Goal: Task Accomplishment & Management: Use online tool/utility

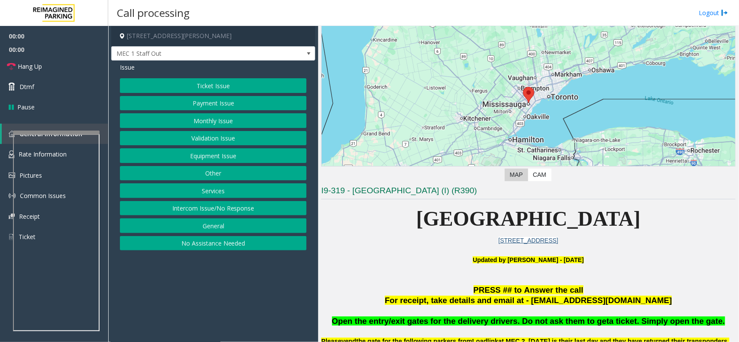
scroll to position [54, 0]
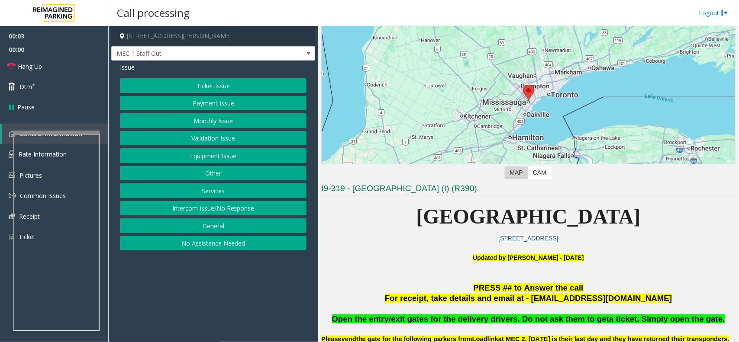
click at [256, 209] on button "Intercom Issue/No Response" at bounding box center [213, 208] width 186 height 15
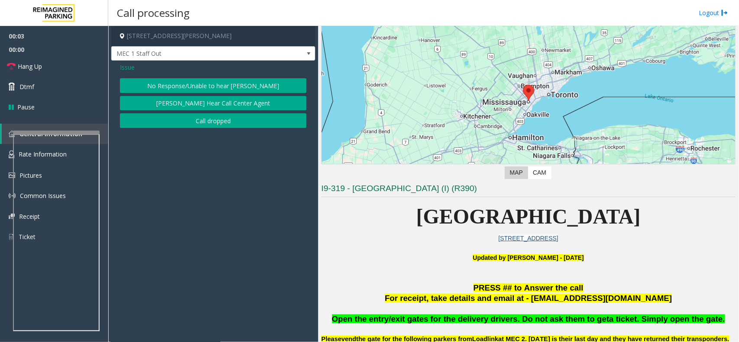
click at [227, 85] on button "No Response/Unable to hear [PERSON_NAME]" at bounding box center [213, 85] width 186 height 15
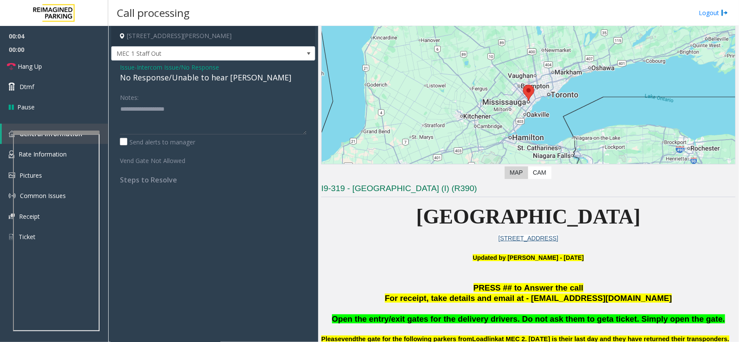
click at [200, 72] on div "No Response/Unable to hear [PERSON_NAME]" at bounding box center [213, 78] width 186 height 12
click at [211, 78] on div "No Response/Unable to hear [PERSON_NAME]" at bounding box center [213, 78] width 186 height 12
type textarea "**********"
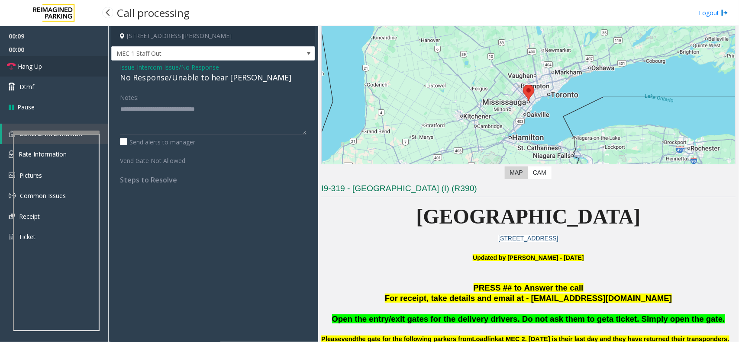
click at [38, 71] on link "Hang Up" at bounding box center [54, 66] width 108 height 20
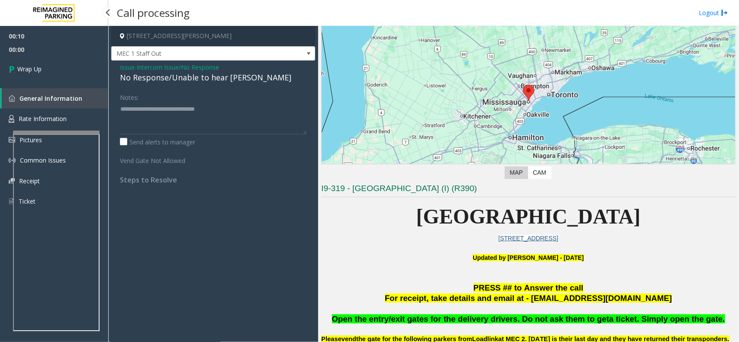
click at [38, 71] on span "Wrap Up" at bounding box center [29, 68] width 24 height 9
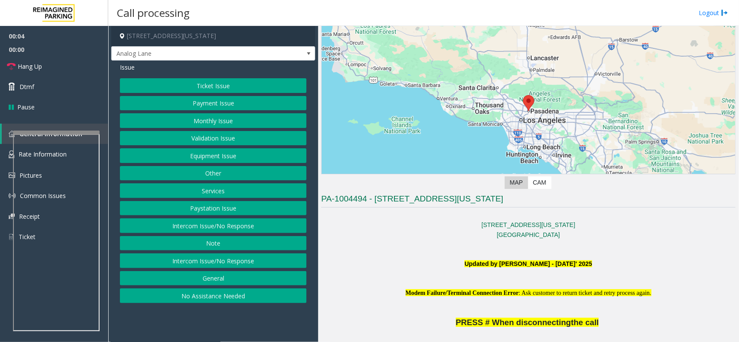
scroll to position [108, 0]
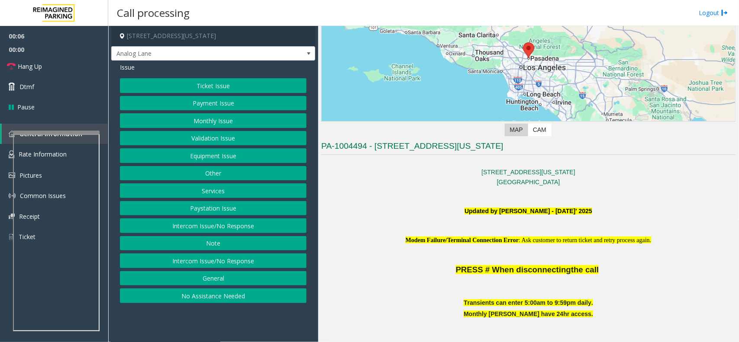
click at [254, 263] on button "Intercom Issue/No Response" at bounding box center [213, 261] width 186 height 15
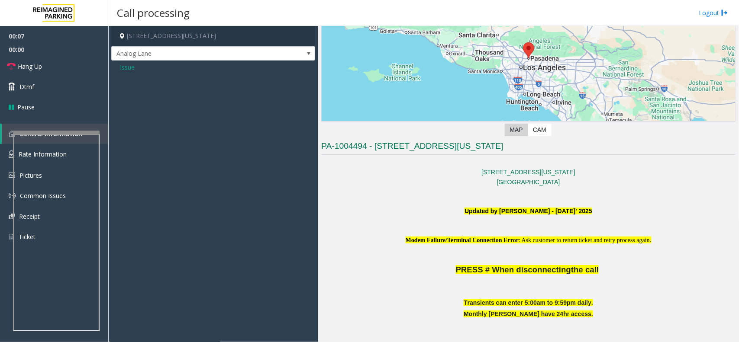
click at [125, 71] on span "Issue" at bounding box center [127, 67] width 15 height 9
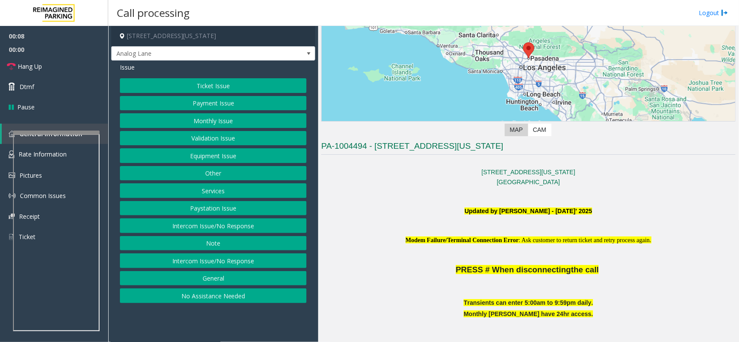
click at [181, 230] on button "Intercom Issue/No Response" at bounding box center [213, 226] width 186 height 15
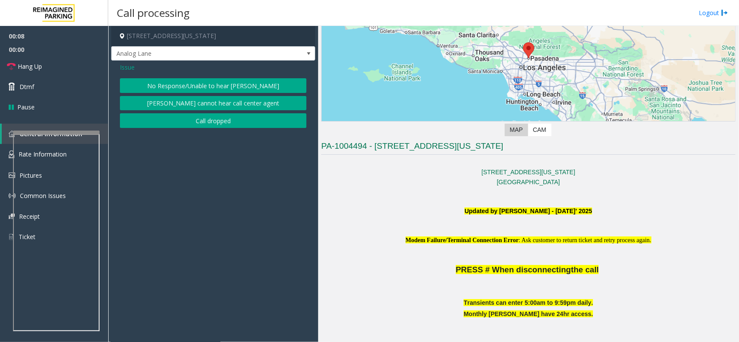
click at [171, 90] on button "No Response/Unable to hear [PERSON_NAME]" at bounding box center [213, 85] width 186 height 15
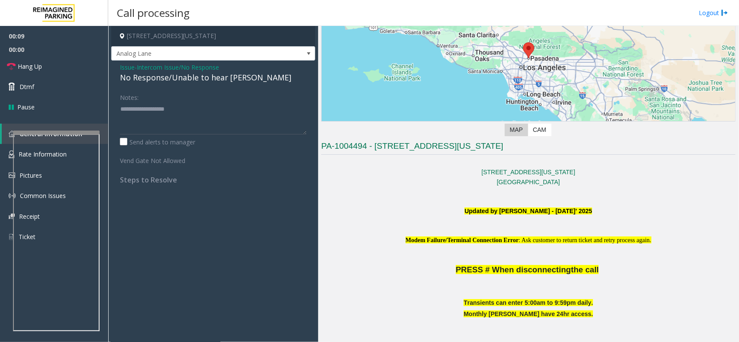
click at [159, 83] on div "No Response/Unable to hear [PERSON_NAME]" at bounding box center [213, 78] width 186 height 12
type textarea "**********"
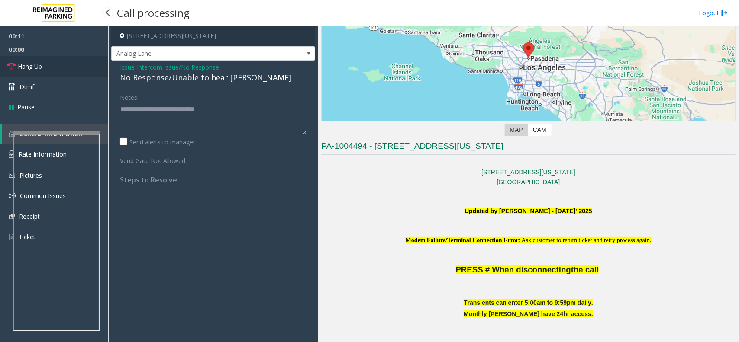
click at [45, 66] on link "Hang Up" at bounding box center [54, 66] width 108 height 20
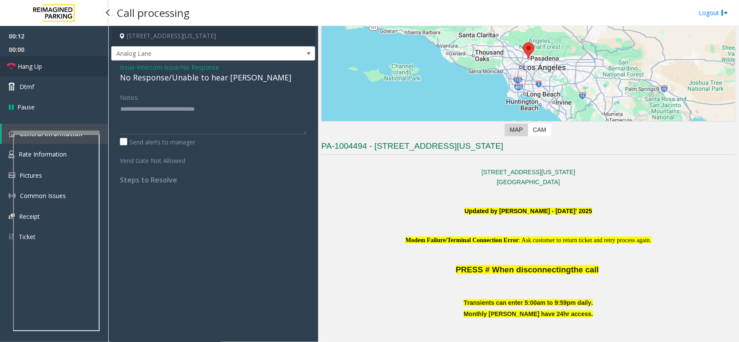
click at [45, 66] on link "Hang Up" at bounding box center [54, 66] width 108 height 20
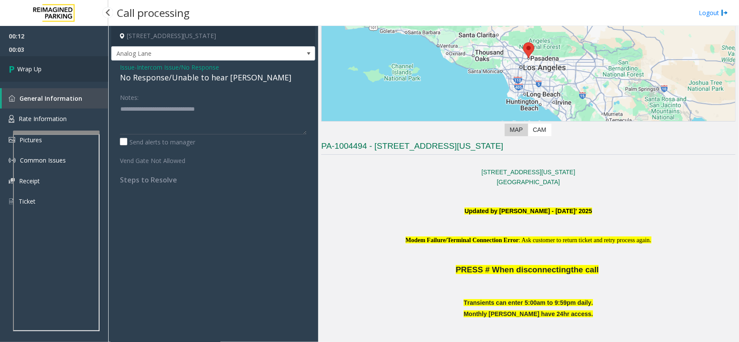
click at [42, 65] on link "Wrap Up" at bounding box center [54, 69] width 108 height 26
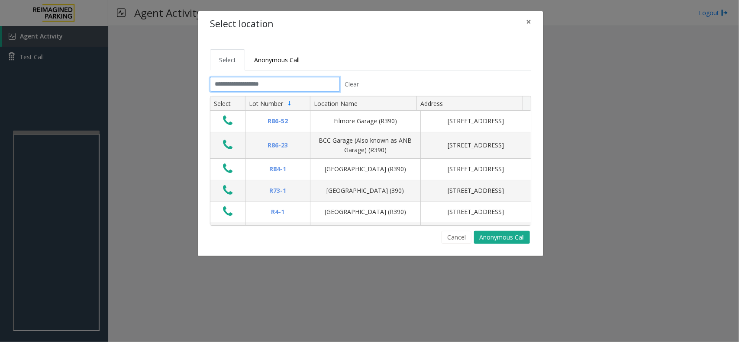
click at [241, 79] on input "text" at bounding box center [275, 84] width 130 height 15
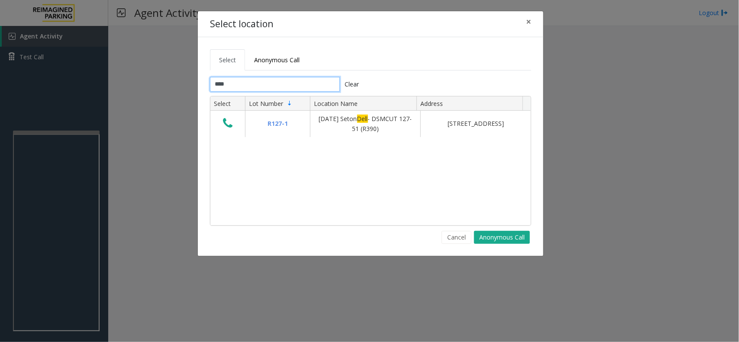
type input "****"
click at [524, 16] on button "×" at bounding box center [528, 21] width 17 height 21
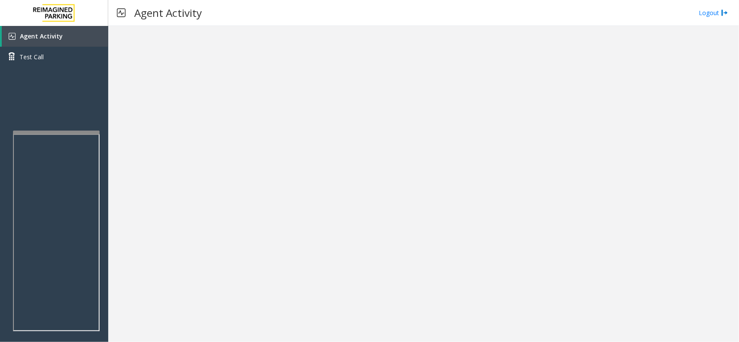
click at [589, 226] on div at bounding box center [423, 184] width 630 height 316
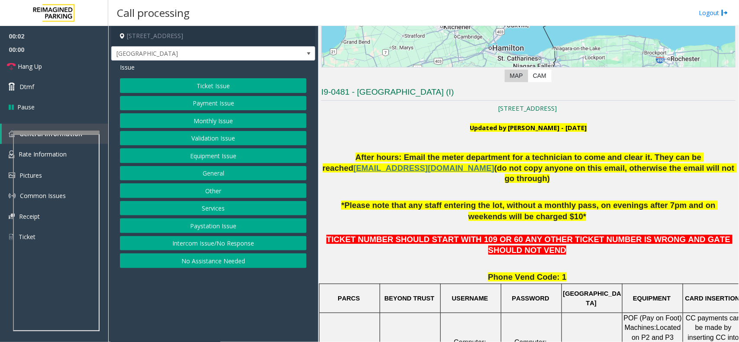
scroll to position [325, 0]
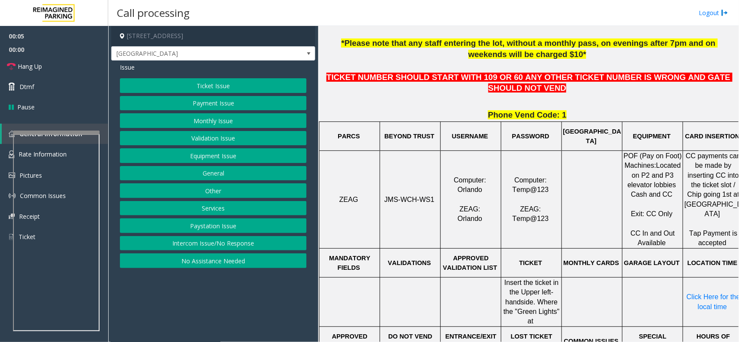
click at [418, 196] on span "JMS-WCH-WS1" at bounding box center [409, 199] width 50 height 7
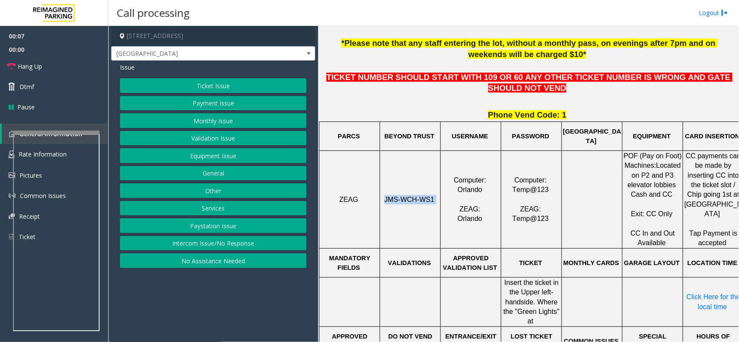
click at [418, 196] on span "JMS-WCH-WS1" at bounding box center [409, 199] width 50 height 7
drag, startPoint x: 268, startPoint y: 94, endPoint x: 259, endPoint y: 94, distance: 9.5
click at [268, 94] on div "Ticket Issue Payment Issue Monthly Issue Validation Issue Equipment Issue Gener…" at bounding box center [213, 173] width 186 height 190
click at [219, 97] on button "Payment Issue" at bounding box center [213, 103] width 186 height 15
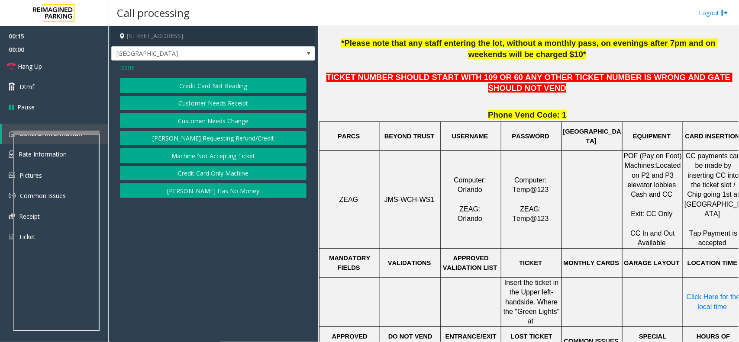
click at [130, 67] on span "Issue" at bounding box center [127, 67] width 15 height 9
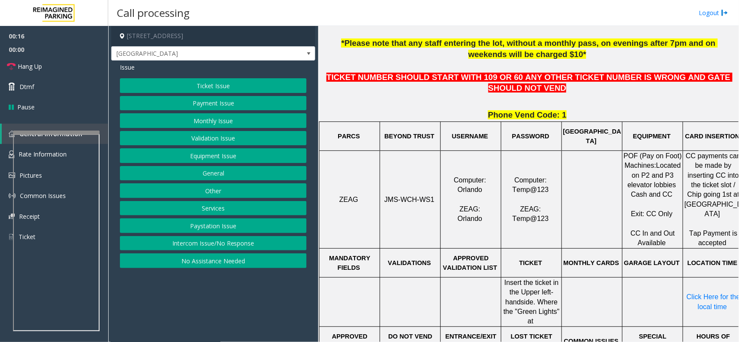
click at [199, 86] on button "Ticket Issue" at bounding box center [213, 85] width 186 height 15
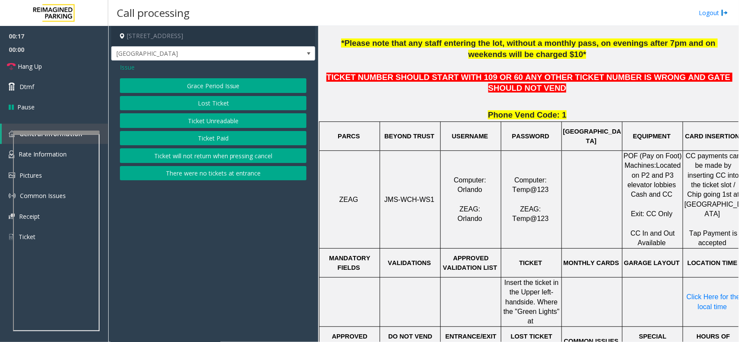
click at [254, 127] on button "Ticket Unreadable" at bounding box center [213, 120] width 186 height 15
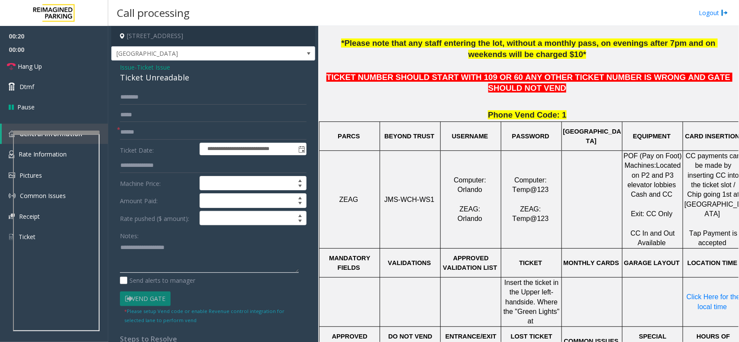
click at [217, 269] on textarea at bounding box center [209, 257] width 179 height 32
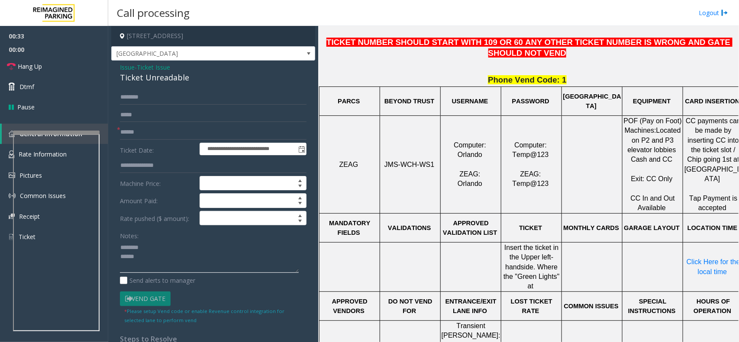
scroll to position [379, 0]
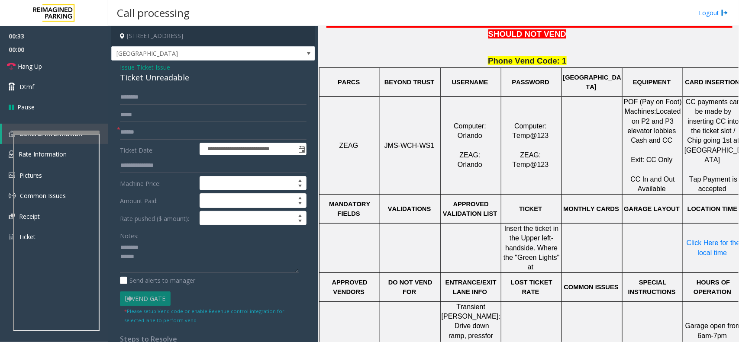
click at [392, 141] on p "JMS-WCH-WS1" at bounding box center [409, 146] width 59 height 10
click at [386, 141] on p "JMS-WCH-WS1" at bounding box center [409, 146] width 59 height 10
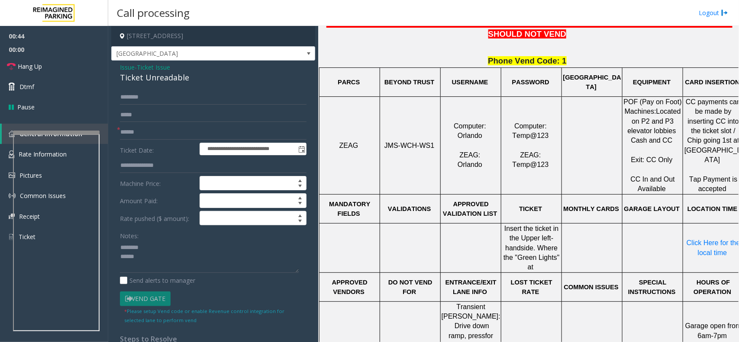
click at [140, 85] on div "**********" at bounding box center [213, 281] width 204 height 440
click at [133, 80] on div "Ticket Unreadable" at bounding box center [213, 78] width 186 height 12
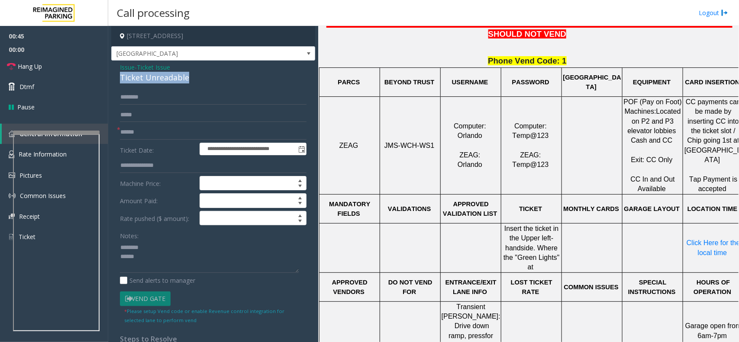
click at [133, 80] on div "Ticket Unreadable" at bounding box center [213, 78] width 186 height 12
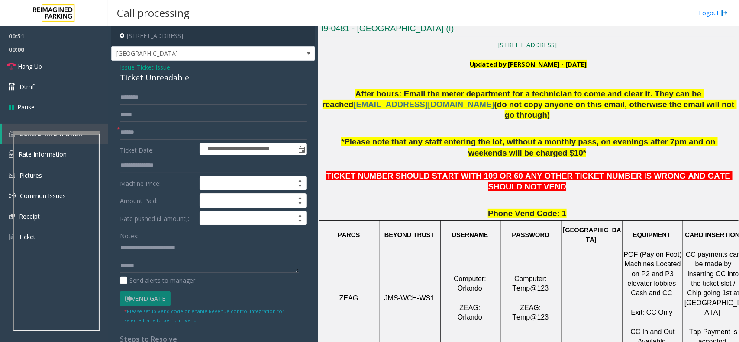
scroll to position [216, 0]
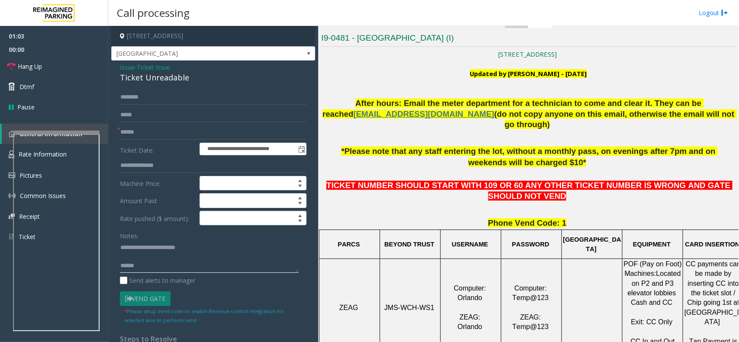
click at [206, 247] on textarea at bounding box center [209, 257] width 179 height 32
click at [206, 256] on textarea at bounding box center [209, 257] width 179 height 32
click at [196, 250] on textarea at bounding box center [209, 257] width 179 height 32
type textarea "**********"
click at [176, 96] on input "text" at bounding box center [213, 97] width 186 height 15
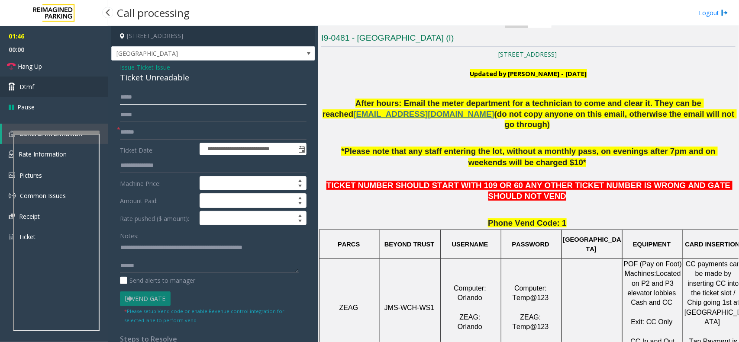
type input "*****"
click at [32, 89] on span "Dtmf" at bounding box center [26, 86] width 15 height 9
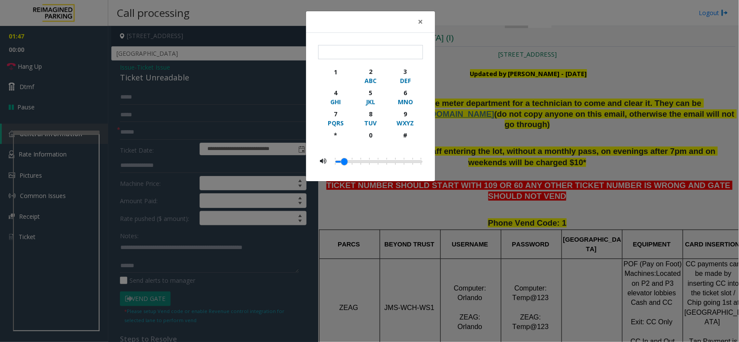
click at [341, 65] on div "1 2 ABC 3 DEF 4 GHI 5 JKL 6 MNO 7 PQRS 8 TUV 9 WXYZ * 0 #" at bounding box center [370, 107] width 105 height 125
click at [343, 74] on div "1" at bounding box center [336, 71] width 24 height 9
type input "*"
click at [185, 132] on div "× * 1 2 ABC 3 DEF 4 GHI 5 JKL 6 MNO 7 PQRS 8 TUV 9 WXYZ * 0 #" at bounding box center [369, 171] width 739 height 342
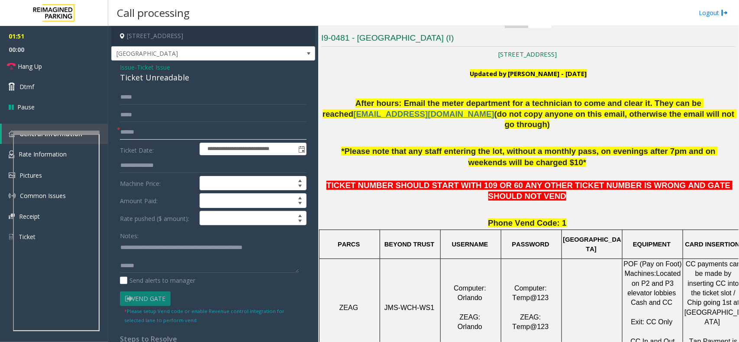
click at [124, 128] on input "text" at bounding box center [213, 132] width 186 height 15
type input "**"
type textarea "**********"
click at [46, 66] on link "Hang Up" at bounding box center [54, 66] width 108 height 20
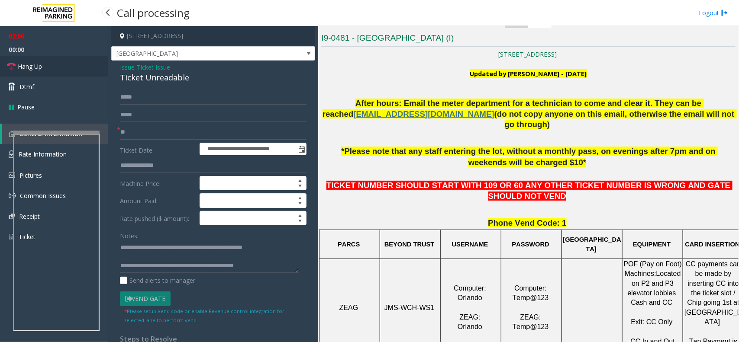
click at [46, 66] on link "Hang Up" at bounding box center [54, 66] width 108 height 20
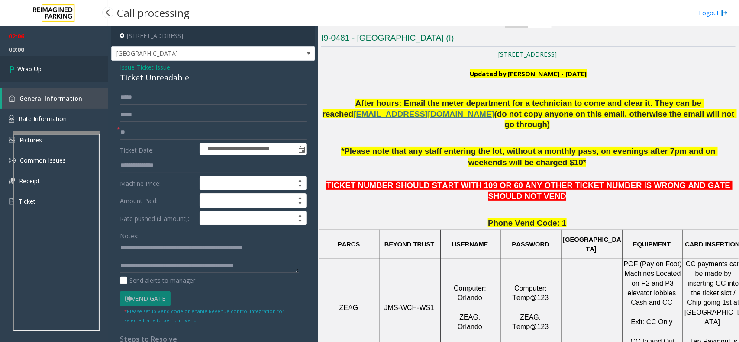
click at [46, 66] on link "Wrap Up" at bounding box center [54, 69] width 108 height 26
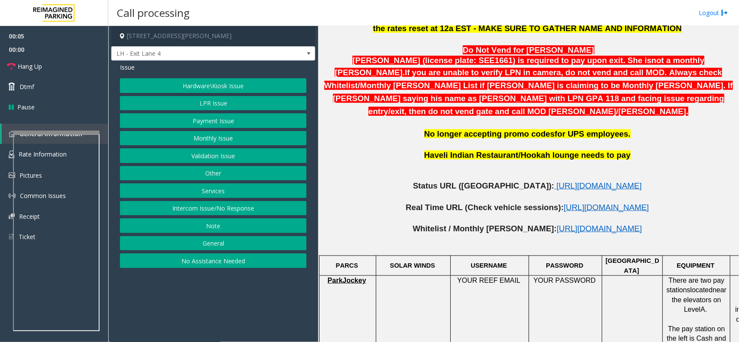
scroll to position [433, 0]
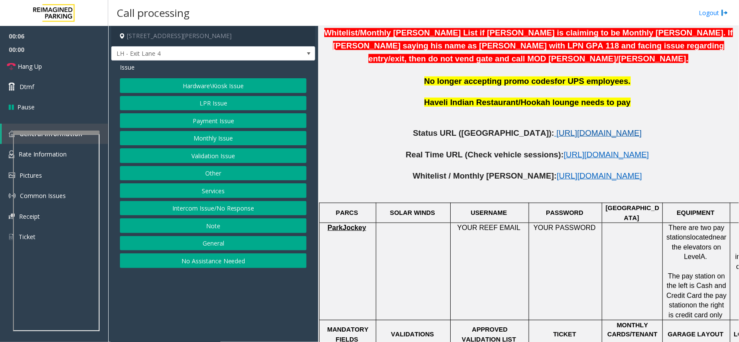
click at [556, 129] on span "[URL][DOMAIN_NAME]" at bounding box center [598, 133] width 85 height 9
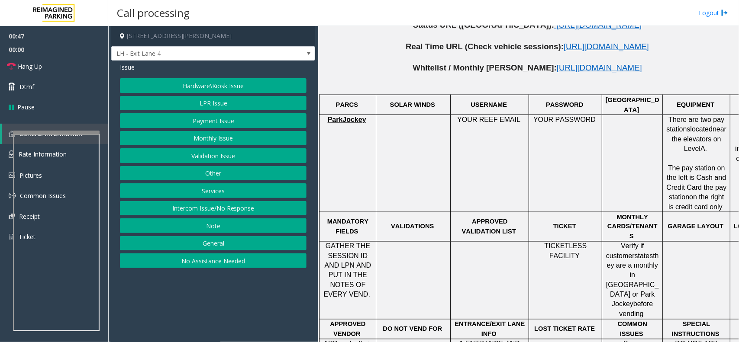
drag, startPoint x: 226, startPoint y: 188, endPoint x: 226, endPoint y: 170, distance: 18.2
click at [226, 170] on div "Hardware\Kiosk Issue LPR Issue Payment Issue Monthly Issue Validation Issue Oth…" at bounding box center [213, 173] width 186 height 190
click at [226, 170] on button "Other" at bounding box center [213, 173] width 186 height 15
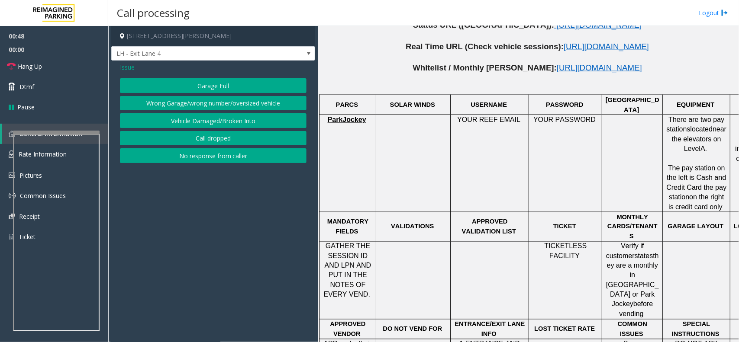
click at [216, 159] on button "No response from caller" at bounding box center [213, 155] width 186 height 15
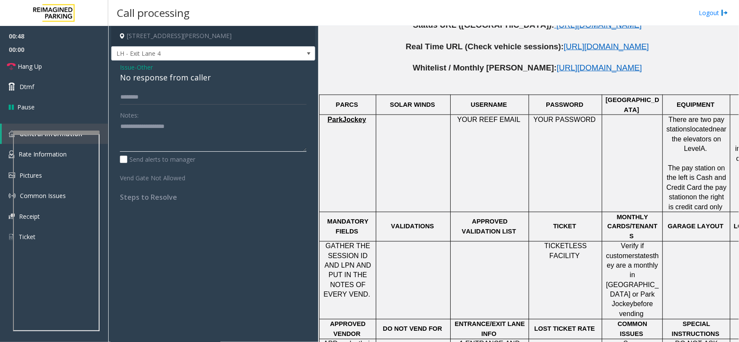
click at [148, 141] on textarea at bounding box center [213, 136] width 186 height 32
click at [176, 136] on textarea at bounding box center [213, 136] width 186 height 32
click at [209, 140] on textarea at bounding box center [213, 136] width 186 height 32
click at [202, 137] on textarea at bounding box center [213, 136] width 186 height 32
drag, startPoint x: 215, startPoint y: 135, endPoint x: 244, endPoint y: 136, distance: 29.0
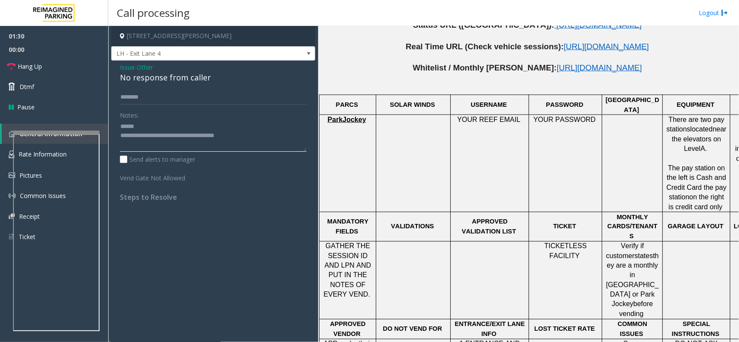
click at [244, 136] on textarea at bounding box center [213, 136] width 186 height 32
drag, startPoint x: 150, startPoint y: 133, endPoint x: 144, endPoint y: 126, distance: 9.2
paste textarea "*********"
click at [215, 134] on textarea at bounding box center [213, 136] width 186 height 32
click at [132, 144] on textarea at bounding box center [213, 136] width 186 height 32
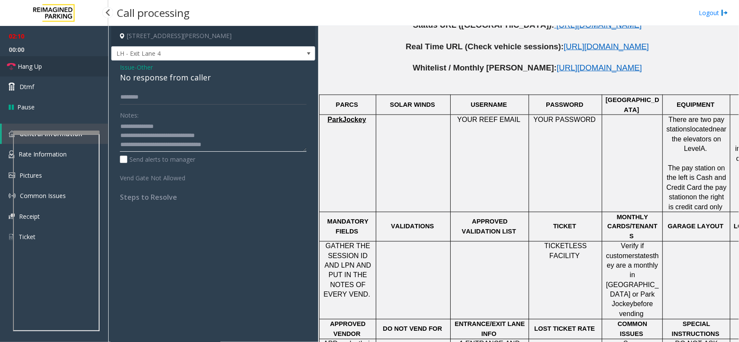
type textarea "**********"
click at [55, 68] on link "Hang Up" at bounding box center [54, 66] width 108 height 20
click at [161, 65] on div "Issue - Other No response from caller" at bounding box center [213, 73] width 186 height 21
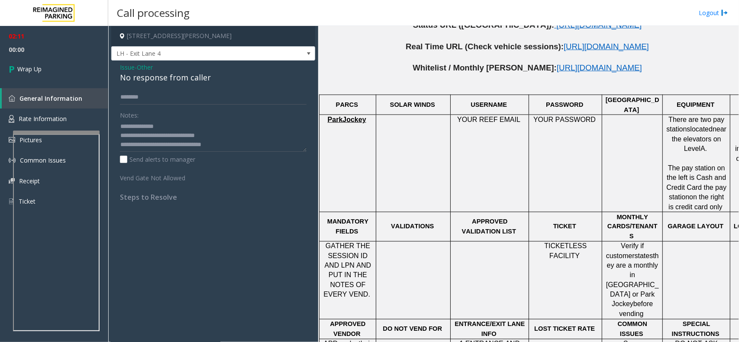
click at [147, 65] on span "Other" at bounding box center [145, 67] width 16 height 9
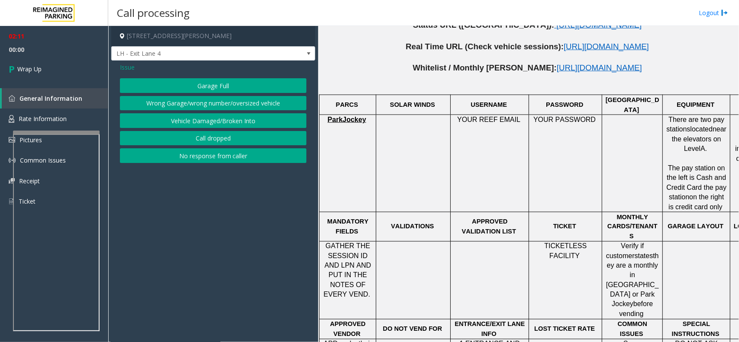
click at [126, 64] on span "Issue" at bounding box center [127, 67] width 15 height 9
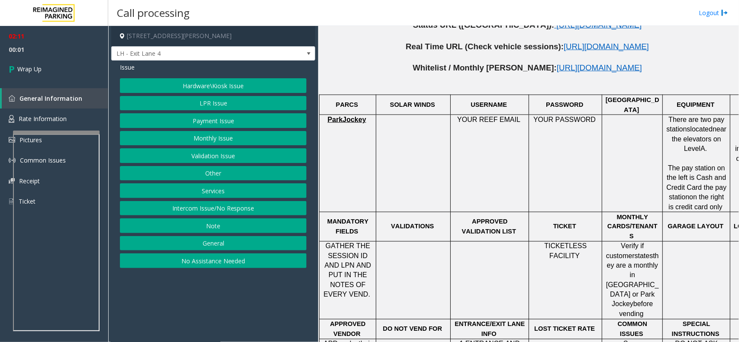
click at [183, 81] on button "Hardware\Kiosk Issue" at bounding box center [213, 85] width 186 height 15
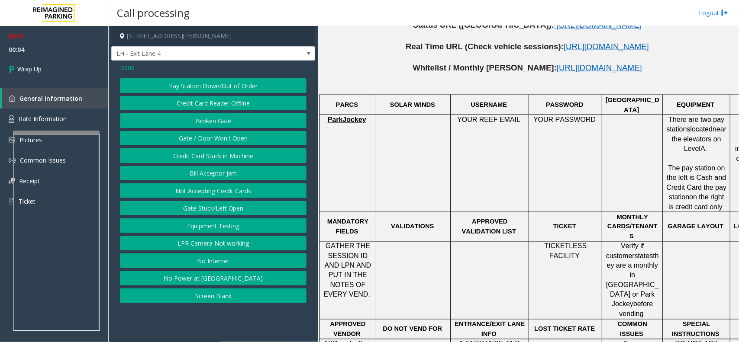
click at [128, 72] on span "Issue" at bounding box center [127, 67] width 15 height 9
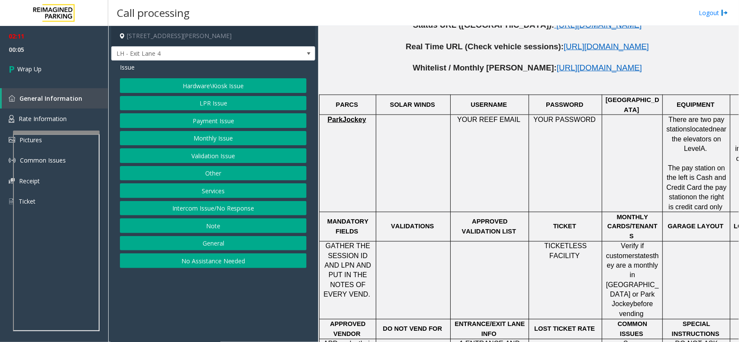
click at [188, 87] on button "Hardware\Kiosk Issue" at bounding box center [213, 85] width 186 height 15
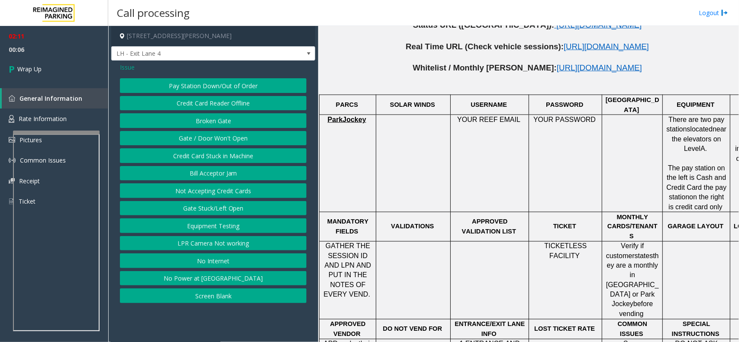
drag, startPoint x: 219, startPoint y: 154, endPoint x: 219, endPoint y: 141, distance: 13.0
click at [219, 141] on div "Pay Station Down/Out of Order Credit Card Reader Offline Broken Gate Gate / Doo…" at bounding box center [213, 190] width 186 height 225
click at [219, 141] on button "Gate / Door Won't Open" at bounding box center [213, 138] width 186 height 15
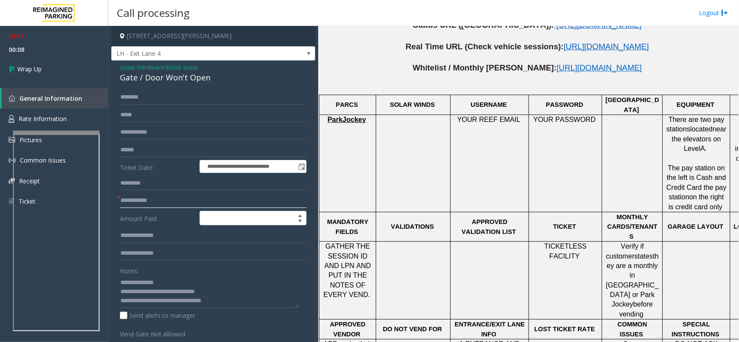
click at [138, 197] on input "text" at bounding box center [213, 200] width 186 height 15
type input "**"
click at [121, 292] on textarea at bounding box center [209, 292] width 179 height 32
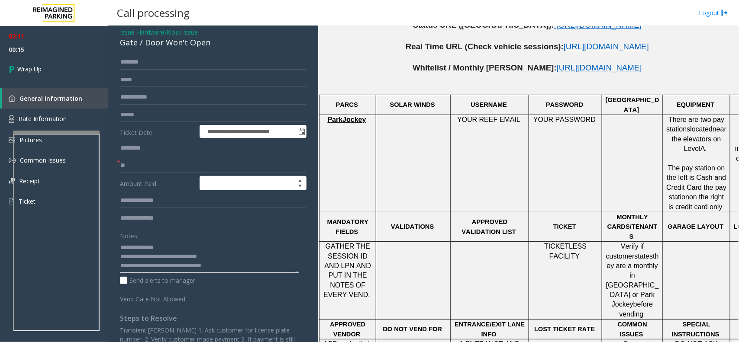
scroll to position [54, 0]
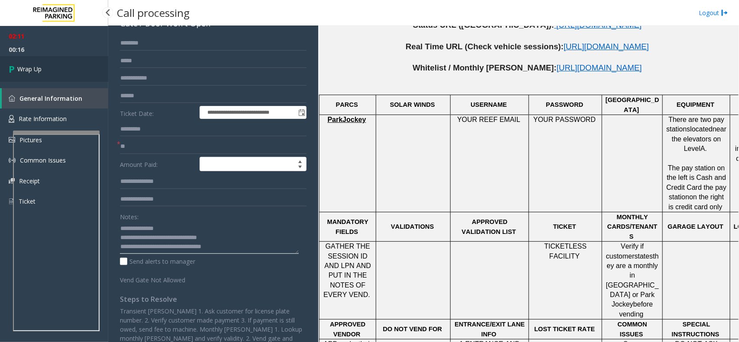
type textarea "**********"
click at [16, 77] on link "Wrap Up" at bounding box center [54, 69] width 108 height 26
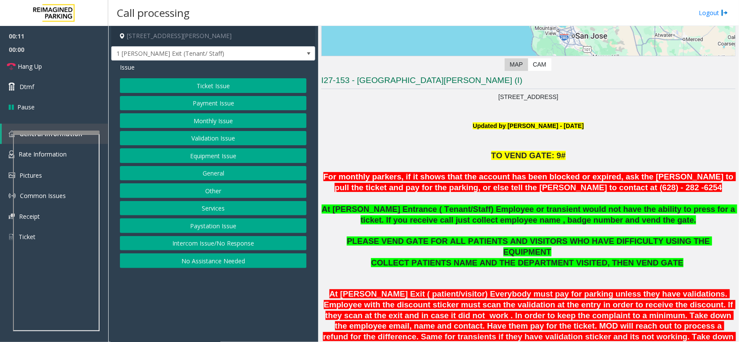
scroll to position [270, 0]
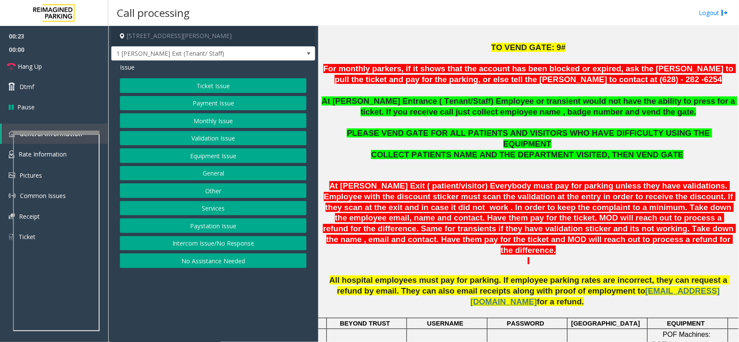
click at [202, 120] on button "Monthly Issue" at bounding box center [213, 120] width 186 height 15
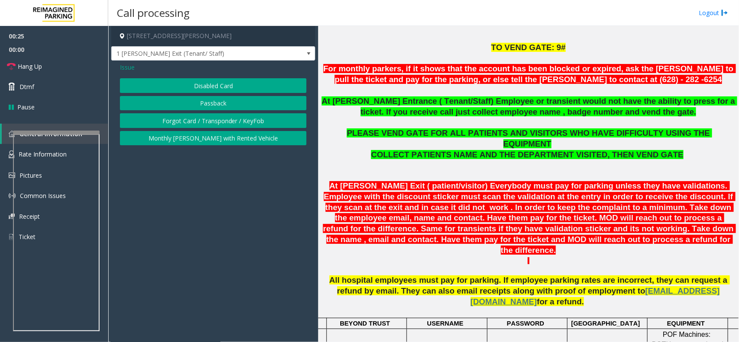
click at [197, 86] on button "Disabled Card" at bounding box center [213, 85] width 186 height 15
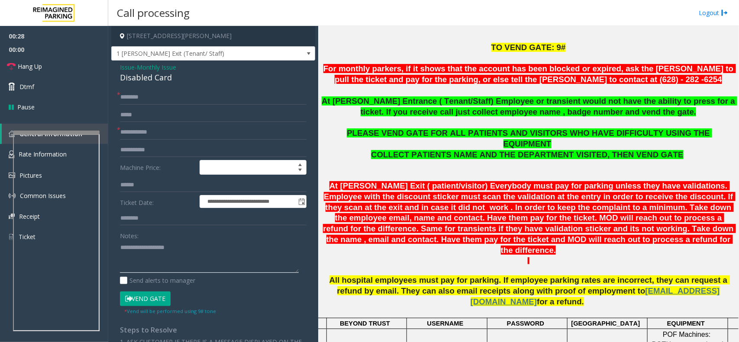
click at [148, 253] on textarea at bounding box center [209, 257] width 179 height 32
click at [157, 135] on input "text" at bounding box center [213, 132] width 186 height 15
click at [126, 74] on div "Disabled Card" at bounding box center [213, 78] width 186 height 12
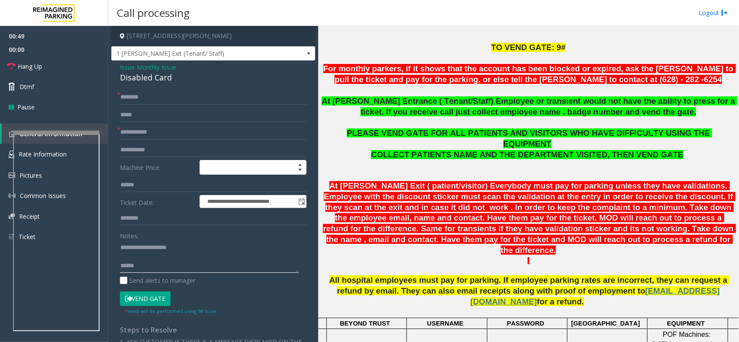
scroll to position [216, 0]
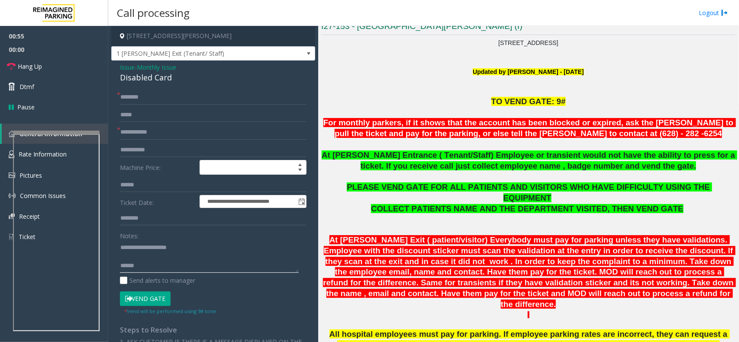
type textarea "**********"
click at [147, 133] on input "text" at bounding box center [213, 132] width 186 height 15
type input "*****"
click at [176, 109] on input "text" at bounding box center [213, 115] width 186 height 15
click at [169, 103] on input "text" at bounding box center [213, 97] width 186 height 15
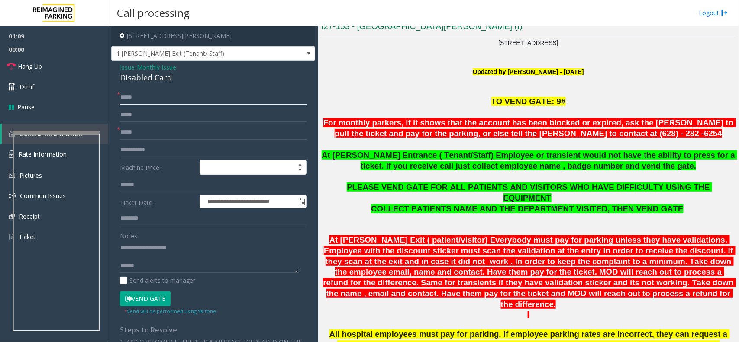
click at [122, 99] on input "****" at bounding box center [213, 97] width 186 height 15
type input "**********"
click at [147, 292] on button "Vend Gate" at bounding box center [145, 299] width 51 height 15
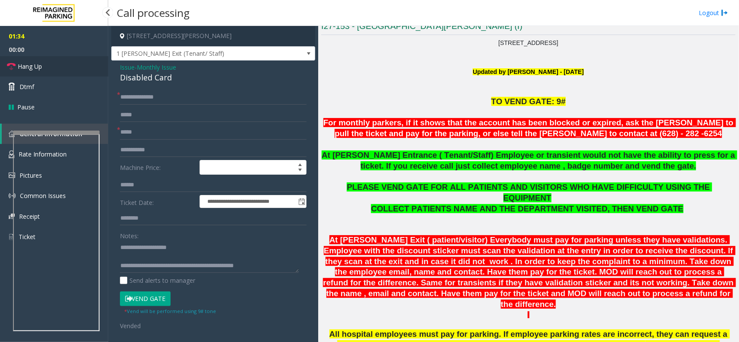
click at [38, 68] on span "Hang Up" at bounding box center [30, 66] width 24 height 9
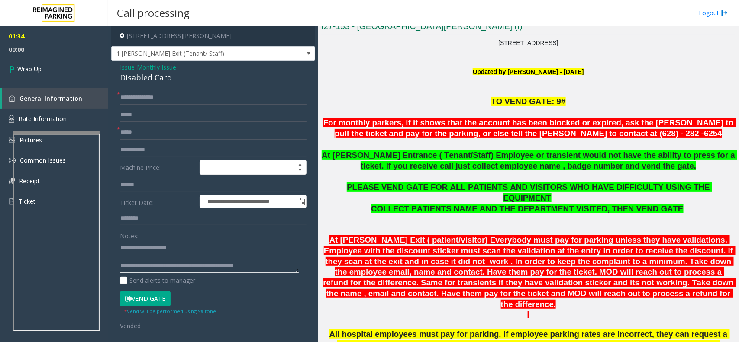
click at [187, 243] on textarea at bounding box center [209, 257] width 179 height 32
type textarea "**********"
click at [132, 97] on input "**********" at bounding box center [213, 97] width 186 height 15
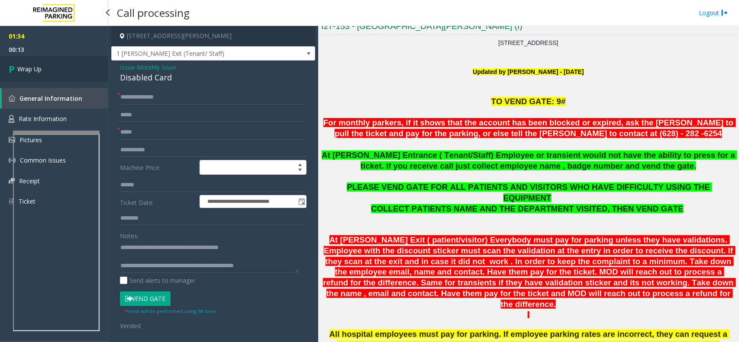
click at [55, 78] on link "Wrap Up" at bounding box center [54, 69] width 108 height 26
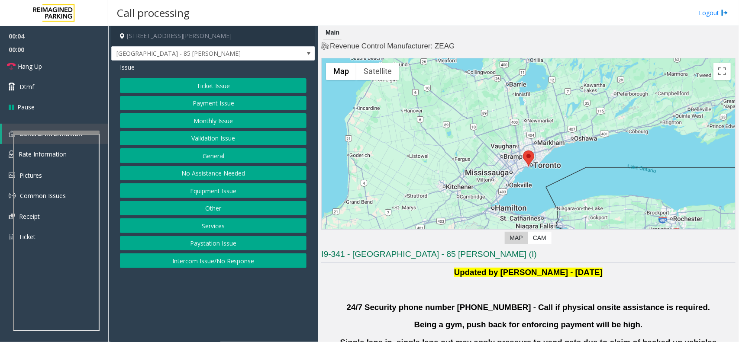
drag, startPoint x: 209, startPoint y: 124, endPoint x: 221, endPoint y: 133, distance: 15.1
click at [219, 130] on div "Ticket Issue Payment Issue Monthly Issue Validation Issue General No Assistance…" at bounding box center [213, 173] width 186 height 190
click at [222, 135] on button "Validation Issue" at bounding box center [213, 138] width 186 height 15
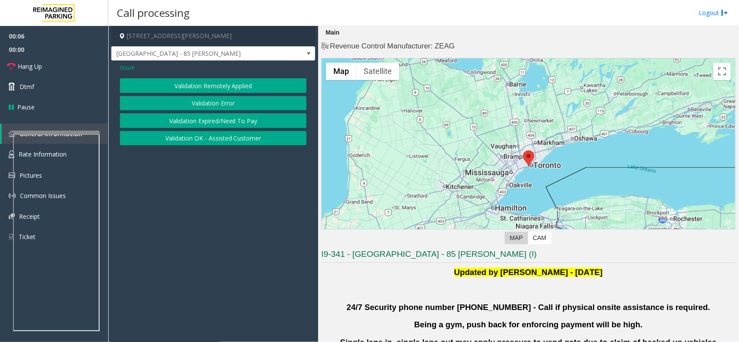
click at [197, 96] on button "Validation Error" at bounding box center [213, 103] width 186 height 15
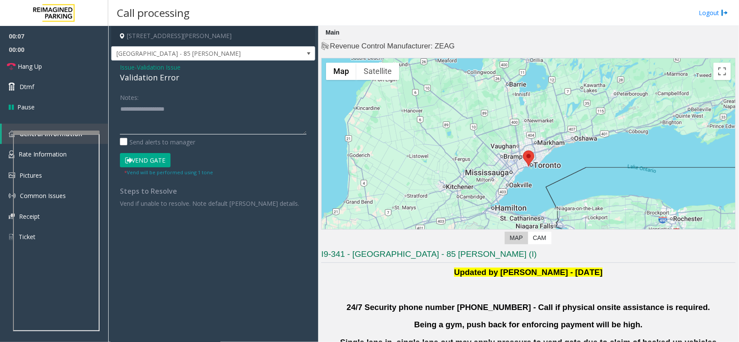
click at [126, 117] on textarea at bounding box center [213, 118] width 186 height 32
click at [152, 113] on textarea at bounding box center [213, 118] width 186 height 32
click at [135, 79] on div "Validation Error" at bounding box center [213, 78] width 186 height 12
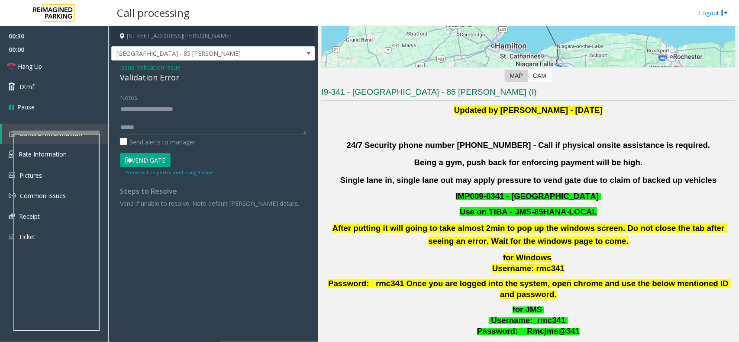
scroll to position [9, 0]
click at [141, 111] on textarea at bounding box center [213, 118] width 186 height 32
click at [161, 124] on textarea at bounding box center [213, 118] width 186 height 32
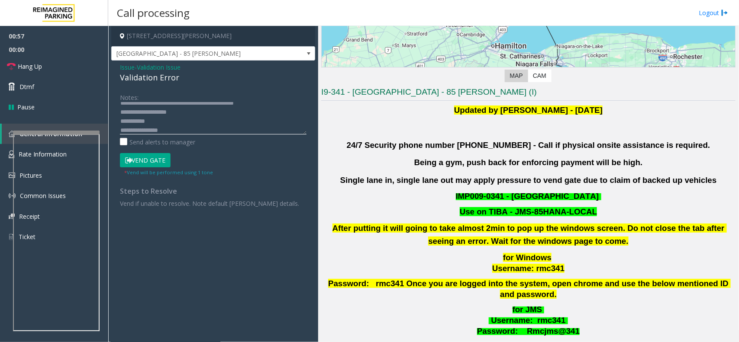
click at [177, 131] on textarea at bounding box center [213, 118] width 186 height 32
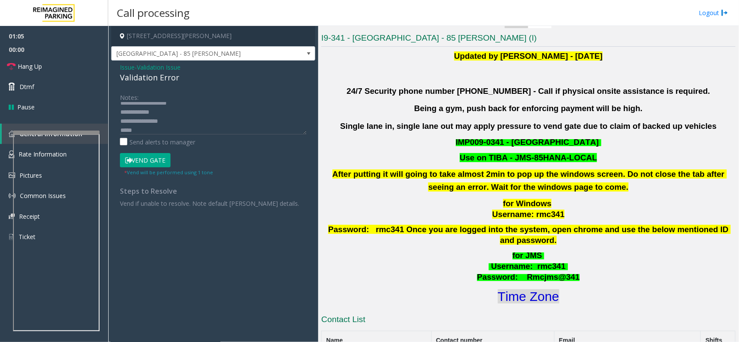
click at [505, 289] on font "Time Zone" at bounding box center [528, 296] width 61 height 14
click at [137, 133] on textarea at bounding box center [213, 118] width 186 height 32
click at [151, 165] on button "Vend Gate" at bounding box center [145, 160] width 51 height 15
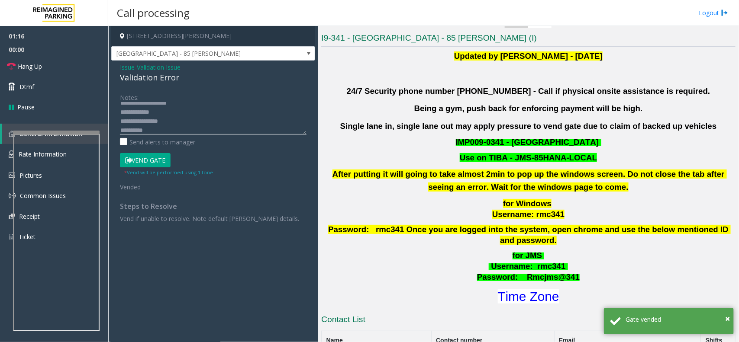
scroll to position [0, 0]
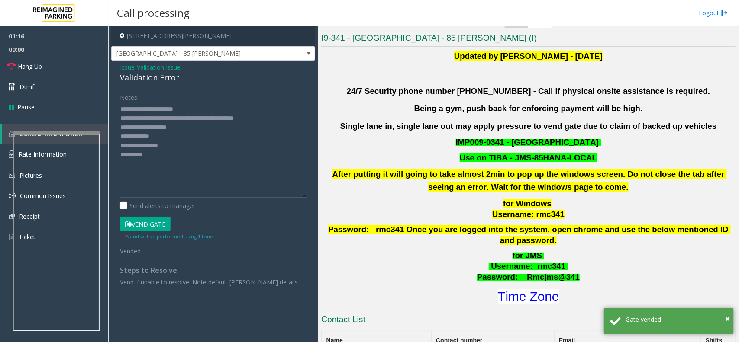
drag, startPoint x: 301, startPoint y: 132, endPoint x: 304, endPoint y: 196, distance: 64.1
click at [304, 196] on textarea at bounding box center [213, 150] width 186 height 96
type textarea "**********"
click at [46, 68] on link "Hang Up" at bounding box center [54, 66] width 108 height 20
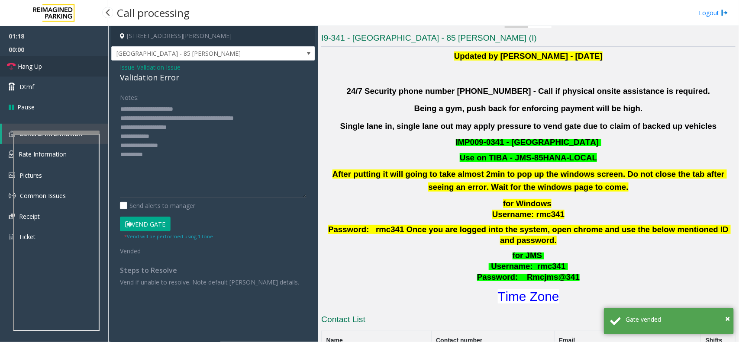
click at [46, 68] on link "Hang Up" at bounding box center [54, 66] width 108 height 20
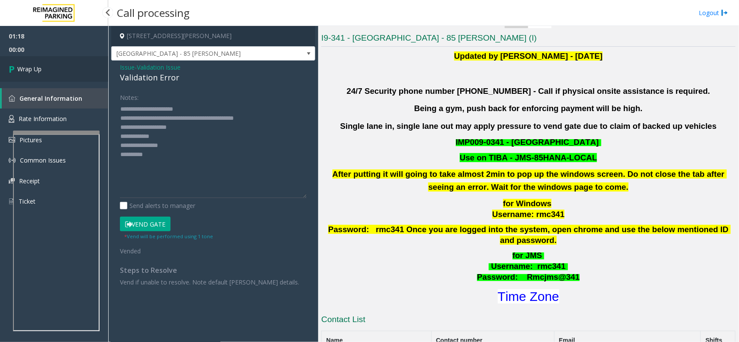
click at [46, 68] on link "Wrap Up" at bounding box center [54, 69] width 108 height 26
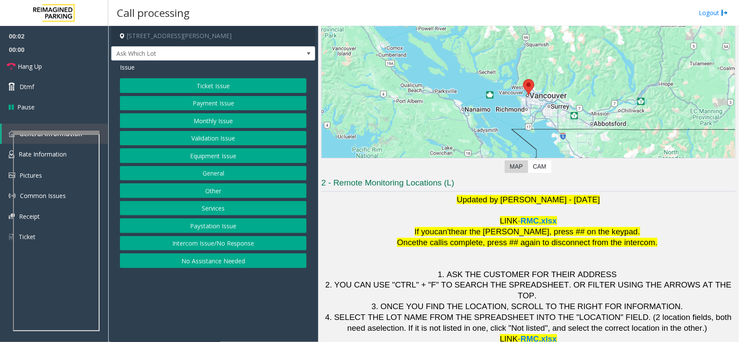
scroll to position [72, 0]
click at [208, 118] on button "Monthly Issue" at bounding box center [213, 120] width 186 height 15
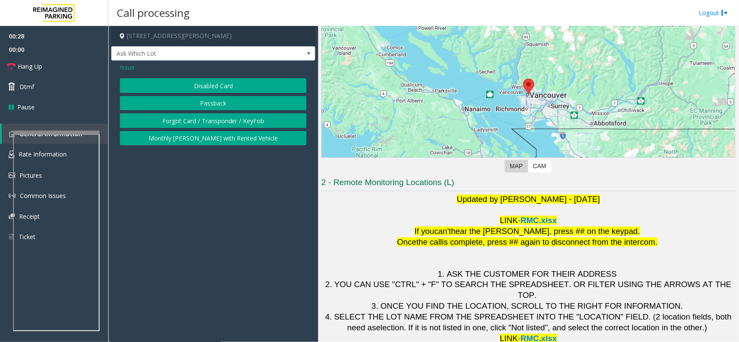
click at [209, 104] on button "Passback" at bounding box center [213, 103] width 186 height 15
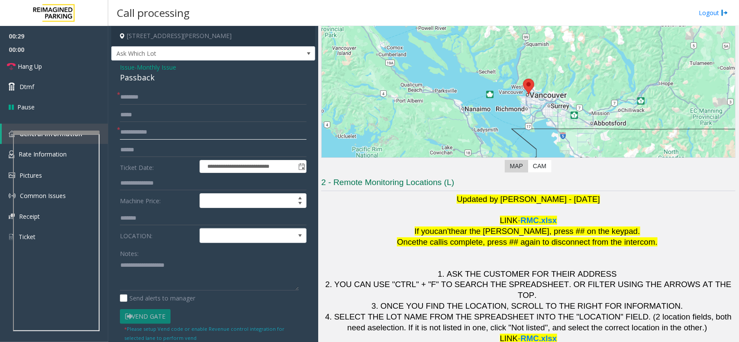
click at [163, 129] on input "text" at bounding box center [213, 132] width 186 height 15
type input "***"
click at [208, 263] on textarea at bounding box center [209, 274] width 179 height 32
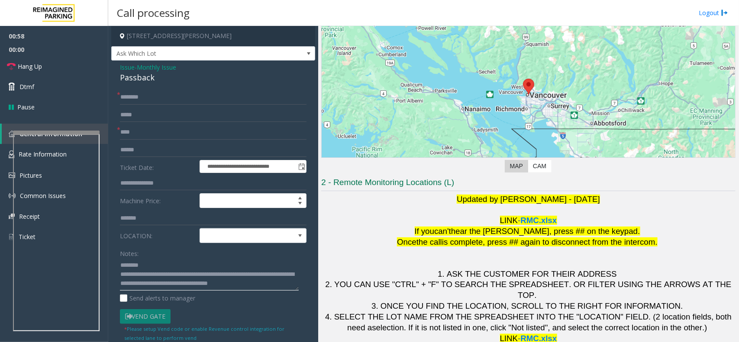
type textarea "**********"
click at [145, 70] on span "Monthly Issue" at bounding box center [156, 67] width 39 height 9
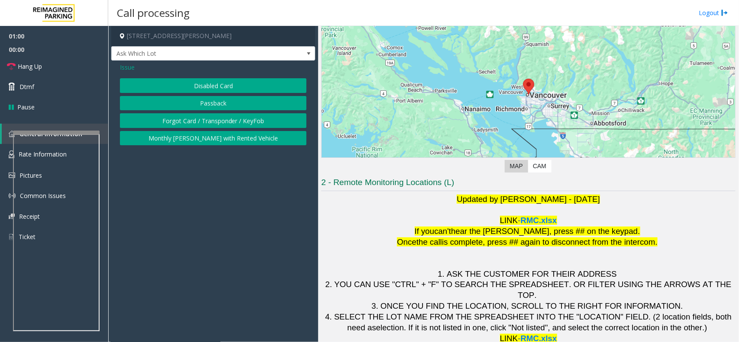
click at [132, 63] on span "Issue" at bounding box center [127, 67] width 15 height 9
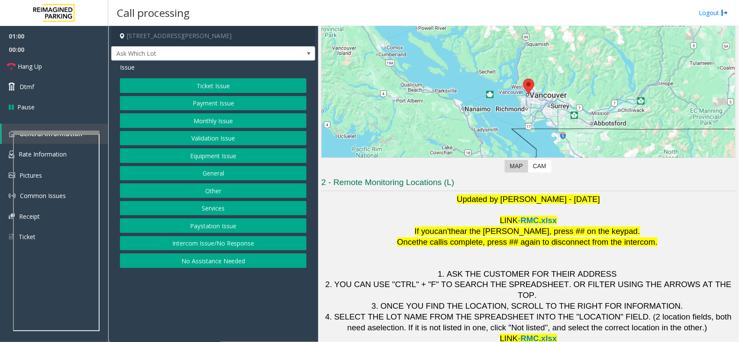
click at [243, 159] on button "Equipment Issue" at bounding box center [213, 155] width 186 height 15
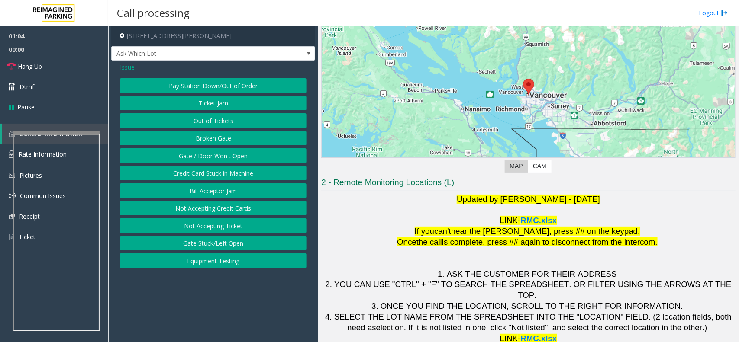
click at [204, 157] on button "Gate / Door Won't Open" at bounding box center [213, 155] width 186 height 15
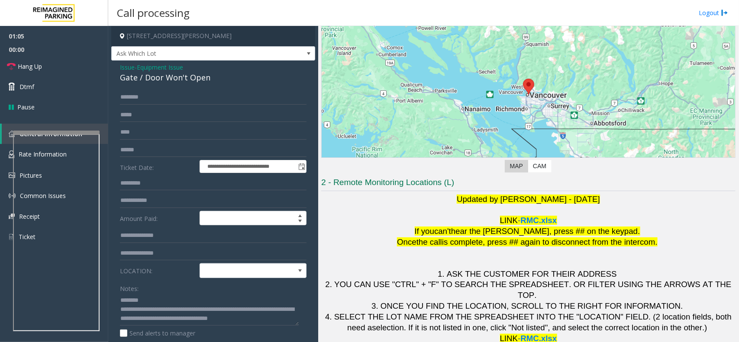
click at [122, 84] on div "Gate / Door Won't Open" at bounding box center [213, 78] width 186 height 12
copy div "Gate / Door Won't Open"
drag, startPoint x: 139, startPoint y: 137, endPoint x: 0, endPoint y: 167, distance: 142.4
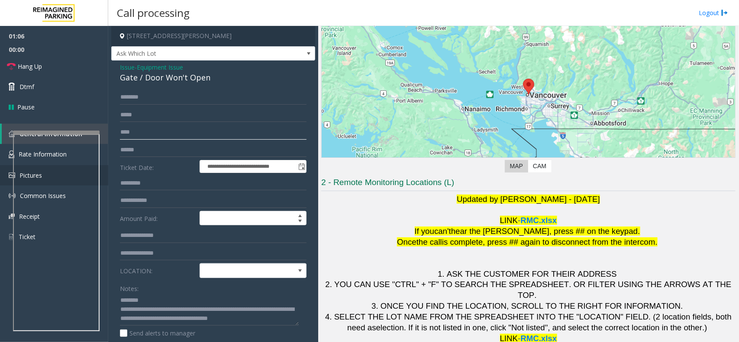
click at [0, 167] on app-root "**********" at bounding box center [369, 171] width 739 height 342
paste textarea "**********"
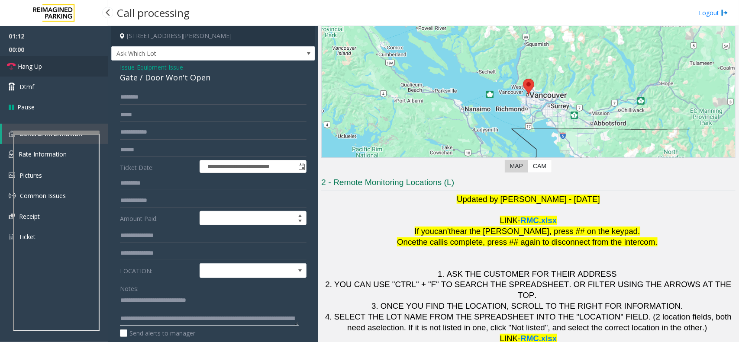
type textarea "**********"
click at [48, 68] on link "Hang Up" at bounding box center [54, 66] width 108 height 20
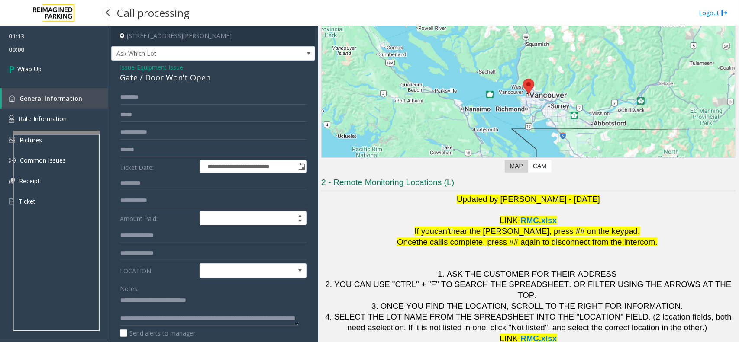
click at [48, 68] on link "Wrap Up" at bounding box center [54, 69] width 108 height 26
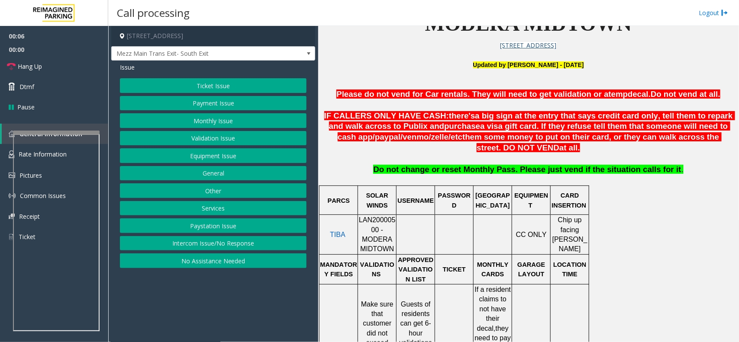
scroll to position [270, 0]
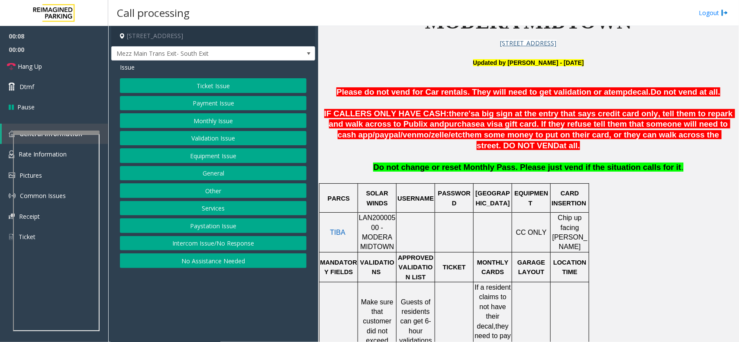
click at [362, 226] on p "LAN20000500 - MODERA MIDTOWN" at bounding box center [376, 232] width 37 height 39
drag, startPoint x: 362, startPoint y: 226, endPoint x: 356, endPoint y: 236, distance: 11.7
drag, startPoint x: 356, startPoint y: 236, endPoint x: 471, endPoint y: 257, distance: 117.0
click at [476, 258] on p "MONTHLY CARDS" at bounding box center [492, 267] width 37 height 19
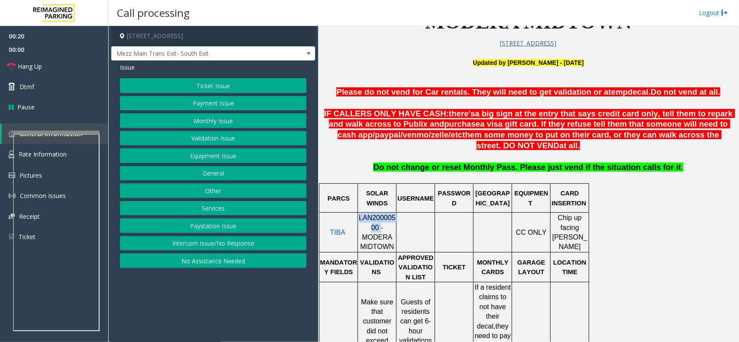
drag, startPoint x: 364, startPoint y: 231, endPoint x: 360, endPoint y: 225, distance: 7.4
click at [360, 225] on span "LAN20000500 - MODERA MIDTOWN" at bounding box center [377, 232] width 37 height 36
copy span "LAN20000500"
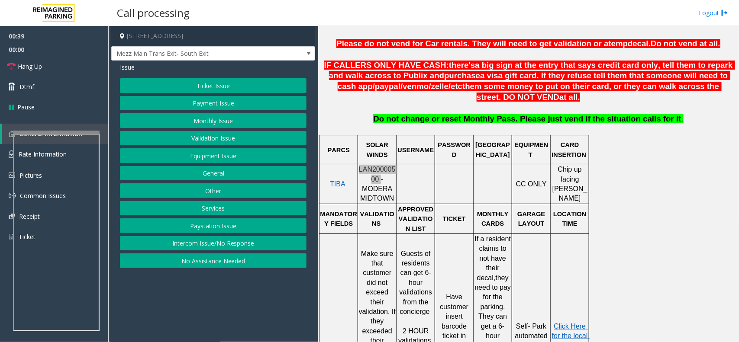
scroll to position [379, 0]
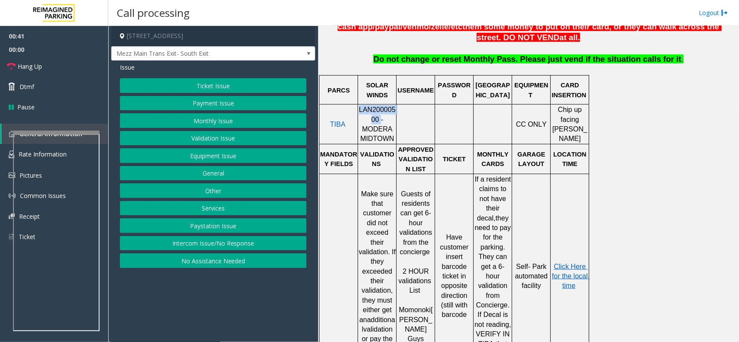
click at [230, 138] on button "Validation Issue" at bounding box center [213, 138] width 186 height 15
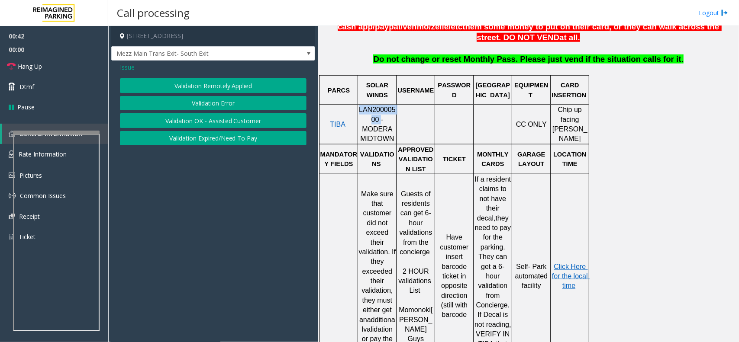
click at [228, 100] on button "Validation Error" at bounding box center [213, 103] width 186 height 15
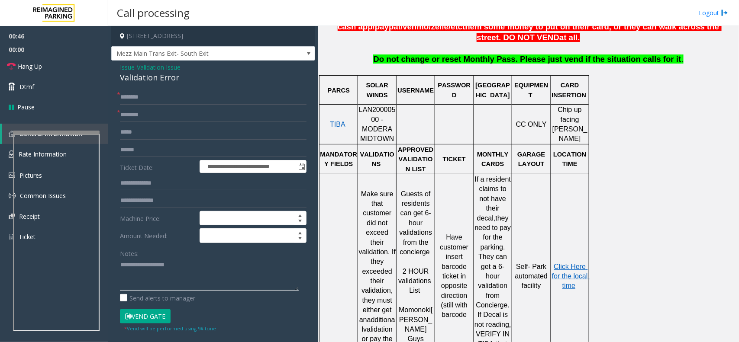
click at [138, 283] on textarea at bounding box center [209, 274] width 179 height 32
type textarea "******** *****"
click at [172, 138] on input "text" at bounding box center [213, 132] width 186 height 15
click at [165, 153] on input "text" at bounding box center [213, 150] width 186 height 15
click at [152, 152] on input "text" at bounding box center [213, 150] width 186 height 15
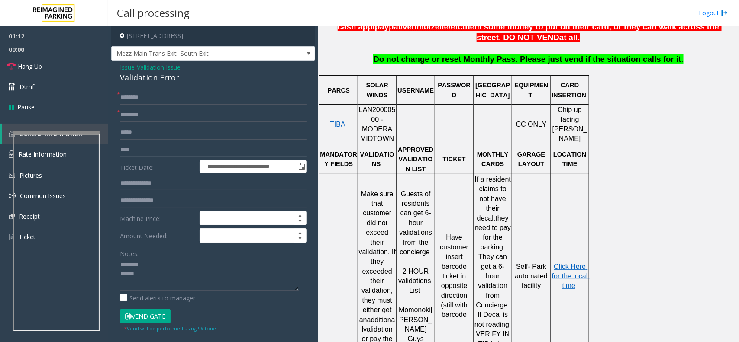
click at [180, 156] on input "****" at bounding box center [213, 150] width 186 height 15
type input "*******"
click at [148, 275] on textarea at bounding box center [209, 274] width 179 height 32
click at [148, 284] on textarea at bounding box center [209, 274] width 179 height 32
drag, startPoint x: 138, startPoint y: 286, endPoint x: 161, endPoint y: 287, distance: 23.8
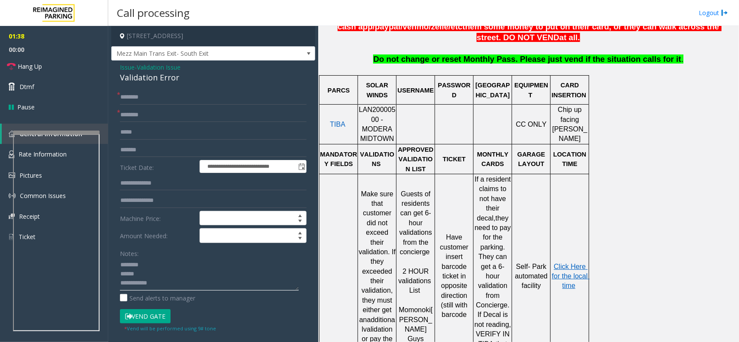
click at [161, 287] on textarea at bounding box center [209, 274] width 179 height 32
type textarea "******** ****** *****"
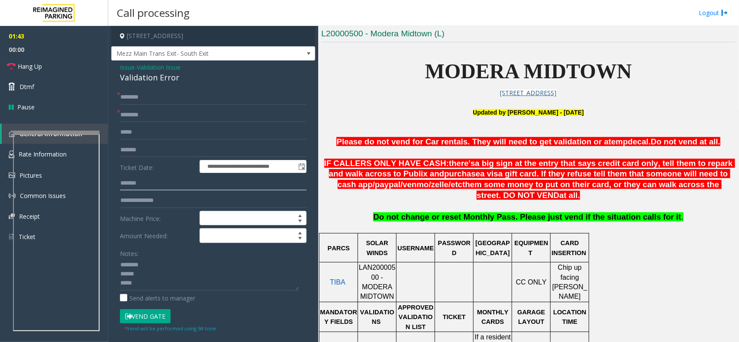
scroll to position [162, 0]
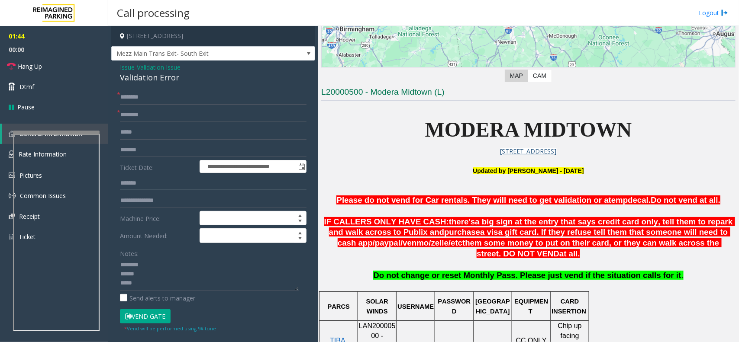
type input "******"
drag, startPoint x: 371, startPoint y: 92, endPoint x: 398, endPoint y: 92, distance: 26.8
click at [398, 92] on h3 "L20000500 - Modera Midtown (L)" at bounding box center [528, 94] width 414 height 14
type input "******"
click at [138, 83] on div "Validation Error" at bounding box center [213, 78] width 186 height 12
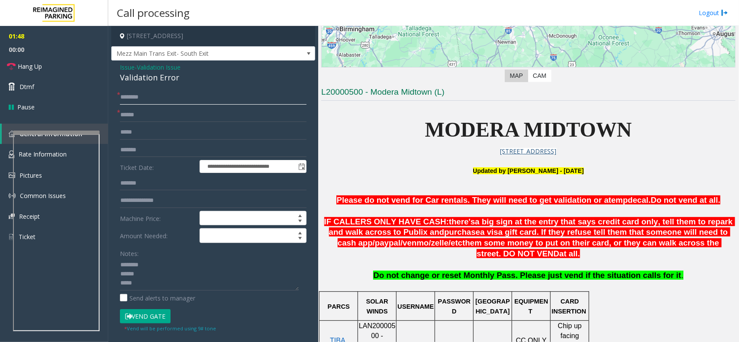
click at [137, 103] on input "text" at bounding box center [213, 97] width 186 height 15
type input "****"
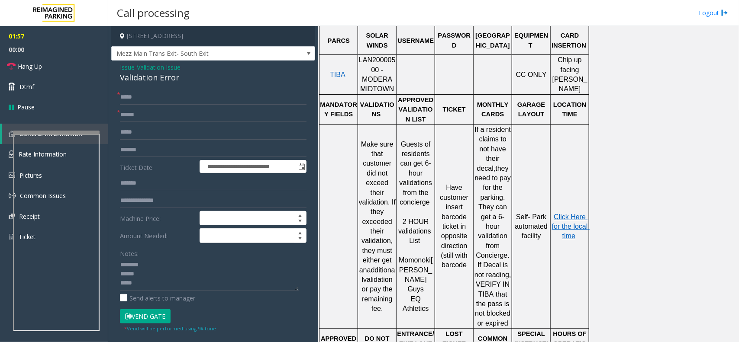
scroll to position [433, 0]
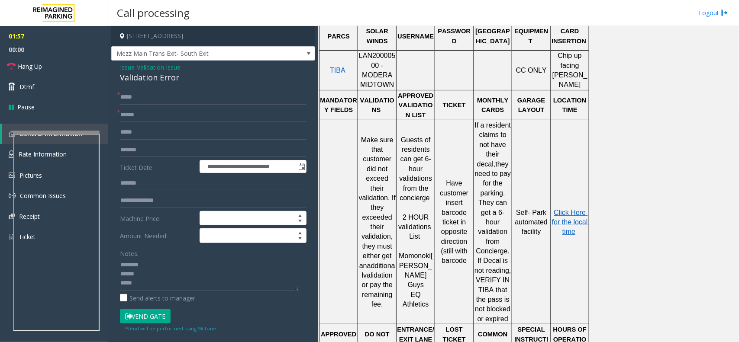
click at [561, 215] on p "Click Here for the local time" at bounding box center [569, 222] width 37 height 29
click at [572, 209] on span "Click Here for the local time" at bounding box center [571, 222] width 38 height 27
click at [148, 312] on button "Vend Gate" at bounding box center [145, 316] width 51 height 15
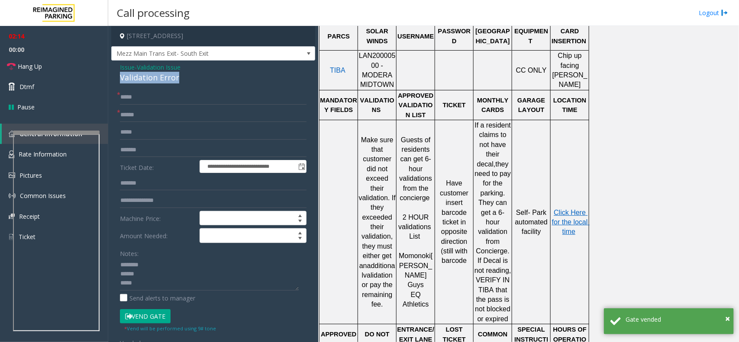
drag, startPoint x: 117, startPoint y: 77, endPoint x: 191, endPoint y: 82, distance: 74.2
click at [191, 82] on div "**********" at bounding box center [213, 292] width 204 height 463
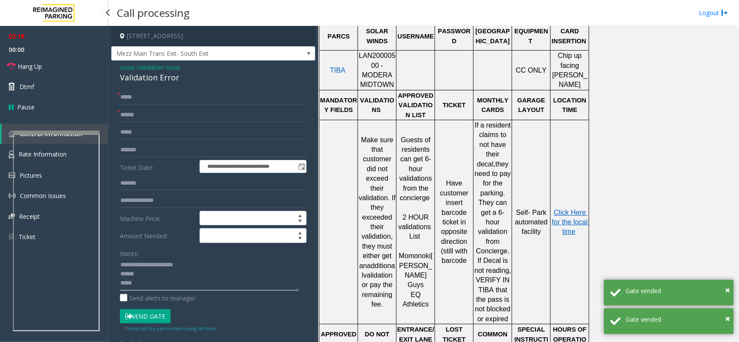
drag, startPoint x: 141, startPoint y: 286, endPoint x: 107, endPoint y: 286, distance: 33.8
click at [107, 286] on app-root "**********" at bounding box center [369, 171] width 739 height 342
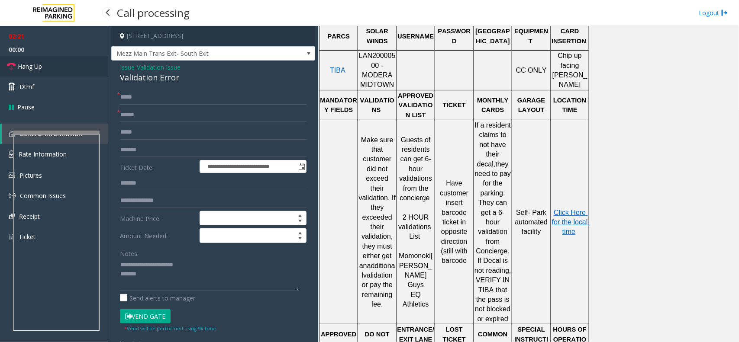
click at [21, 64] on span "Hang Up" at bounding box center [30, 66] width 24 height 9
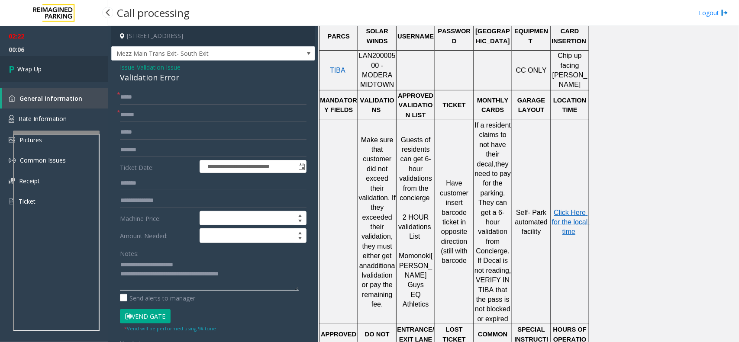
type textarea "**********"
click at [35, 80] on link "Wrap Up" at bounding box center [54, 69] width 108 height 26
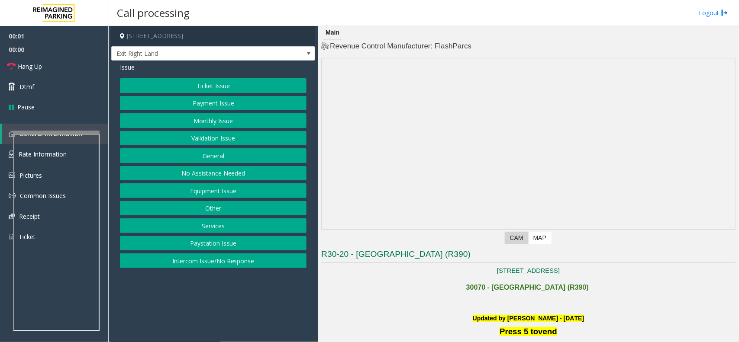
click at [378, 137] on app-dvr-video at bounding box center [527, 143] width 413 height 171
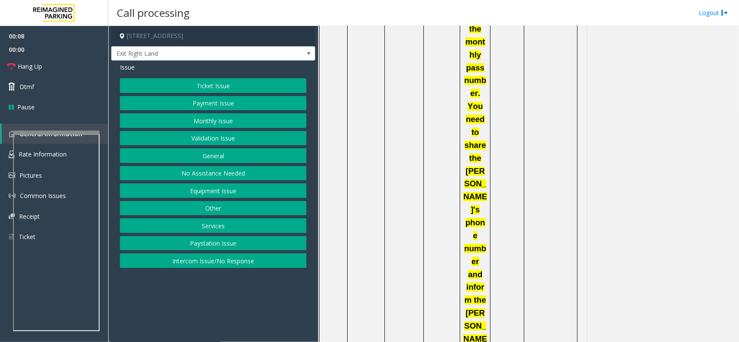
scroll to position [1082, 0]
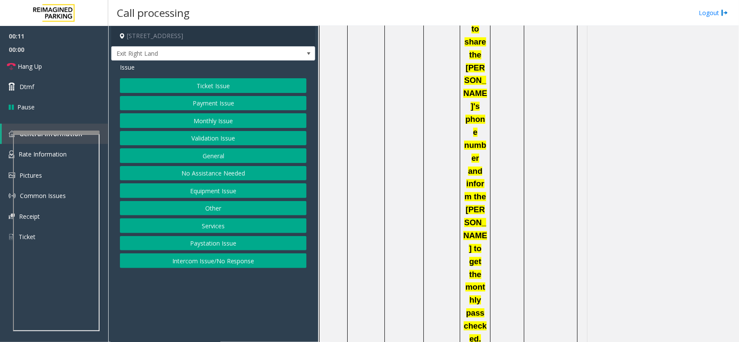
click at [201, 147] on div "Ticket Issue Payment Issue Monthly Issue Validation Issue General No Assistance…" at bounding box center [213, 173] width 186 height 190
click at [197, 141] on button "Validation Issue" at bounding box center [213, 138] width 186 height 15
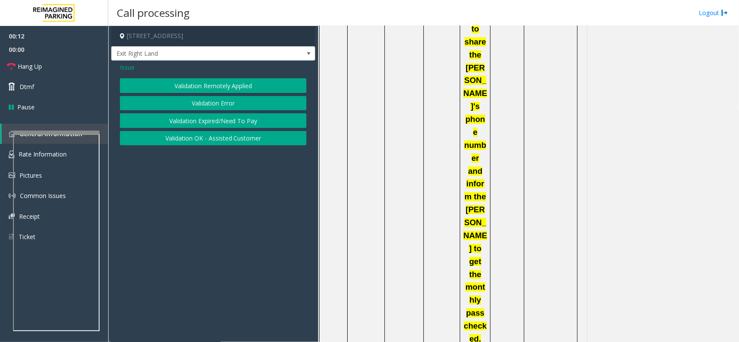
click at [249, 104] on button "Validation Error" at bounding box center [213, 103] width 186 height 15
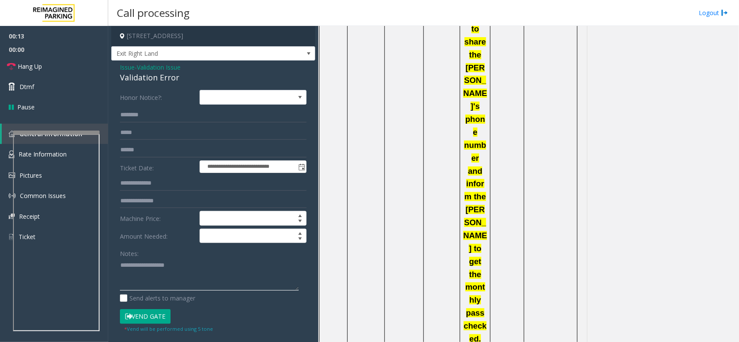
click at [171, 265] on textarea at bounding box center [209, 274] width 179 height 32
click at [139, 80] on div "Validation Error" at bounding box center [213, 78] width 186 height 12
copy div "Validation Error"
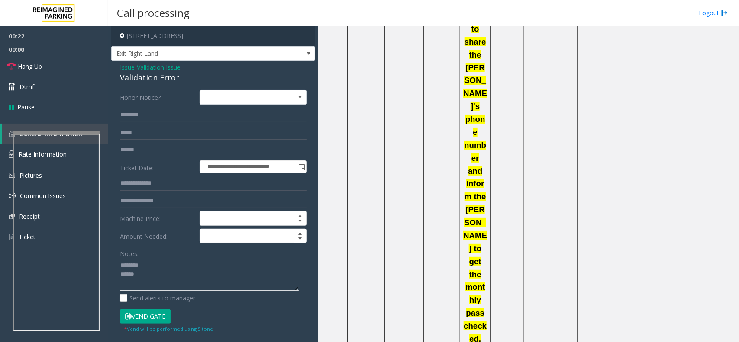
click at [153, 264] on textarea at bounding box center [209, 274] width 179 height 32
paste textarea "**********"
click at [195, 269] on textarea at bounding box center [209, 274] width 179 height 32
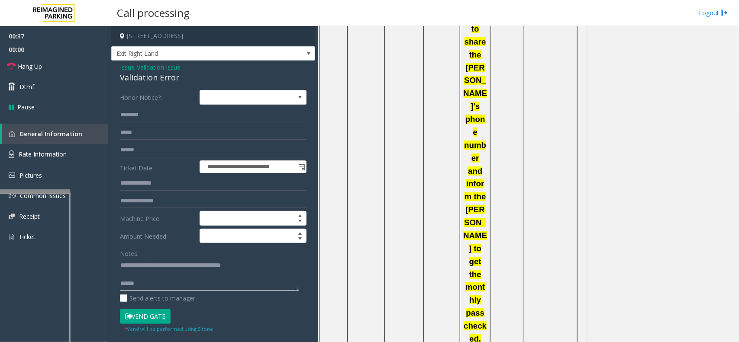
click at [52, 190] on div at bounding box center [27, 191] width 87 height 3
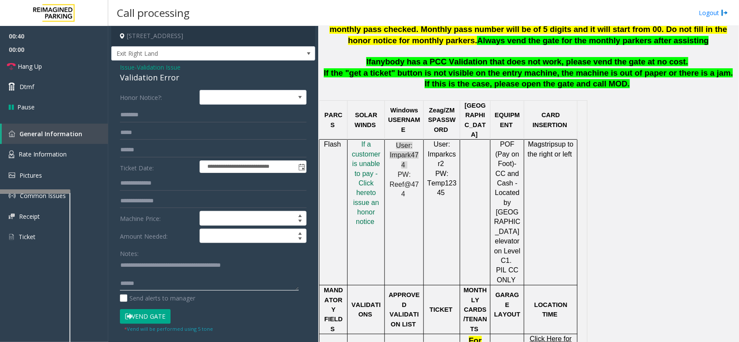
scroll to position [433, 0]
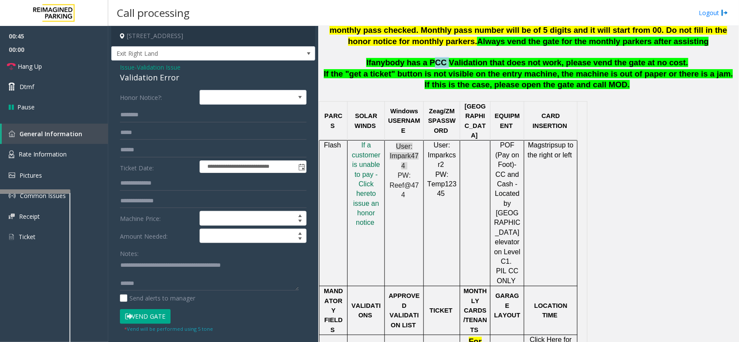
drag, startPoint x: 440, startPoint y: 64, endPoint x: 451, endPoint y: 64, distance: 10.8
click at [451, 64] on span "anybody has a PCC Validation that does not work, please vend the gate at no cos…" at bounding box center [529, 62] width 317 height 9
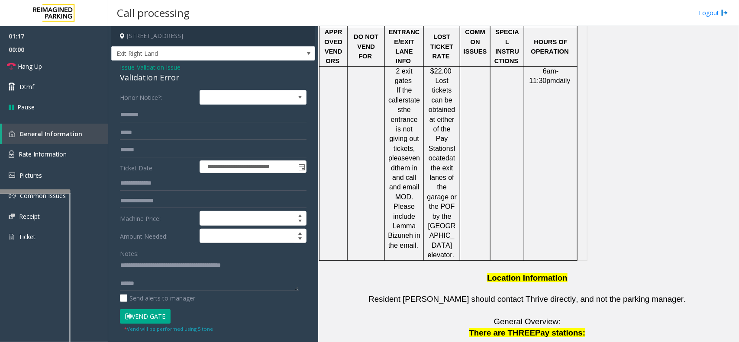
scroll to position [1514, 0]
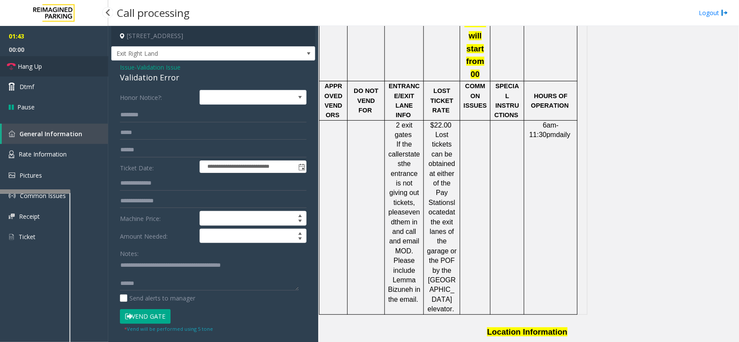
click at [60, 57] on link "Hang Up" at bounding box center [54, 66] width 108 height 20
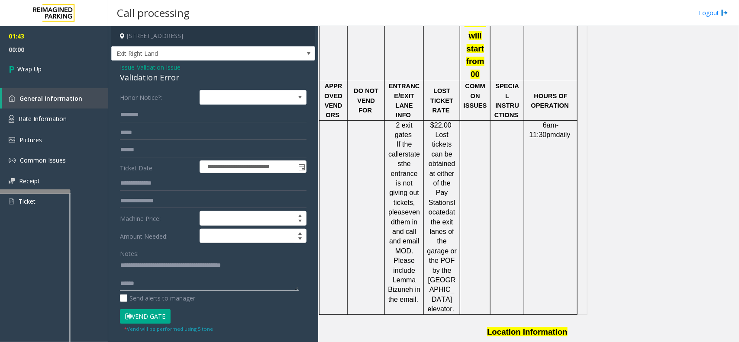
click at [160, 290] on textarea at bounding box center [209, 274] width 179 height 32
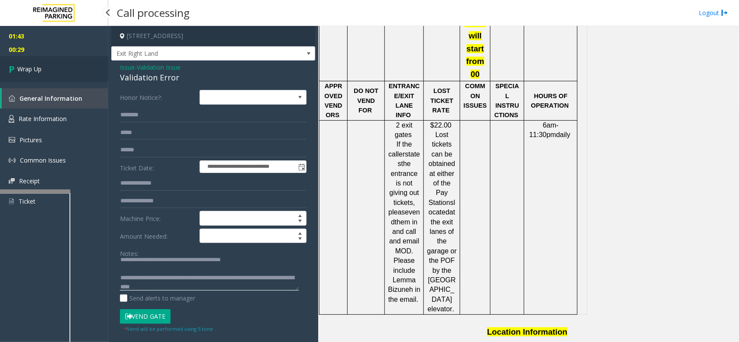
type textarea "**********"
click at [37, 68] on span "Wrap Up" at bounding box center [29, 68] width 24 height 9
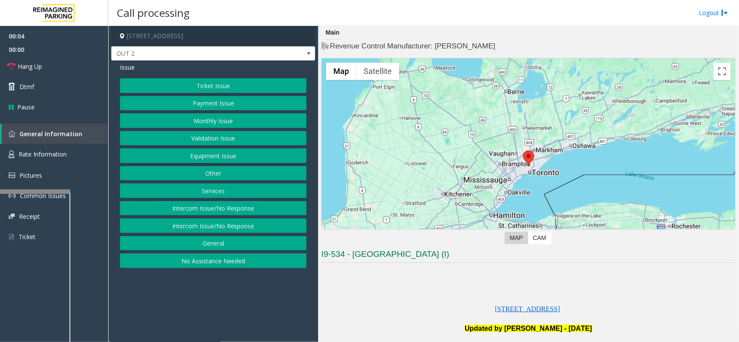
click at [159, 157] on button "Equipment Issue" at bounding box center [213, 155] width 186 height 15
click at [207, 156] on button "Gate / Door Won't Open" at bounding box center [213, 155] width 186 height 15
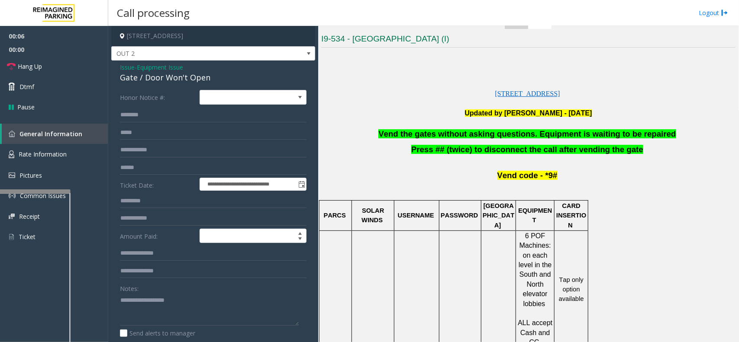
scroll to position [216, 0]
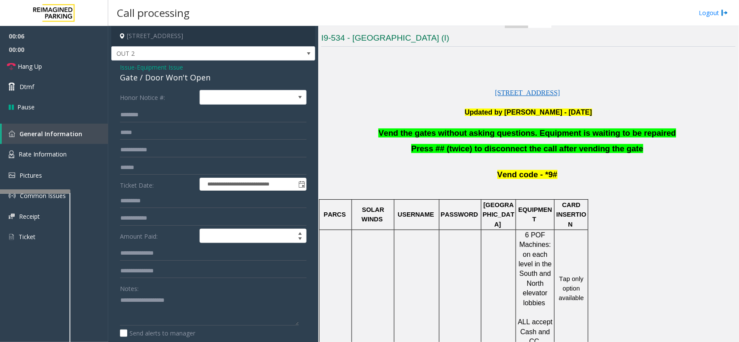
click at [463, 134] on span "Vend the gates without asking questions. Equipment is waiting to be repaired" at bounding box center [526, 133] width 297 height 9
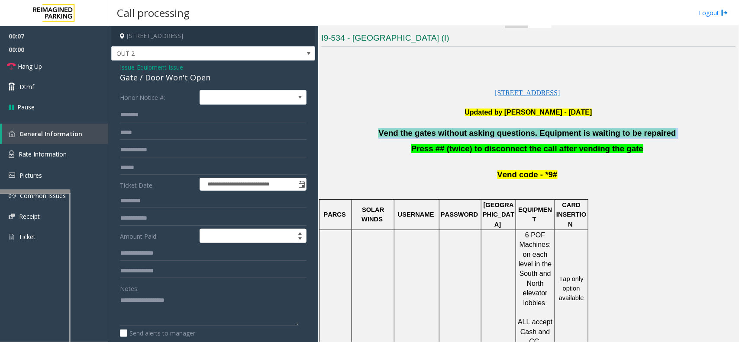
click at [463, 134] on span "Vend the gates without asking questions. Equipment is waiting to be repaired" at bounding box center [526, 133] width 297 height 9
copy p "Vend the gates without asking questions. Equipment is waiting to be repaired"
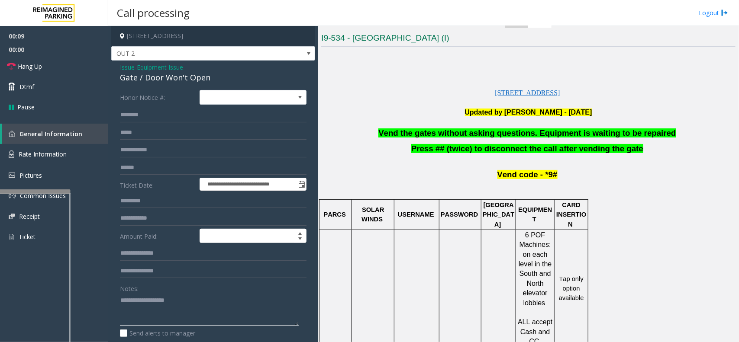
click at [132, 308] on textarea at bounding box center [209, 309] width 179 height 32
paste textarea "**********"
type textarea "**********"
click at [27, 65] on span "Hang Up" at bounding box center [30, 66] width 24 height 9
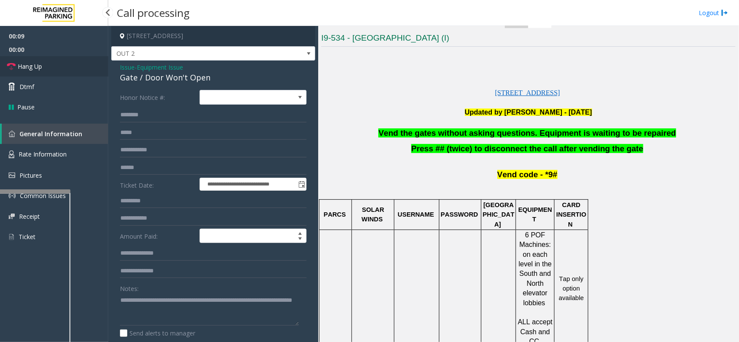
click at [27, 65] on span "Hang Up" at bounding box center [30, 66] width 24 height 9
drag, startPoint x: 27, startPoint y: 65, endPoint x: 55, endPoint y: 78, distance: 31.2
click at [55, 78] on ul "00:10 00:00 Hang Up Dtmf Pause" at bounding box center [54, 71] width 108 height 91
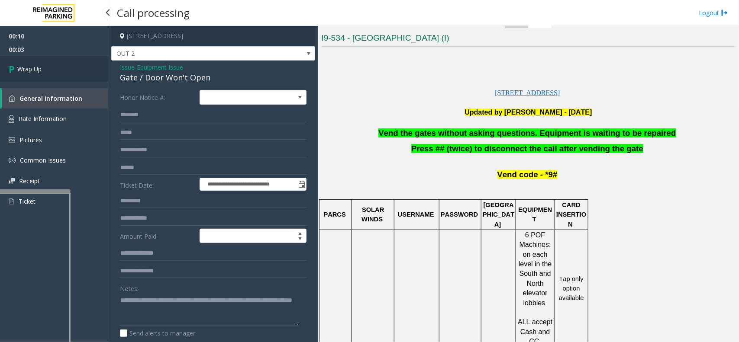
click at [44, 70] on link "Wrap Up" at bounding box center [54, 69] width 108 height 26
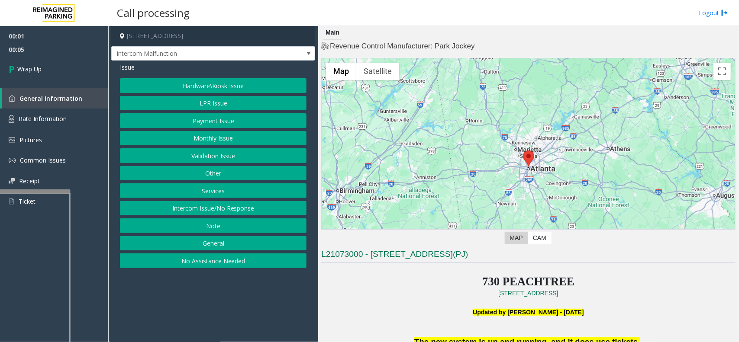
click at [263, 211] on button "Intercom Issue/No Response" at bounding box center [213, 208] width 186 height 15
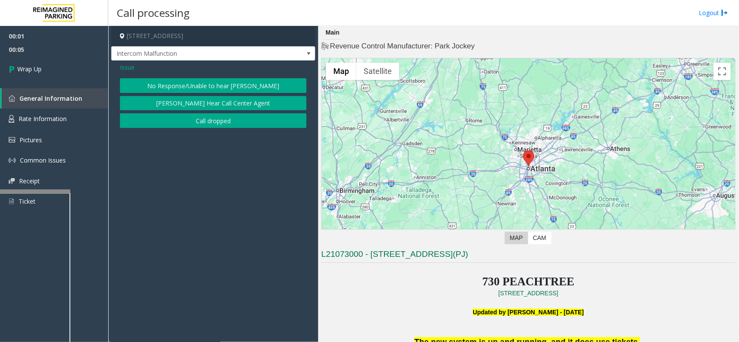
click at [208, 119] on button "Call dropped" at bounding box center [213, 120] width 186 height 15
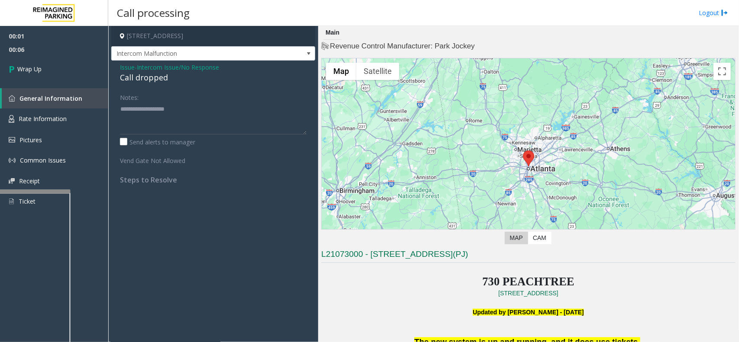
click at [118, 78] on div "Issue - Intercom Issue/No Response Call dropped Notes: Send alerts to manager V…" at bounding box center [213, 127] width 204 height 132
click at [119, 78] on div "Issue - Intercom Issue/No Response Call dropped Notes: Send alerts to manager V…" at bounding box center [213, 127] width 204 height 132
type textarea "**********"
click at [94, 57] on link "Wrap Up" at bounding box center [54, 69] width 108 height 26
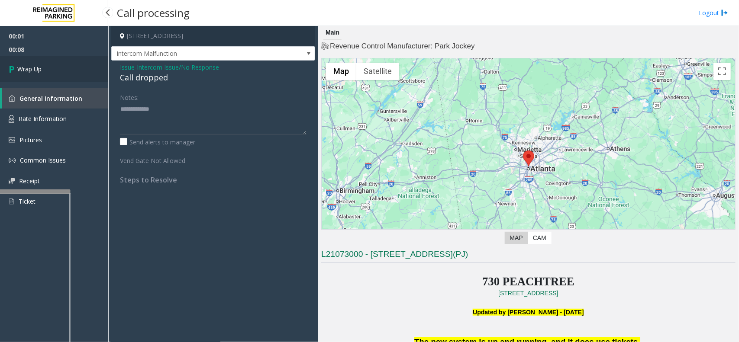
click at [94, 57] on link "Wrap Up" at bounding box center [54, 69] width 108 height 26
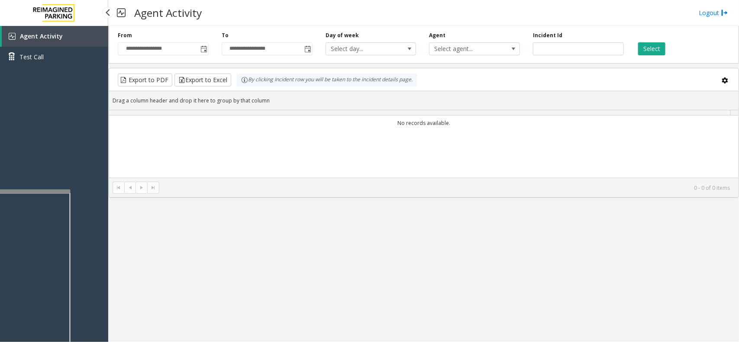
click at [94, 55] on link "Test Call" at bounding box center [54, 57] width 108 height 20
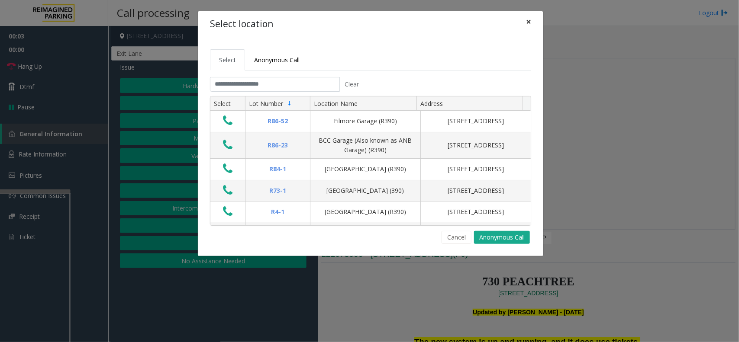
click at [530, 24] on span "×" at bounding box center [528, 22] width 5 height 12
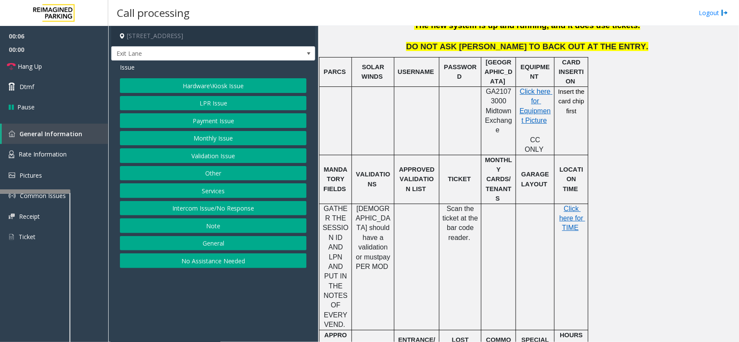
scroll to position [433, 0]
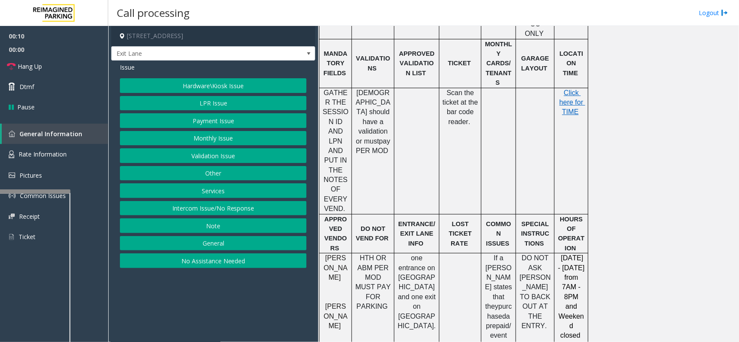
click at [220, 90] on button "Hardware\Kiosk Issue" at bounding box center [213, 85] width 186 height 15
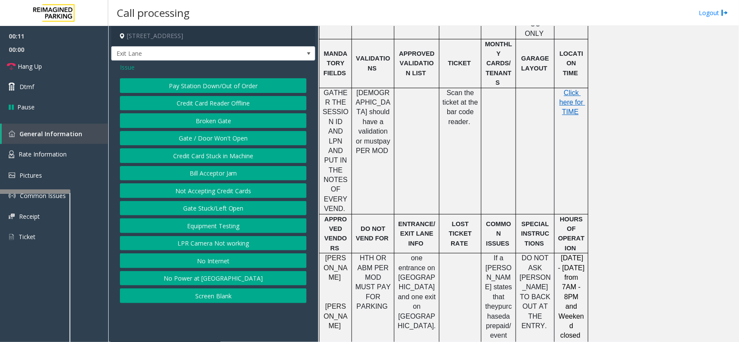
click at [238, 147] on div "Pay Station Down/Out of Order Credit Card Reader Offline Broken Gate Gate / Doo…" at bounding box center [213, 190] width 186 height 225
click at [237, 146] on button "Gate / Door Won't Open" at bounding box center [213, 138] width 186 height 15
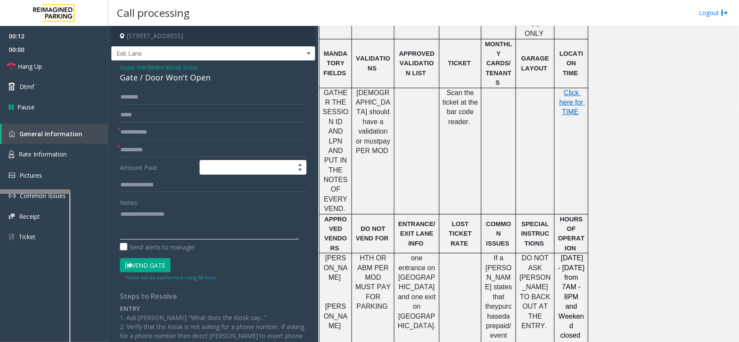
click at [161, 232] on textarea at bounding box center [209, 223] width 179 height 32
click at [135, 78] on div "Gate / Door Won't Open" at bounding box center [213, 78] width 186 height 12
click at [144, 228] on textarea at bounding box center [209, 223] width 179 height 32
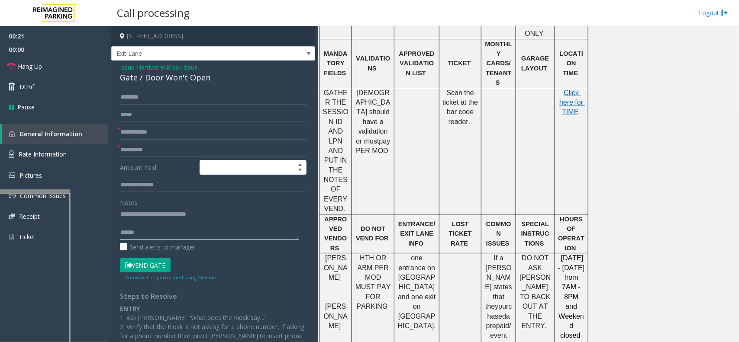
click at [143, 237] on textarea at bounding box center [209, 223] width 179 height 32
click at [61, 66] on link "Hang Up" at bounding box center [54, 66] width 108 height 20
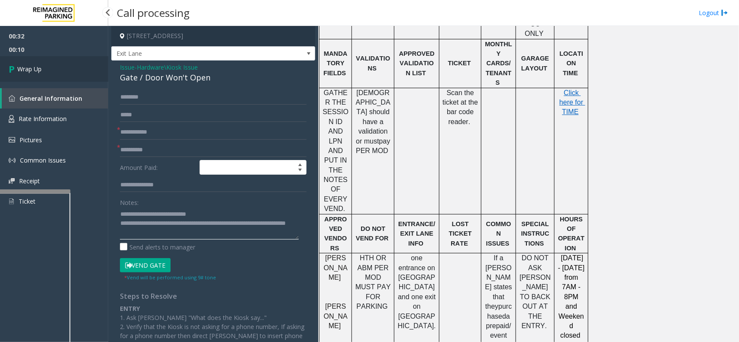
type textarea "**********"
click at [46, 74] on link "Wrap Up" at bounding box center [54, 69] width 108 height 26
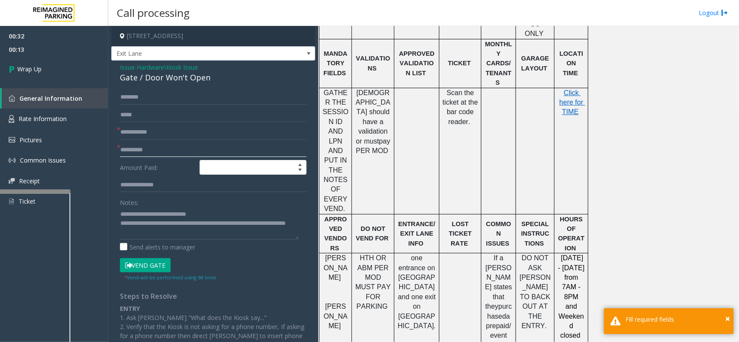
click at [135, 143] on input "text" at bounding box center [213, 150] width 186 height 15
type input "**"
click at [132, 137] on input "text" at bounding box center [213, 132] width 186 height 15
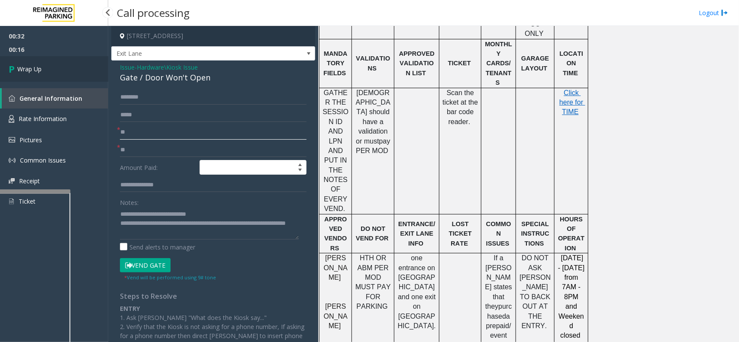
type input "**"
click at [57, 67] on link "Wrap Up" at bounding box center [54, 69] width 108 height 26
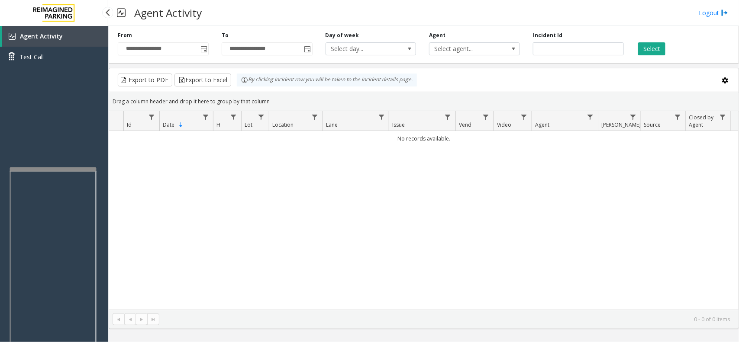
click at [74, 167] on div at bounding box center [53, 168] width 87 height 3
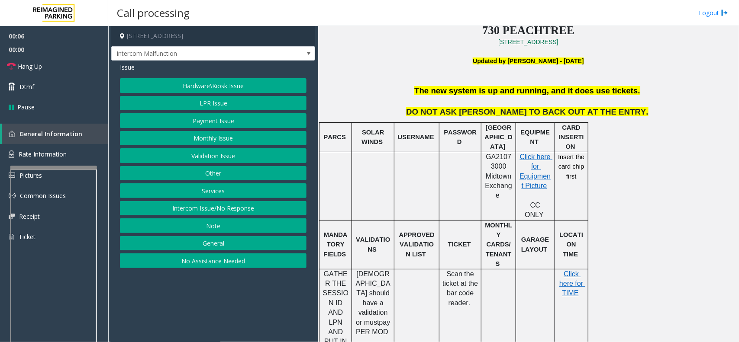
scroll to position [270, 0]
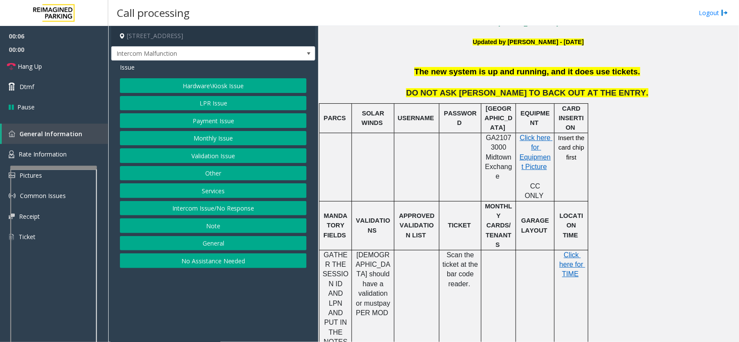
click at [397, 174] on td at bounding box center [416, 167] width 45 height 68
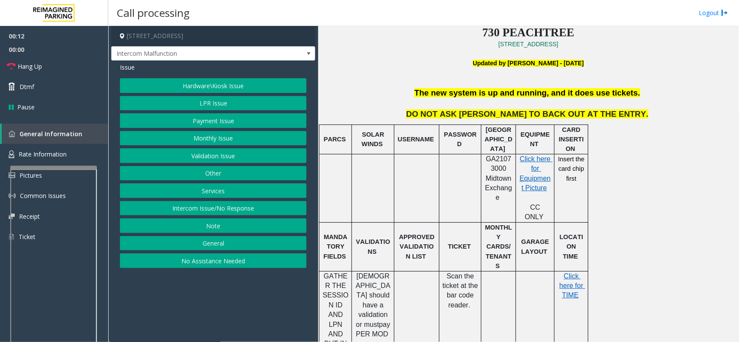
scroll to position [216, 0]
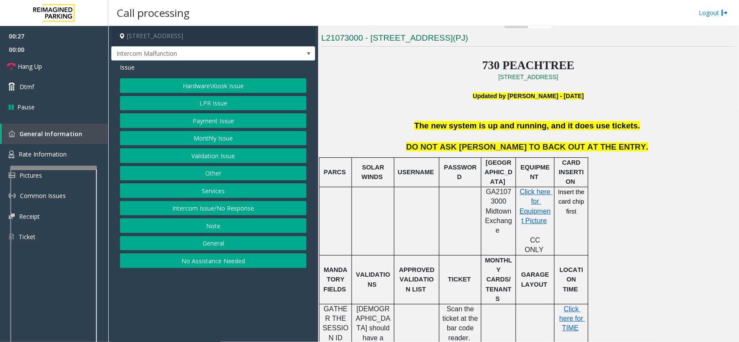
drag, startPoint x: 238, startPoint y: 140, endPoint x: 293, endPoint y: 131, distance: 56.1
click at [293, 131] on button "Monthly Issue" at bounding box center [213, 138] width 186 height 15
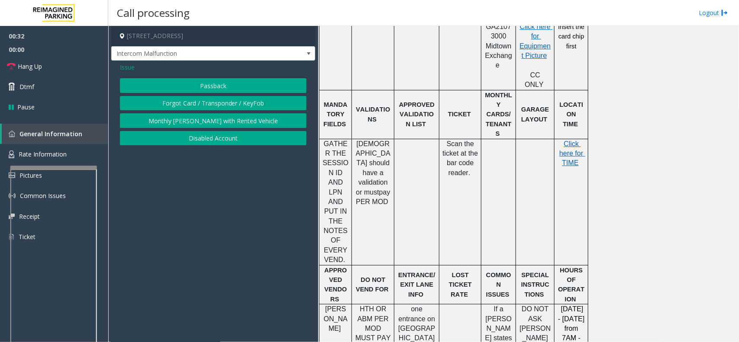
scroll to position [379, 0]
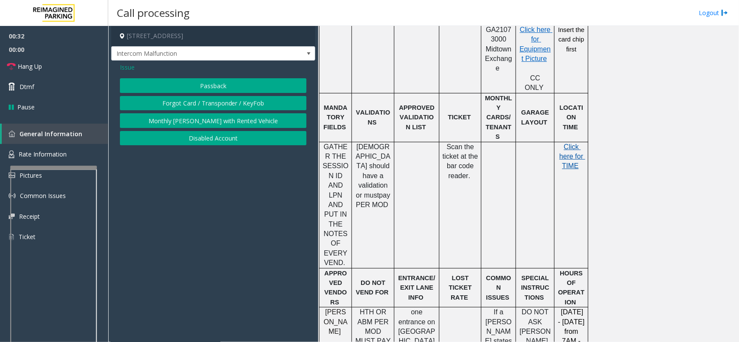
click at [572, 143] on span "Click here for TIME" at bounding box center [572, 156] width 26 height 27
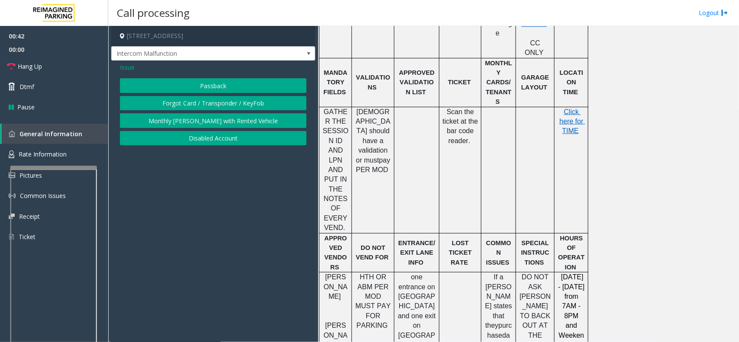
scroll to position [433, 0]
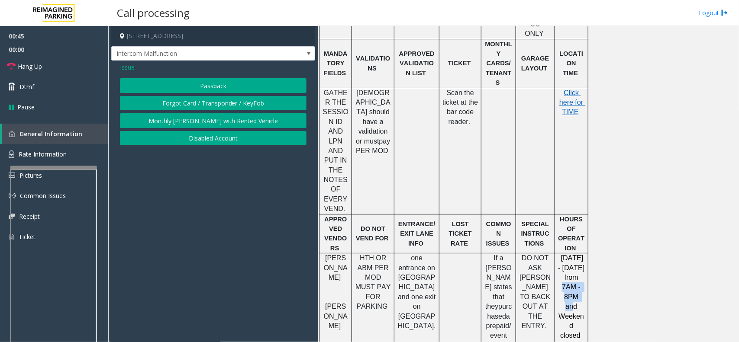
drag, startPoint x: 561, startPoint y: 237, endPoint x: 580, endPoint y: 248, distance: 21.7
click at [580, 254] on p "[DATE] - [DATE] from 7AM - 8PM and Weekend closed" at bounding box center [570, 297] width 27 height 87
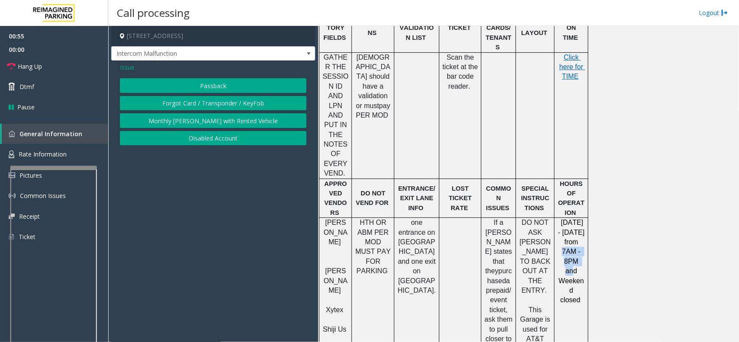
scroll to position [487, 0]
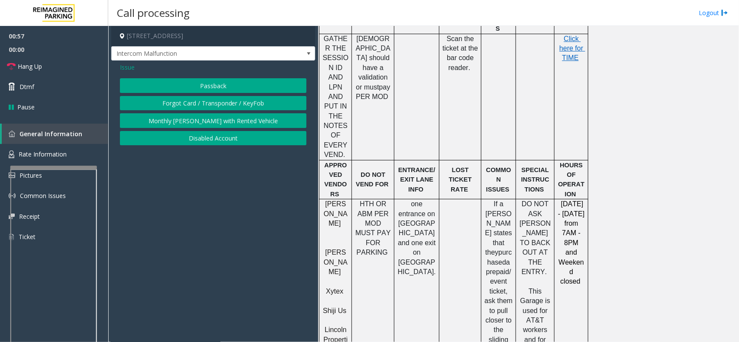
click at [124, 70] on span "Issue" at bounding box center [127, 67] width 15 height 9
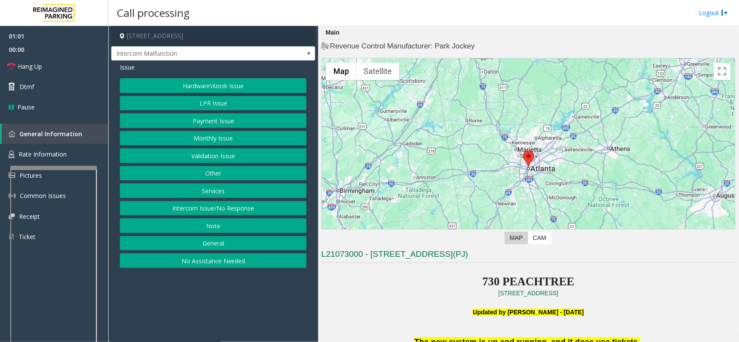
scroll to position [108, 0]
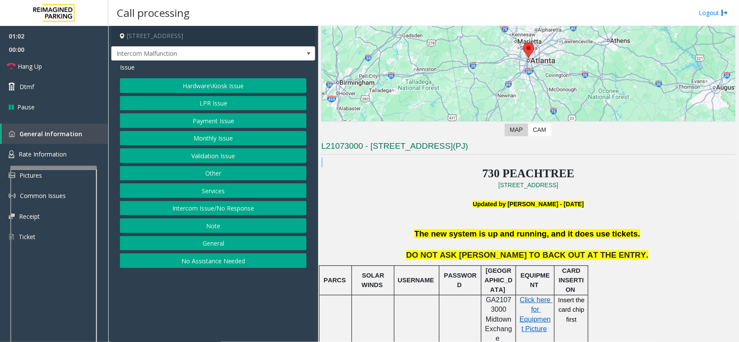
drag, startPoint x: 464, startPoint y: 179, endPoint x: 586, endPoint y: 156, distance: 124.1
drag, startPoint x: 198, startPoint y: 139, endPoint x: 174, endPoint y: 99, distance: 47.3
click at [180, 109] on div "Hardware\Kiosk Issue LPR Issue Payment Issue Monthly Issue Validation Issue Oth…" at bounding box center [213, 173] width 186 height 190
click at [168, 87] on button "Hardware\Kiosk Issue" at bounding box center [213, 85] width 186 height 15
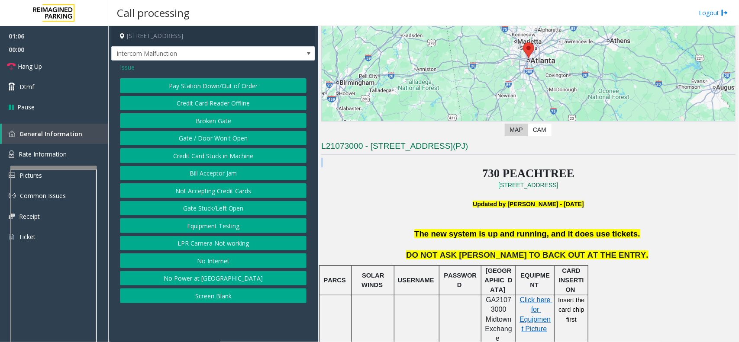
click at [210, 137] on button "Gate / Door Won't Open" at bounding box center [213, 138] width 186 height 15
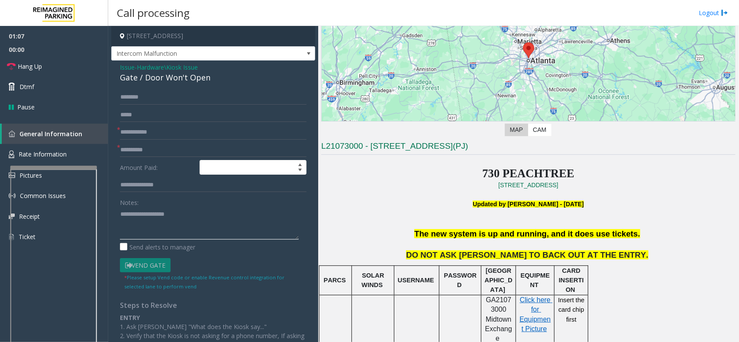
click at [183, 221] on textarea at bounding box center [209, 223] width 179 height 32
click at [48, 68] on link "Hang Up" at bounding box center [54, 66] width 108 height 20
click at [208, 215] on textarea at bounding box center [209, 223] width 179 height 32
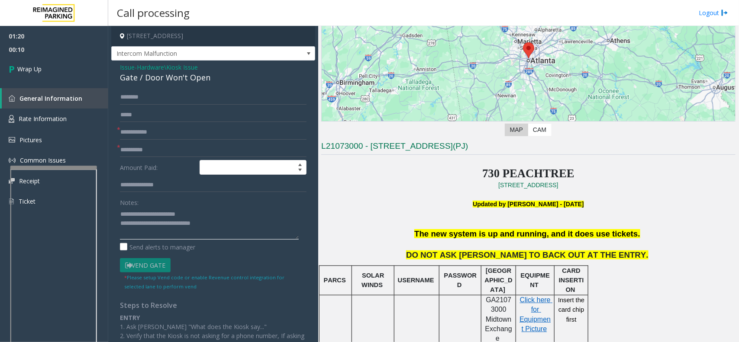
type textarea "**********"
click at [143, 152] on input "text" at bounding box center [213, 150] width 186 height 15
type input "**"
click at [134, 130] on input "text" at bounding box center [213, 132] width 186 height 15
type input "**"
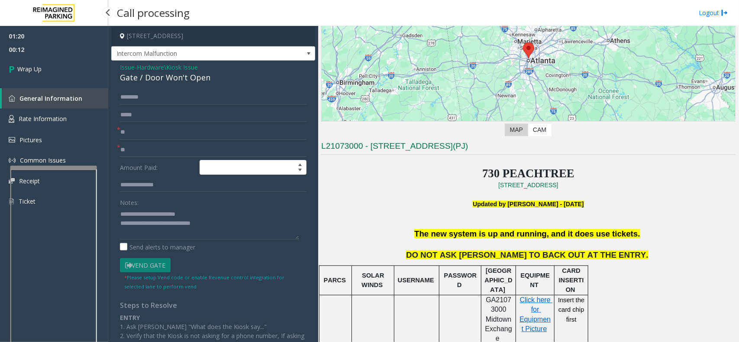
click at [74, 87] on div "01:20 00:12 Wrap Up General Information Rate Information Pictures Common Issues…" at bounding box center [54, 122] width 108 height 193
click at [70, 65] on link "Wrap Up" at bounding box center [54, 69] width 108 height 26
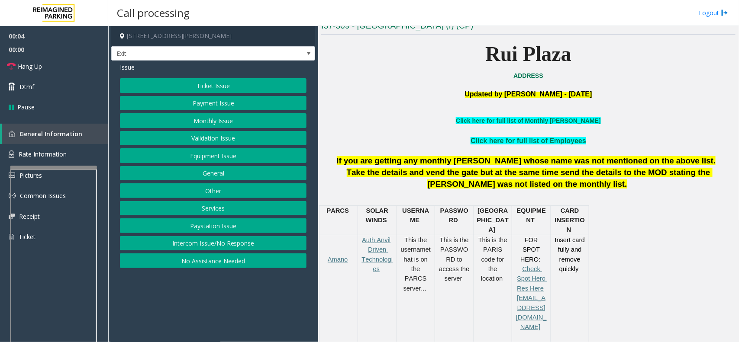
scroll to position [270, 0]
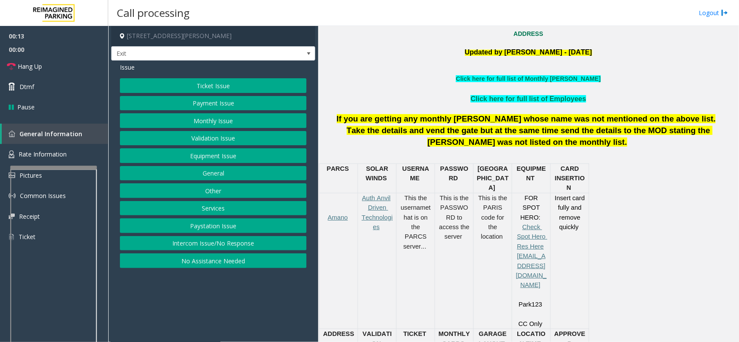
click at [213, 109] on button "Payment Issue" at bounding box center [213, 103] width 186 height 15
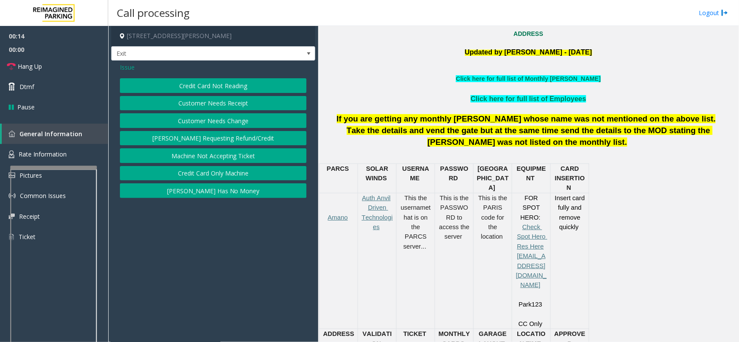
click at [202, 90] on button "Credit Card Not Reading" at bounding box center [213, 85] width 186 height 15
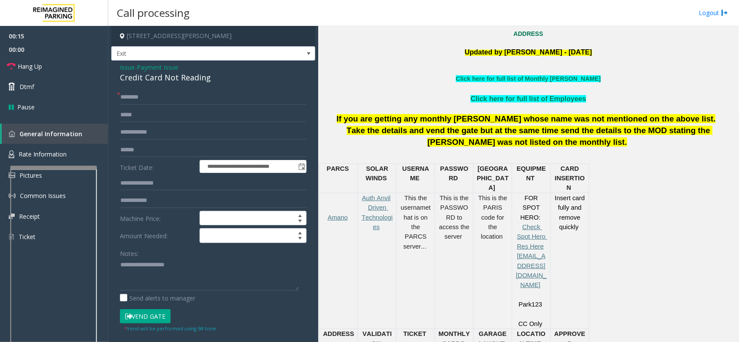
click at [142, 256] on div "Notes:" at bounding box center [213, 268] width 186 height 45
click at [138, 265] on textarea at bounding box center [209, 274] width 179 height 32
click at [127, 77] on div "Credit Card Not Reading" at bounding box center [213, 78] width 186 height 12
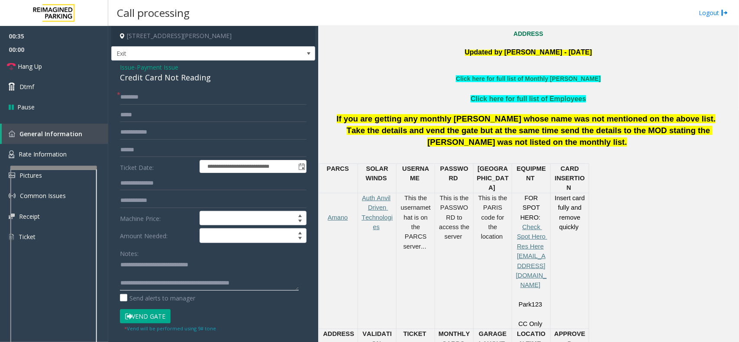
type textarea "**********"
click at [141, 107] on form "**********" at bounding box center [213, 211] width 186 height 243
click at [139, 103] on input "text" at bounding box center [213, 97] width 186 height 15
click at [165, 108] on input "text" at bounding box center [213, 115] width 186 height 15
click at [154, 96] on input "text" at bounding box center [213, 97] width 186 height 15
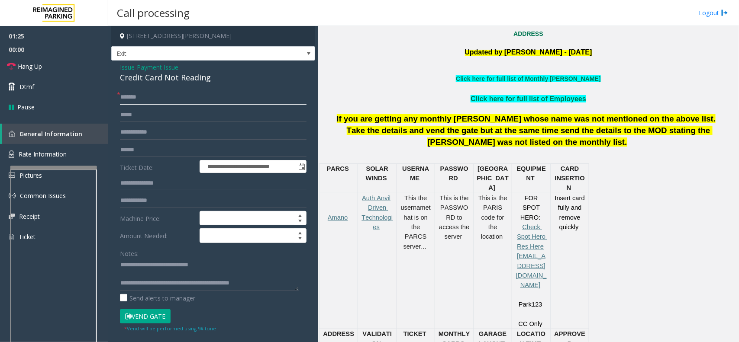
drag, startPoint x: 137, startPoint y: 94, endPoint x: 130, endPoint y: 100, distance: 9.2
click at [130, 100] on input "******" at bounding box center [213, 97] width 186 height 15
click at [133, 100] on input "******" at bounding box center [213, 97] width 186 height 15
click at [141, 100] on input "*******" at bounding box center [213, 97] width 186 height 15
type input "******"
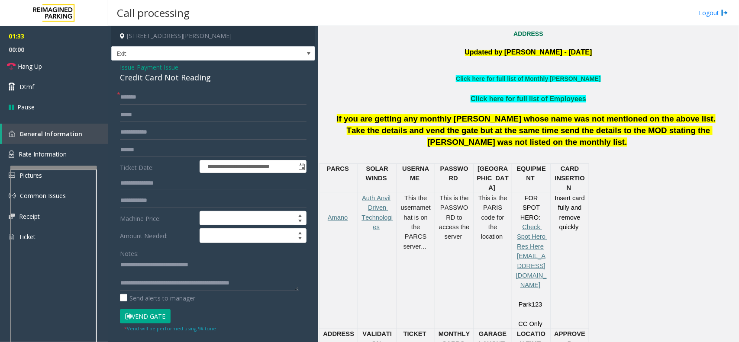
click at [163, 105] on form "**********" at bounding box center [213, 211] width 186 height 243
click at [161, 103] on input "******" at bounding box center [213, 97] width 186 height 15
click at [140, 147] on input "text" at bounding box center [213, 150] width 186 height 15
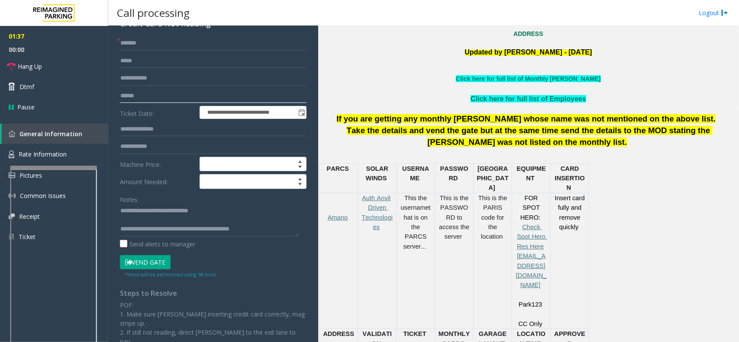
scroll to position [0, 0]
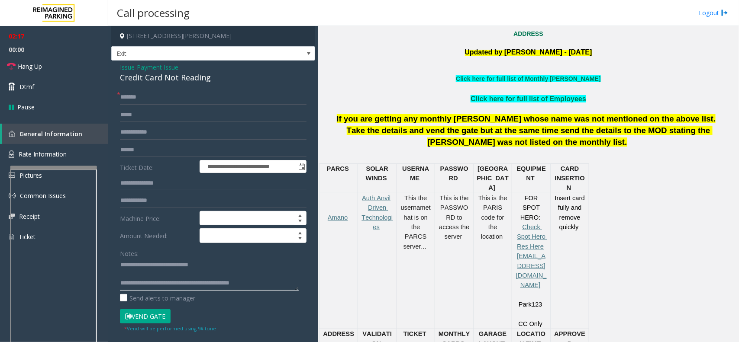
drag, startPoint x: 135, startPoint y: 284, endPoint x: 281, endPoint y: 280, distance: 145.9
click at [281, 280] on textarea at bounding box center [209, 274] width 179 height 32
paste textarea "**********"
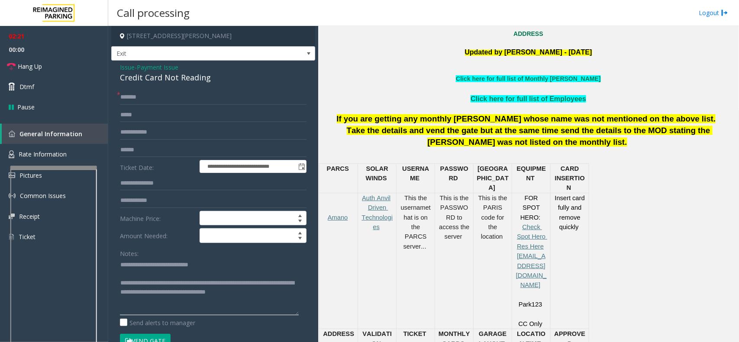
drag, startPoint x: 292, startPoint y: 286, endPoint x: 297, endPoint y: 314, distance: 28.0
click at [297, 314] on textarea at bounding box center [209, 286] width 179 height 57
click at [50, 62] on link "Hang Up" at bounding box center [54, 66] width 108 height 20
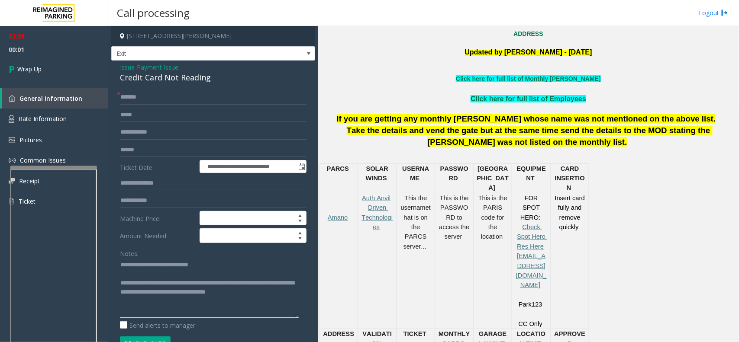
drag, startPoint x: 119, startPoint y: 293, endPoint x: 154, endPoint y: 295, distance: 35.1
click at [154, 295] on textarea at bounding box center [209, 288] width 179 height 60
type textarea "**********"
click at [44, 65] on link "Wrap Up" at bounding box center [54, 69] width 108 height 26
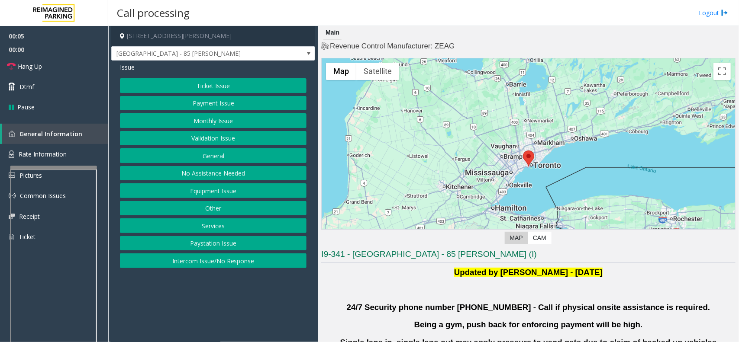
click at [231, 141] on button "Validation Issue" at bounding box center [213, 138] width 186 height 15
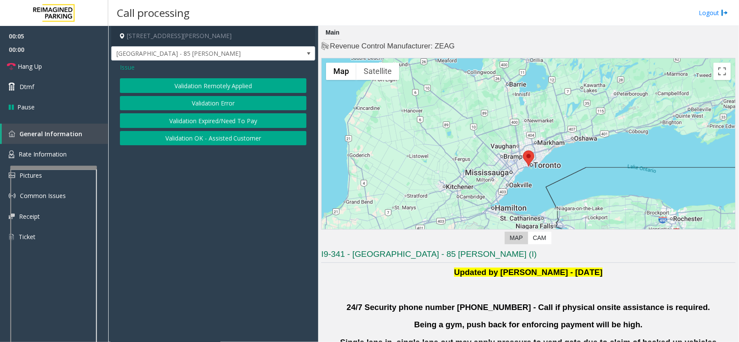
click at [206, 104] on button "Validation Error" at bounding box center [213, 103] width 186 height 15
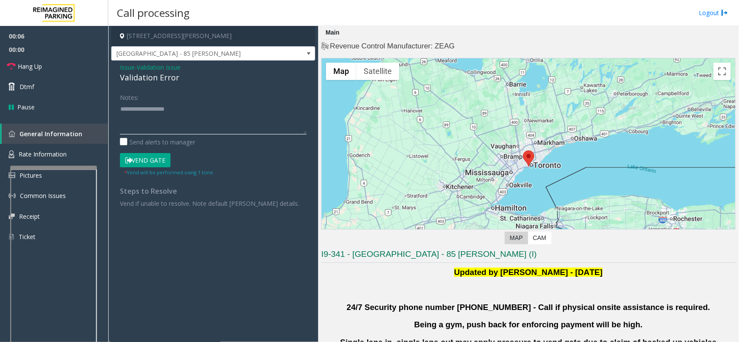
click at [135, 109] on textarea at bounding box center [213, 118] width 186 height 32
click at [153, 113] on textarea at bounding box center [213, 118] width 186 height 32
click at [190, 113] on textarea at bounding box center [213, 118] width 186 height 32
click at [169, 135] on div "Notes: Send alerts to manager" at bounding box center [213, 118] width 186 height 57
click at [163, 129] on textarea at bounding box center [213, 118] width 186 height 32
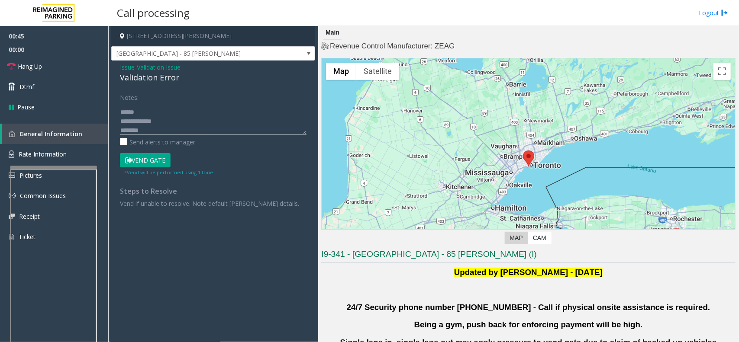
scroll to position [24, 0]
click at [150, 125] on textarea at bounding box center [213, 118] width 186 height 32
drag, startPoint x: 150, startPoint y: 125, endPoint x: 139, endPoint y: 132, distance: 13.3
click at [139, 132] on textarea at bounding box center [213, 118] width 186 height 32
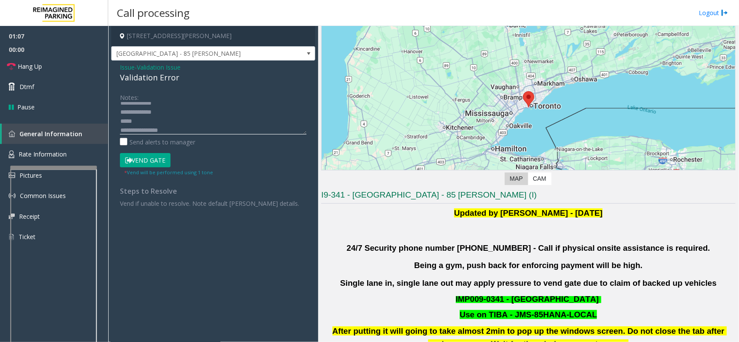
scroll to position [270, 0]
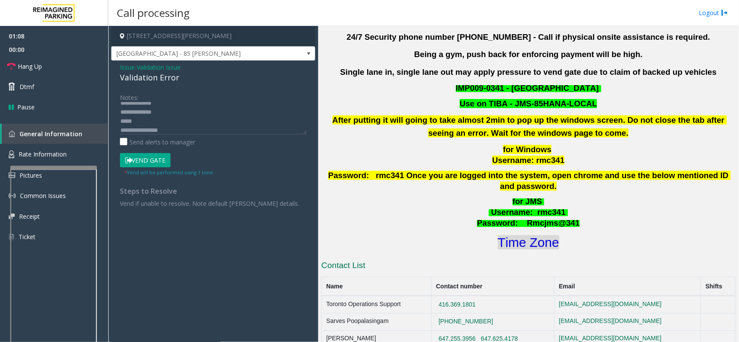
click at [513, 235] on font "Time Zone" at bounding box center [528, 242] width 61 height 14
drag, startPoint x: 148, startPoint y: 160, endPoint x: 139, endPoint y: 125, distance: 35.8
click at [148, 159] on button "Vend Gate" at bounding box center [145, 160] width 51 height 15
click at [138, 122] on textarea at bounding box center [213, 118] width 186 height 32
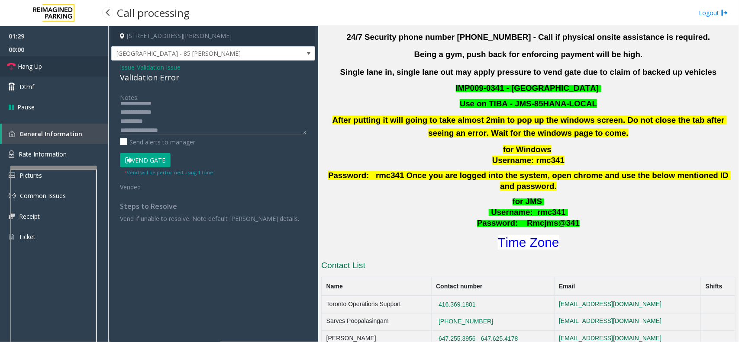
click at [32, 71] on link "Hang Up" at bounding box center [54, 66] width 108 height 20
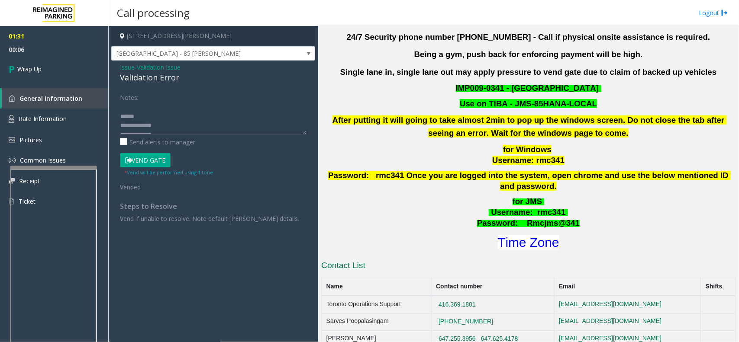
scroll to position [0, 0]
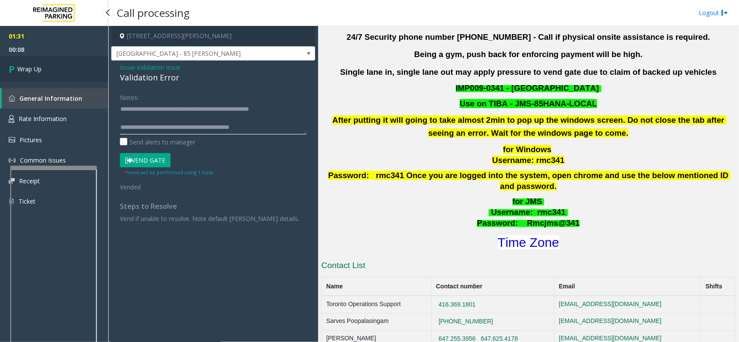
type textarea "**********"
click at [19, 65] on span "Wrap Up" at bounding box center [29, 68] width 24 height 9
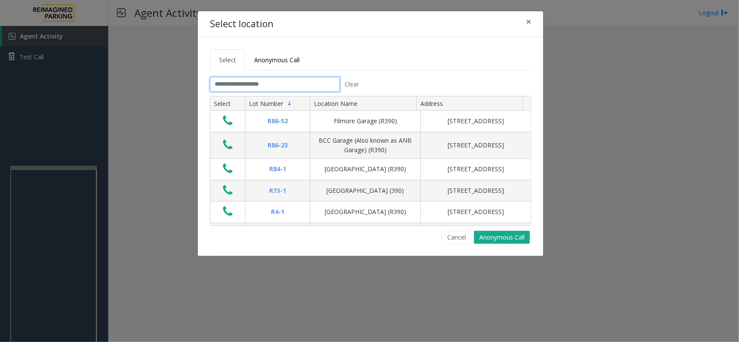
click at [262, 89] on input "text" at bounding box center [275, 84] width 130 height 15
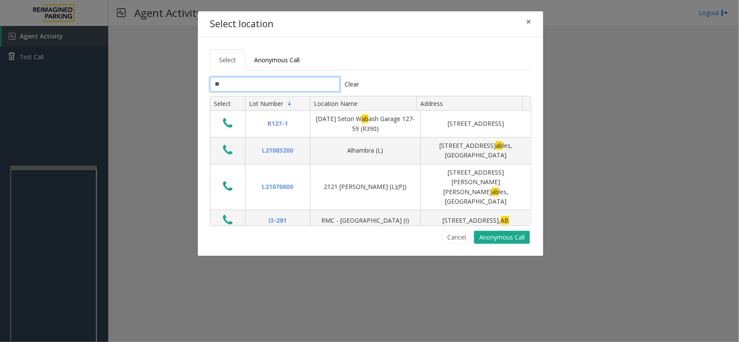
type input "***"
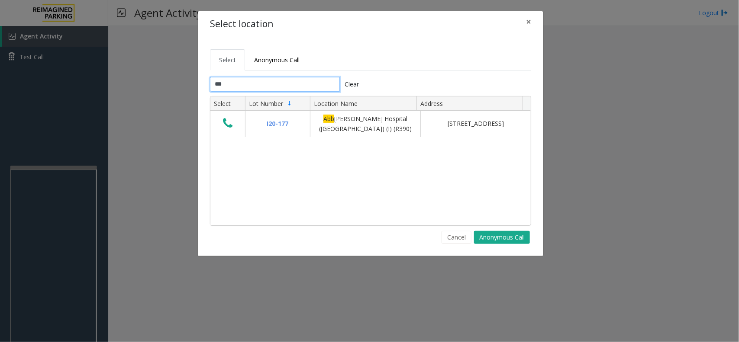
drag, startPoint x: 236, startPoint y: 84, endPoint x: 193, endPoint y: 80, distance: 43.0
click at [193, 80] on div "Select location × Select Anonymous Call *** Clear Select Lot Number Location Na…" at bounding box center [369, 171] width 739 height 342
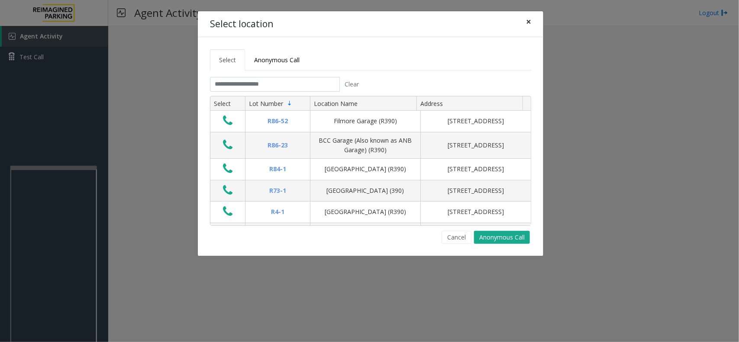
click at [528, 19] on span "×" at bounding box center [528, 22] width 5 height 12
click at [308, 79] on input "text" at bounding box center [275, 84] width 130 height 15
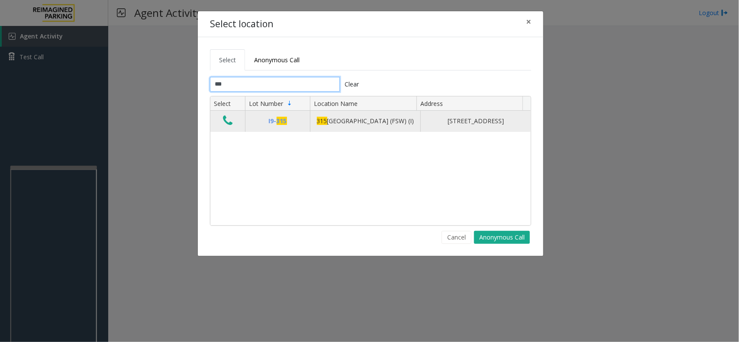
type input "***"
click at [219, 121] on td "Data table" at bounding box center [227, 121] width 35 height 21
click at [225, 126] on icon "Data table" at bounding box center [228, 121] width 10 height 12
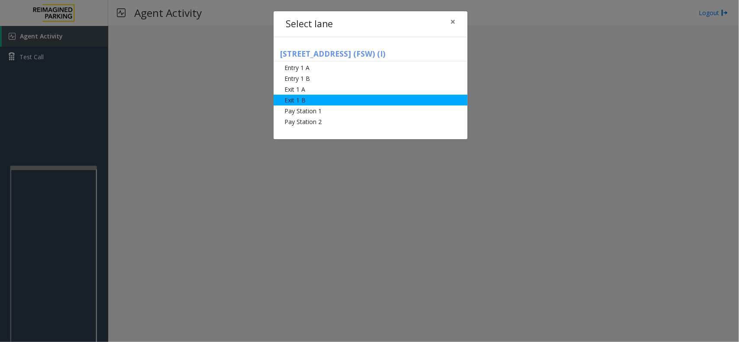
click at [327, 100] on li "Exit 1 B" at bounding box center [370, 100] width 194 height 11
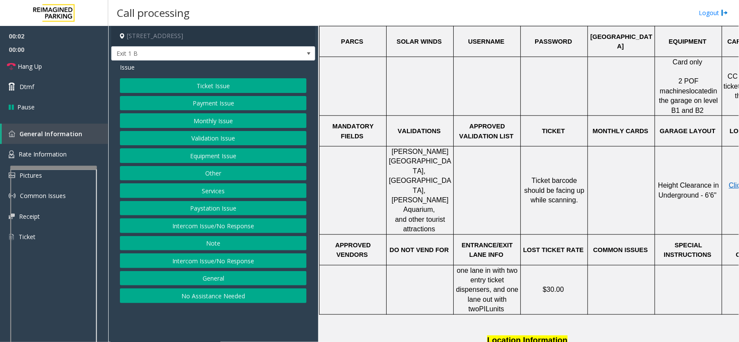
scroll to position [325, 63]
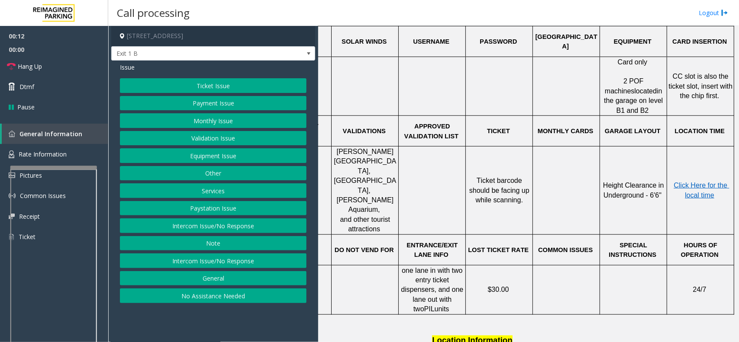
click at [204, 106] on button "Payment Issue" at bounding box center [213, 103] width 186 height 15
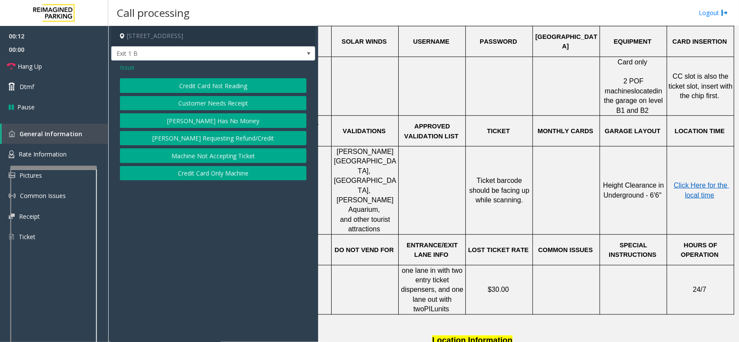
click at [202, 93] on button "Credit Card Not Reading" at bounding box center [213, 85] width 186 height 15
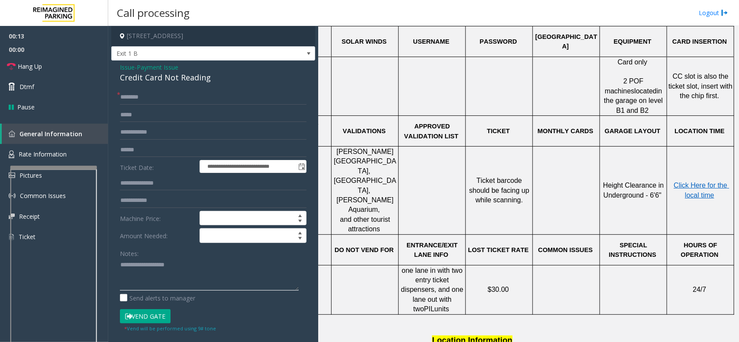
click at [160, 274] on textarea at bounding box center [209, 274] width 179 height 32
click at [167, 76] on div "Credit Card Not Reading" at bounding box center [213, 78] width 186 height 12
type textarea "**********"
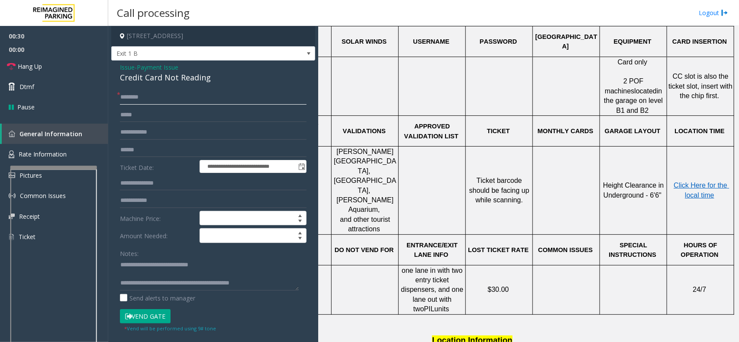
click at [139, 96] on input "text" at bounding box center [213, 97] width 186 height 15
type input "******"
drag, startPoint x: 126, startPoint y: 101, endPoint x: 123, endPoint y: 113, distance: 12.9
click at [124, 113] on input "text" at bounding box center [213, 115] width 186 height 15
click at [137, 145] on input "text" at bounding box center [213, 150] width 186 height 15
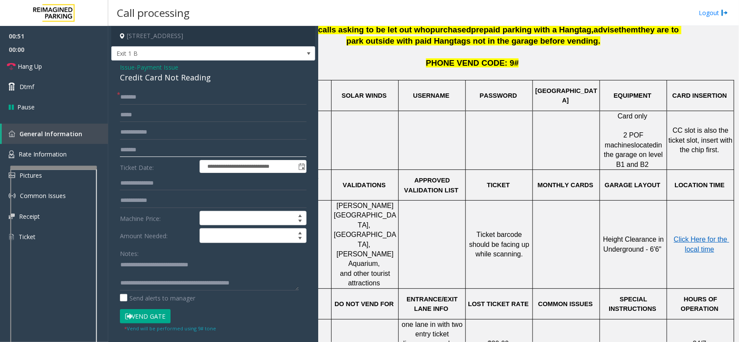
scroll to position [162, 63]
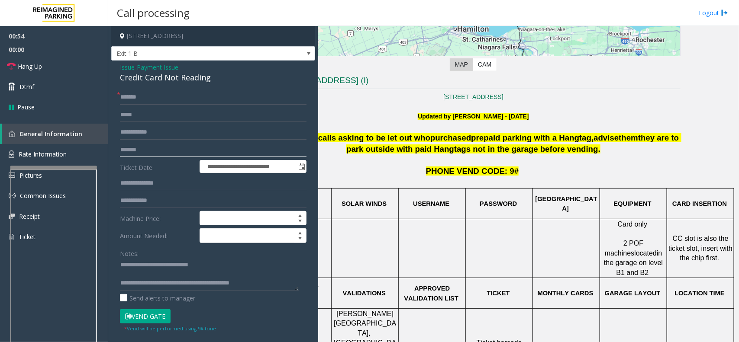
click at [133, 151] on input "*******" at bounding box center [213, 150] width 186 height 15
type input "*******"
click at [152, 316] on button "Vend Gate" at bounding box center [145, 316] width 51 height 15
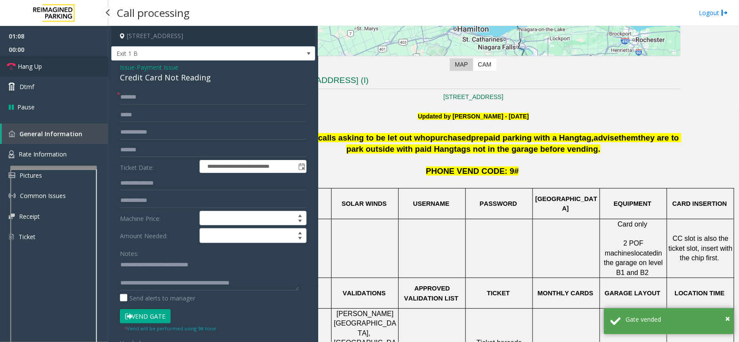
click at [40, 73] on link "Hang Up" at bounding box center [54, 66] width 108 height 20
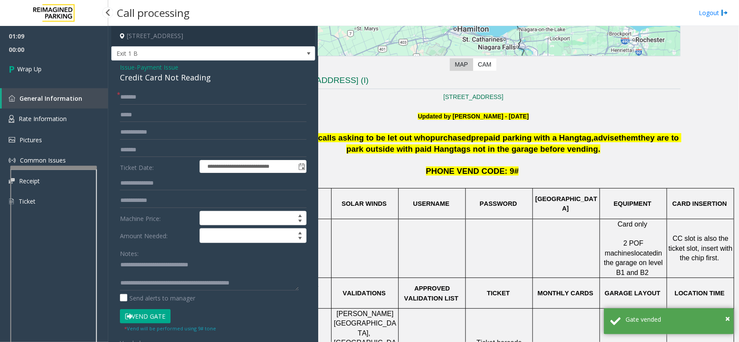
click at [40, 73] on span "Wrap Up" at bounding box center [29, 68] width 24 height 9
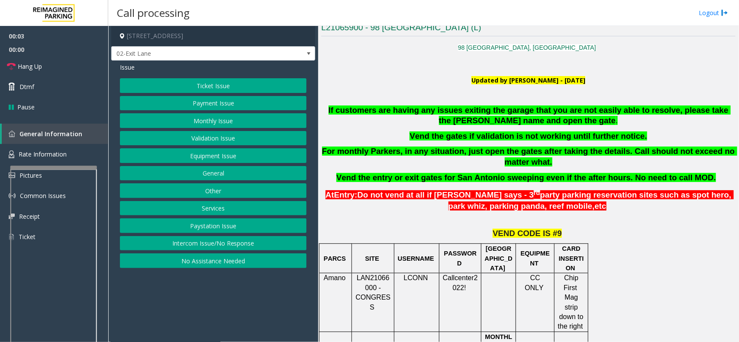
scroll to position [216, 0]
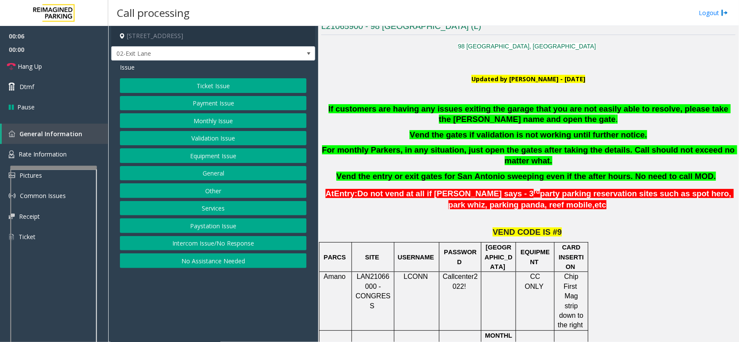
click at [194, 242] on button "Intercom Issue/No Response" at bounding box center [213, 243] width 186 height 15
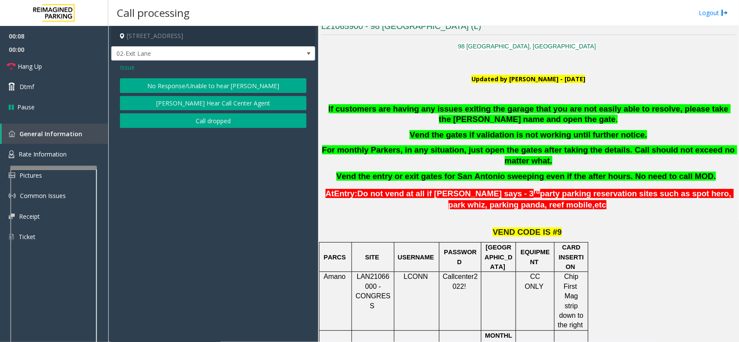
click at [213, 90] on button "No Response/Unable to hear [PERSON_NAME]" at bounding box center [213, 85] width 186 height 15
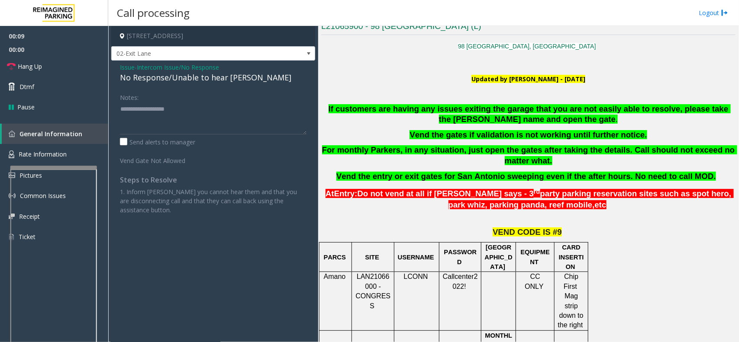
click at [158, 76] on div "No Response/Unable to hear [PERSON_NAME]" at bounding box center [213, 78] width 186 height 12
click at [154, 74] on div "No Response/Unable to hear [PERSON_NAME]" at bounding box center [213, 78] width 186 height 12
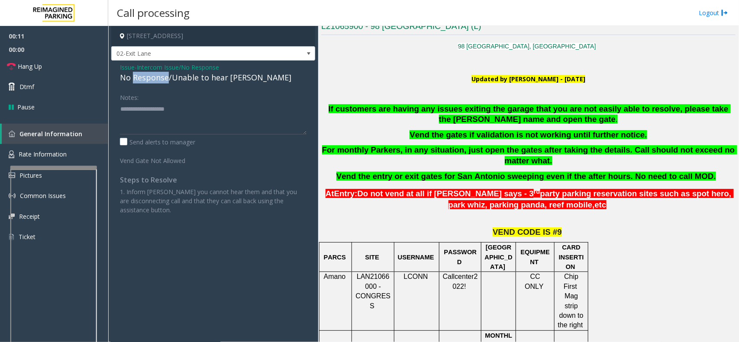
click at [154, 74] on div "No Response/Unable to hear [PERSON_NAME]" at bounding box center [213, 78] width 186 height 12
click at [133, 123] on textarea at bounding box center [213, 118] width 186 height 32
click at [122, 79] on div "No Response/Unable to hear [PERSON_NAME]" at bounding box center [213, 78] width 186 height 12
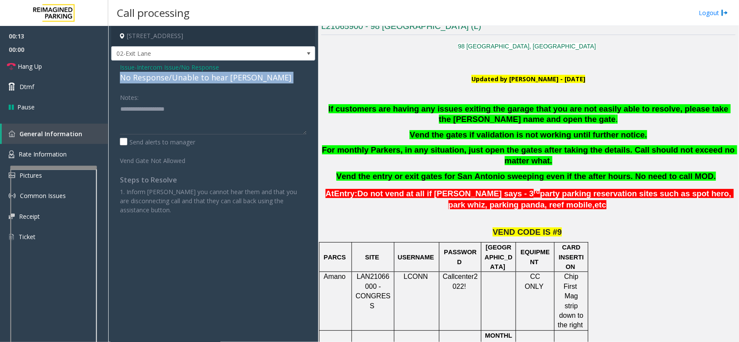
click at [122, 79] on div "No Response/Unable to hear [PERSON_NAME]" at bounding box center [213, 78] width 186 height 12
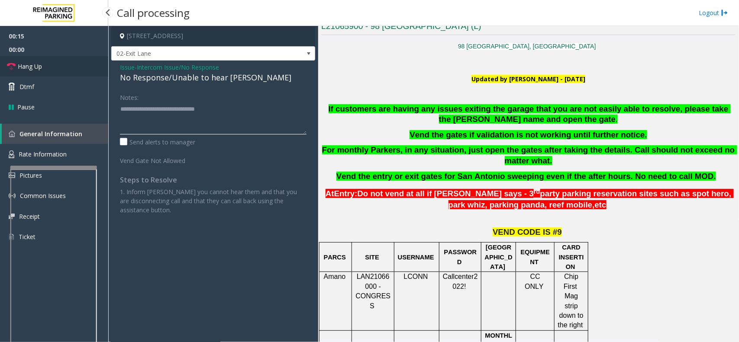
type textarea "**********"
click at [62, 72] on link "Hang Up" at bounding box center [54, 66] width 108 height 20
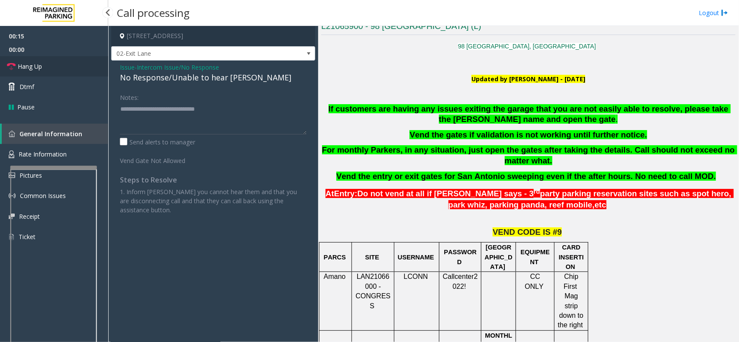
click at [62, 72] on link "Hang Up" at bounding box center [54, 66] width 108 height 20
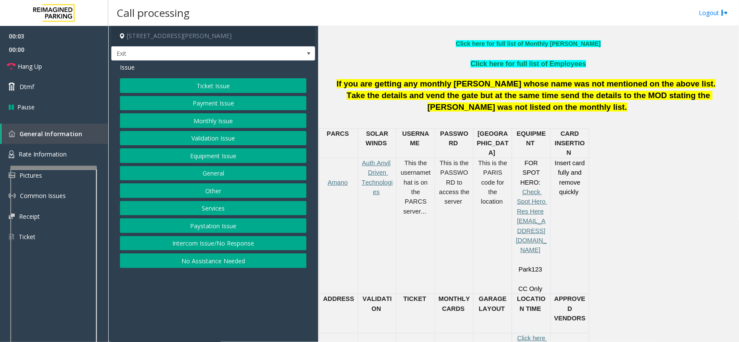
scroll to position [325, 0]
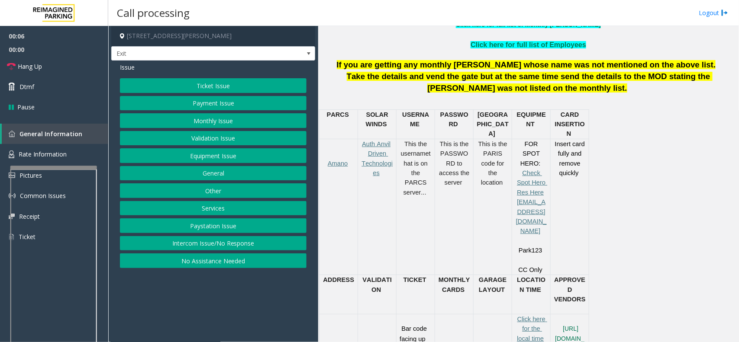
click at [228, 206] on button "Services" at bounding box center [213, 208] width 186 height 15
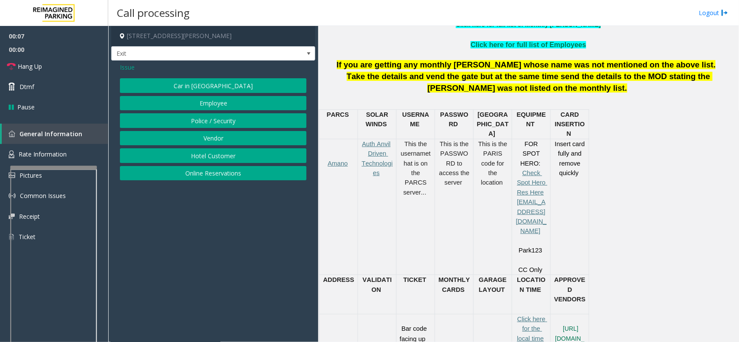
click at [211, 120] on button "Police / Security" at bounding box center [213, 120] width 186 height 15
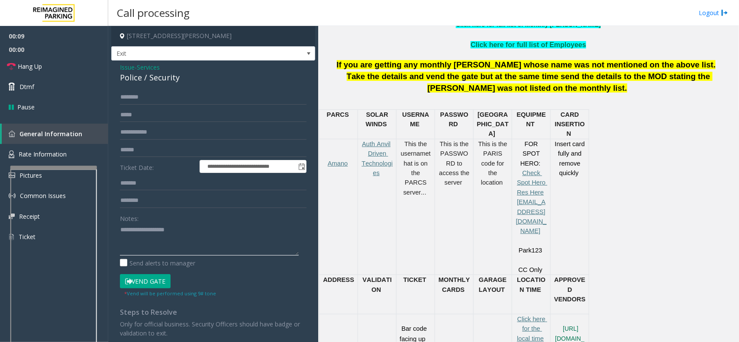
click at [169, 239] on textarea at bounding box center [209, 239] width 179 height 32
drag, startPoint x: 148, startPoint y: 77, endPoint x: 174, endPoint y: 77, distance: 25.5
click at [184, 77] on div "Police / Security" at bounding box center [213, 78] width 186 height 12
click at [182, 245] on textarea at bounding box center [209, 239] width 179 height 32
type textarea "**********"
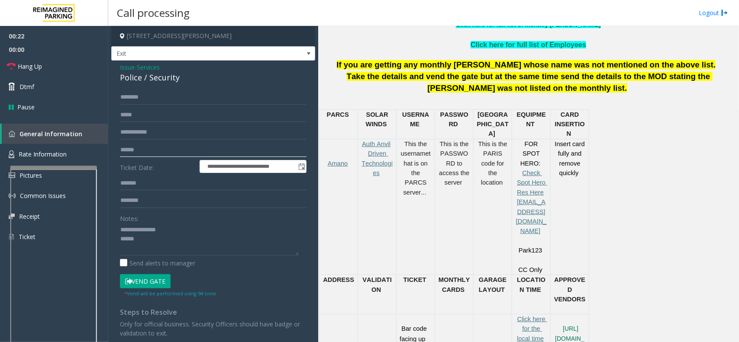
click at [181, 145] on input "text" at bounding box center [213, 150] width 186 height 15
type input "******"
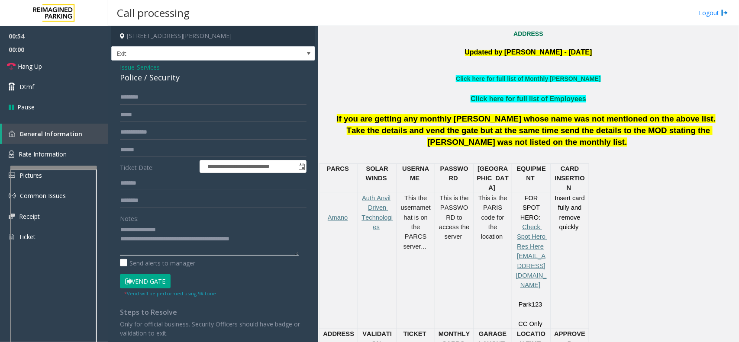
type textarea "**********"
click at [214, 106] on form "**********" at bounding box center [213, 194] width 186 height 208
click at [214, 102] on input "text" at bounding box center [213, 97] width 186 height 15
drag, startPoint x: 212, startPoint y: 113, endPoint x: 206, endPoint y: 103, distance: 12.8
click at [206, 103] on input "text" at bounding box center [213, 97] width 186 height 15
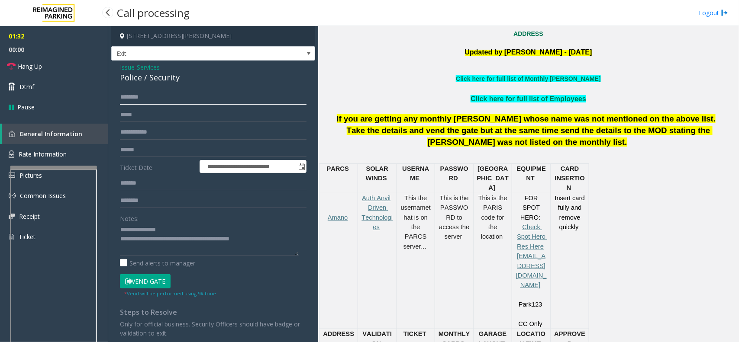
type input "*******"
click at [139, 282] on button "Vend Gate" at bounding box center [145, 281] width 51 height 15
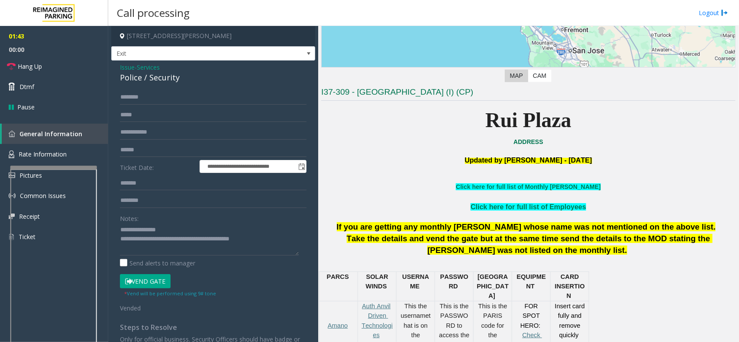
scroll to position [108, 0]
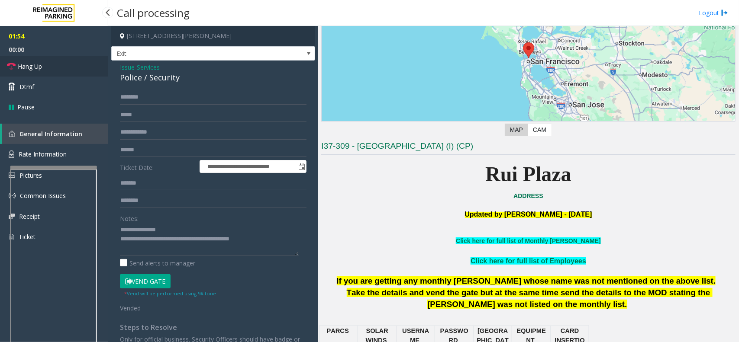
click at [24, 61] on link "Hang Up" at bounding box center [54, 66] width 108 height 20
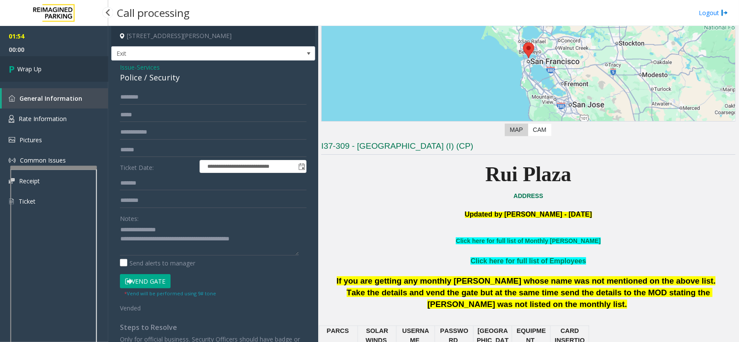
click at [24, 61] on link "Wrap Up" at bounding box center [54, 69] width 108 height 26
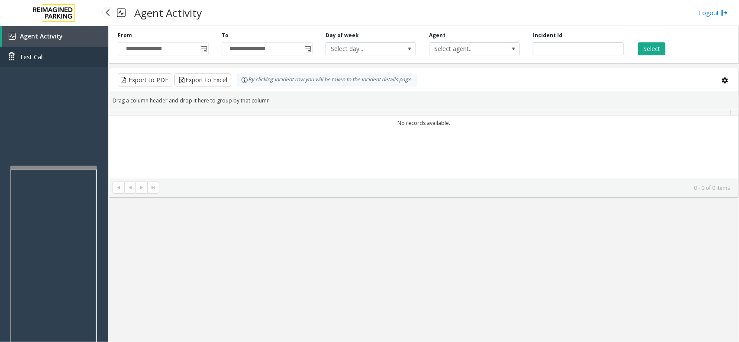
click at [24, 61] on span "Test Call" at bounding box center [31, 56] width 24 height 9
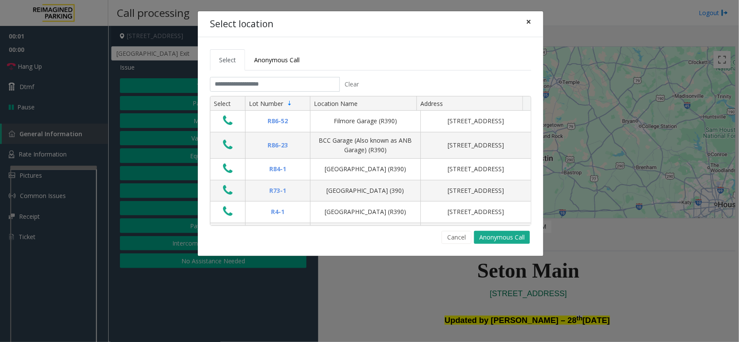
click at [527, 20] on span "×" at bounding box center [528, 22] width 5 height 12
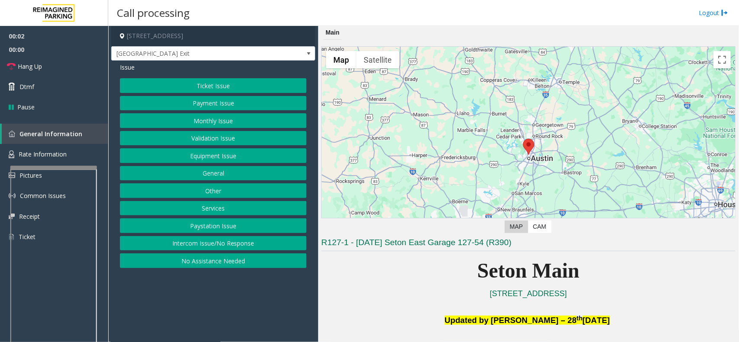
scroll to position [162, 0]
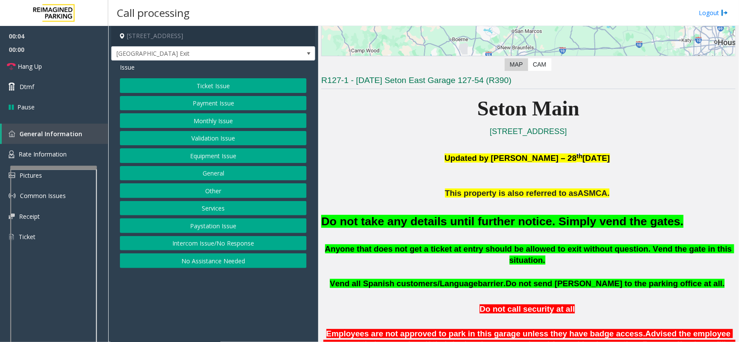
click at [232, 156] on button "Equipment Issue" at bounding box center [213, 155] width 186 height 15
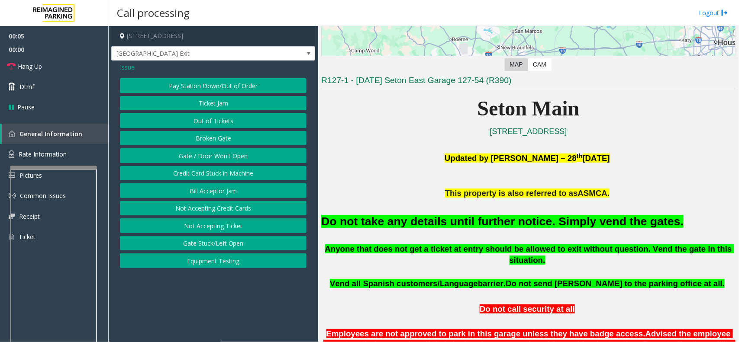
click at [221, 161] on button "Gate / Door Won't Open" at bounding box center [213, 155] width 186 height 15
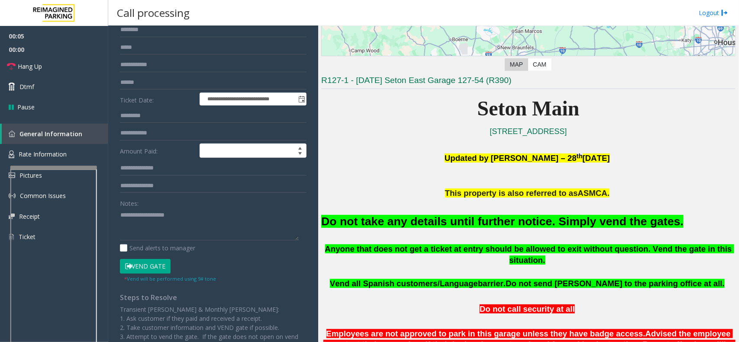
scroll to position [108, 0]
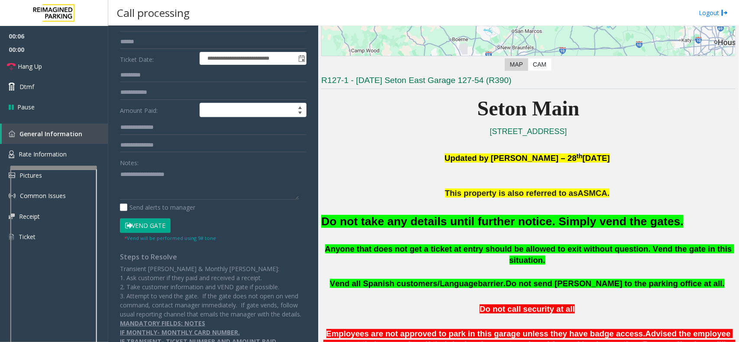
click at [150, 225] on button "Vend Gate" at bounding box center [145, 226] width 51 height 15
click at [440, 220] on font "Do not take any details until further notice. Simply vend the gates." at bounding box center [502, 221] width 362 height 13
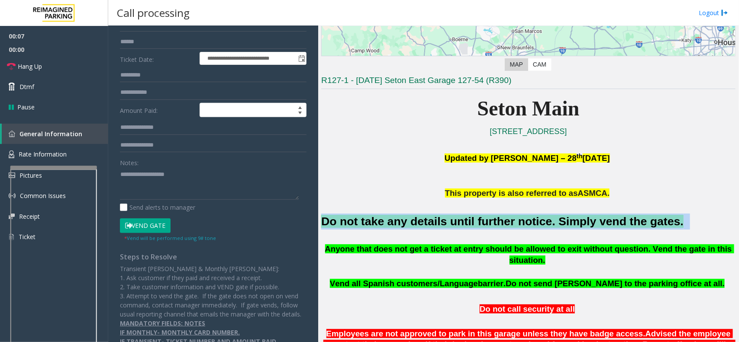
click at [440, 220] on font "Do not take any details until further notice. Simply vend the gates." at bounding box center [502, 221] width 362 height 13
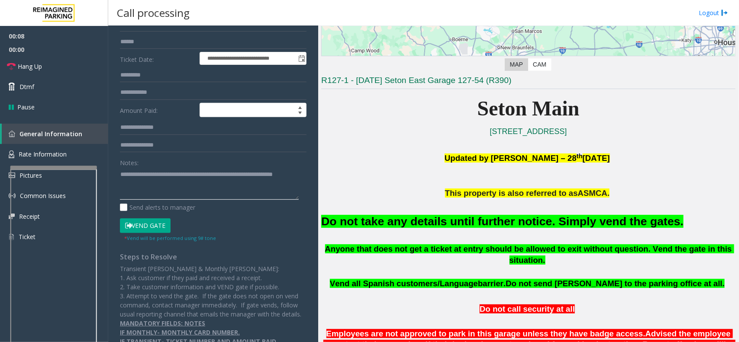
scroll to position [54, 0]
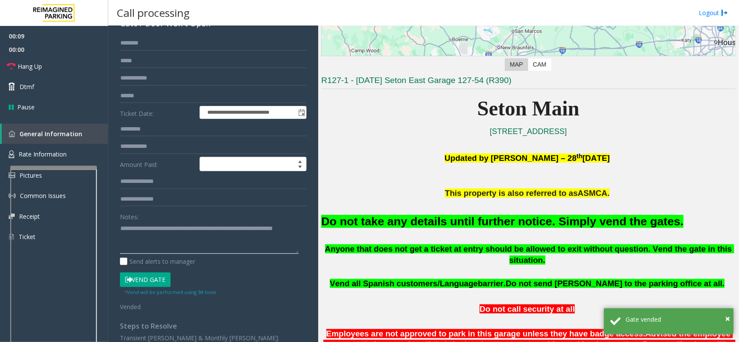
type textarea "**********"
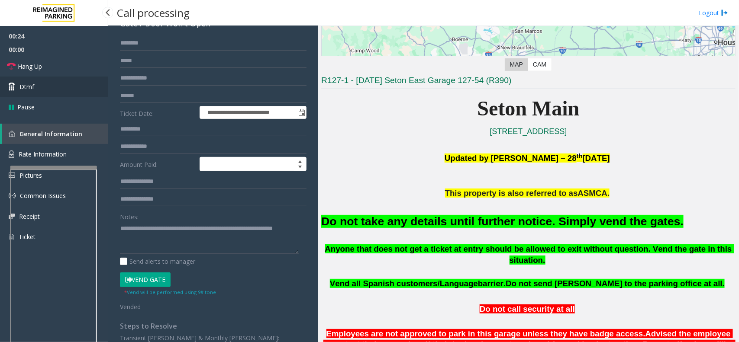
click at [20, 83] on span "Dtmf" at bounding box center [26, 86] width 15 height 9
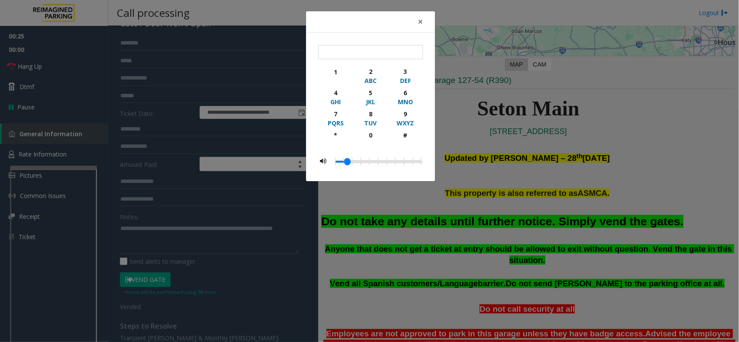
click at [18, 65] on body "**********" at bounding box center [369, 171] width 739 height 342
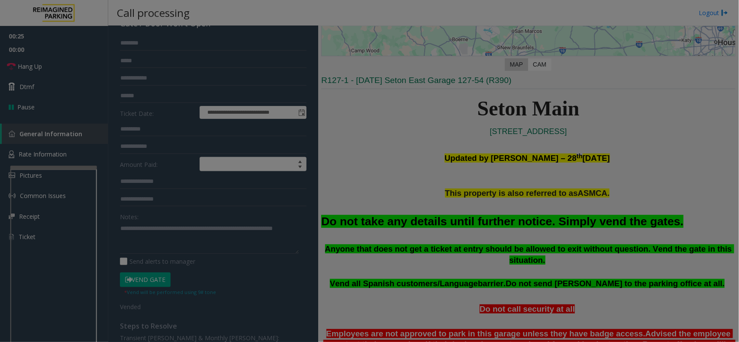
click at [18, 65] on div "× 1 2 ABC 3 DEF 4 GHI 5 JKL 6 MNO 7 PQRS 8 TUV 9 WXYZ * 0 #" at bounding box center [369, 171] width 739 height 342
click at [18, 65] on bs-modal-backdrop at bounding box center [369, 171] width 739 height 342
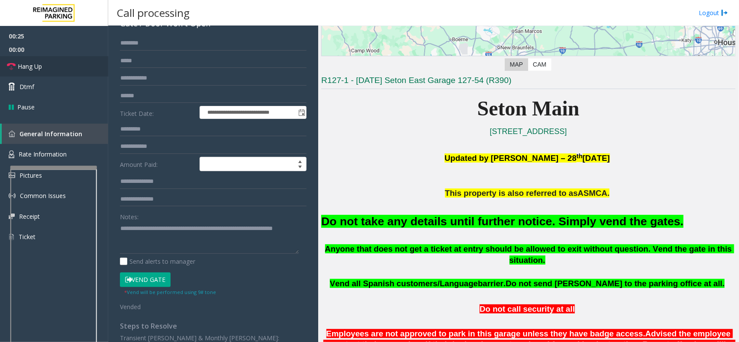
click at [24, 67] on span "Hang Up" at bounding box center [30, 66] width 24 height 9
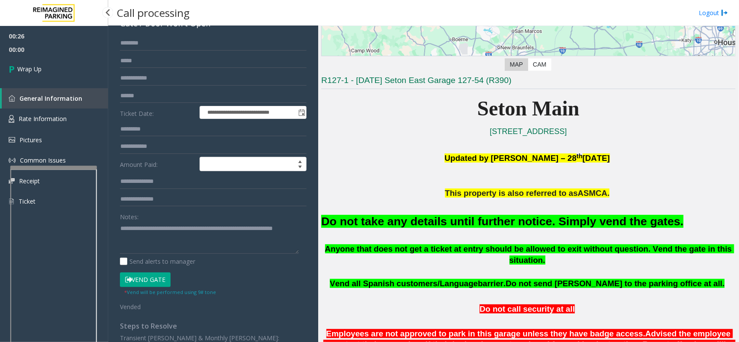
click at [24, 67] on span "Wrap Up" at bounding box center [29, 68] width 24 height 9
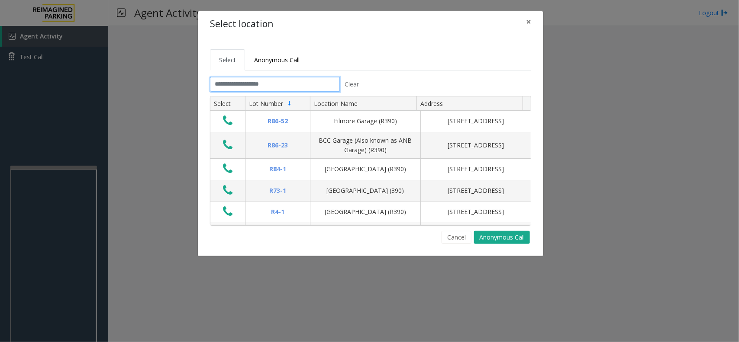
click at [230, 87] on input "text" at bounding box center [275, 84] width 130 height 15
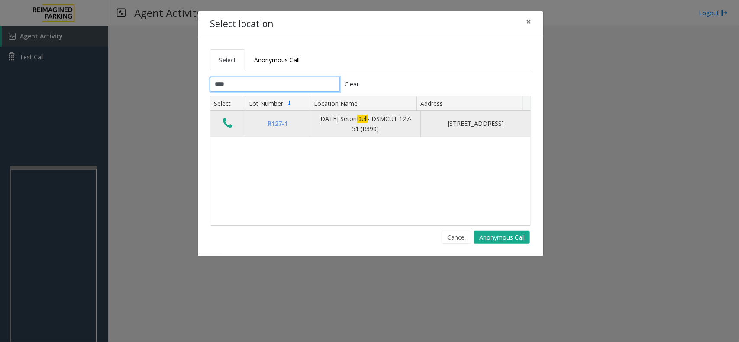
type input "****"
click at [224, 129] on icon "Data table" at bounding box center [228, 123] width 10 height 12
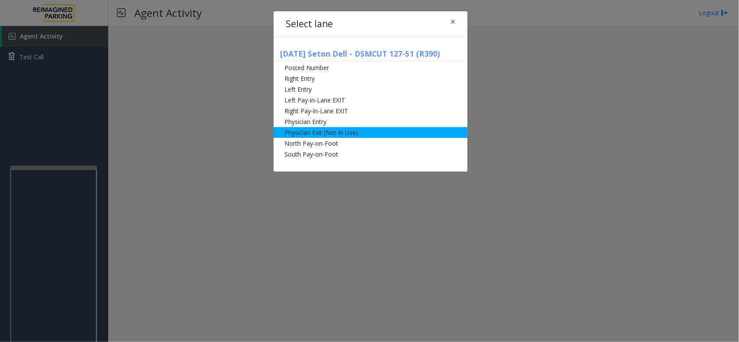
click at [345, 136] on li "Physician Exit (Not In Use)" at bounding box center [370, 132] width 194 height 11
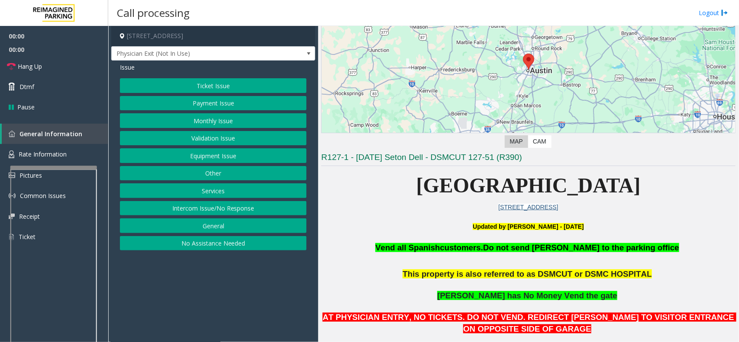
scroll to position [162, 0]
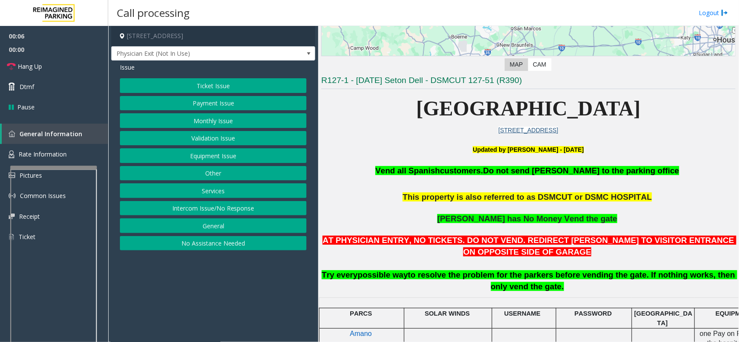
click at [221, 117] on button "Monthly Issue" at bounding box center [213, 120] width 186 height 15
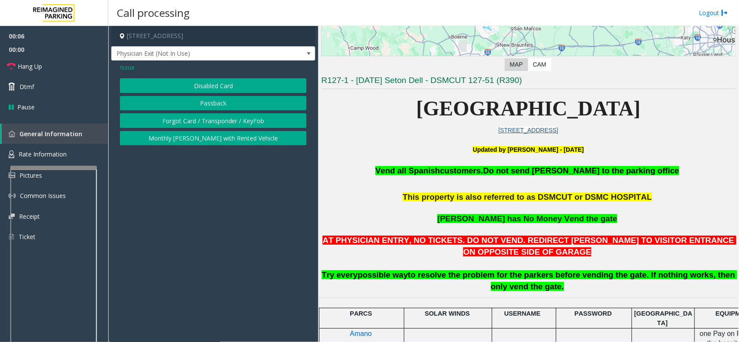
click at [187, 91] on button "Disabled Card" at bounding box center [213, 85] width 186 height 15
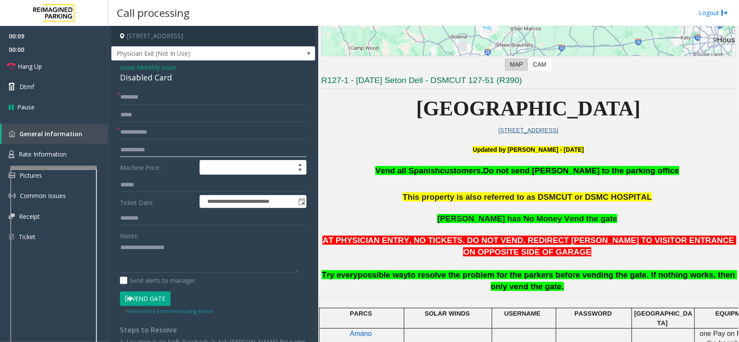
click at [143, 145] on input "text" at bounding box center [213, 150] width 186 height 15
type input "**********"
drag, startPoint x: 167, startPoint y: 153, endPoint x: 94, endPoint y: 155, distance: 72.7
click at [94, 155] on app-root "**********" at bounding box center [369, 171] width 739 height 342
type input "**********"
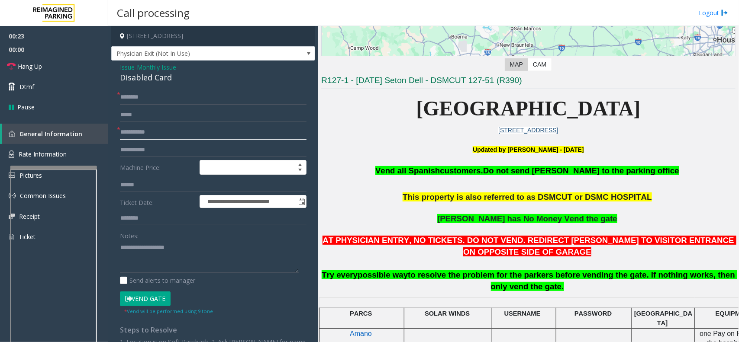
type input "**********"
click at [151, 261] on textarea at bounding box center [209, 257] width 179 height 32
type textarea "*******"
click at [151, 101] on input "text" at bounding box center [213, 97] width 186 height 15
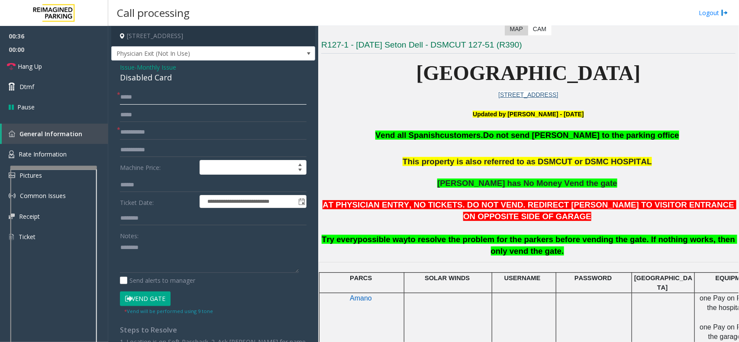
scroll to position [216, 0]
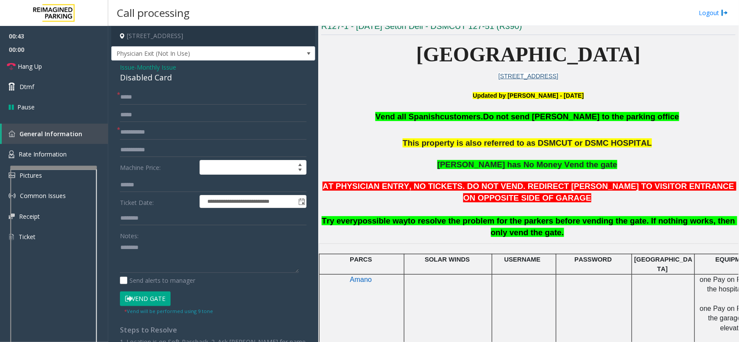
click at [149, 301] on button "Vend Gate" at bounding box center [145, 299] width 51 height 15
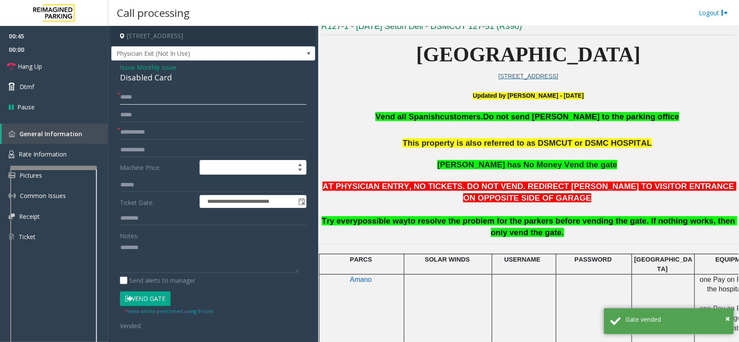
click at [129, 100] on input "****" at bounding box center [213, 97] width 186 height 15
type input "****"
click at [142, 70] on span "Monthly Issue" at bounding box center [156, 67] width 39 height 9
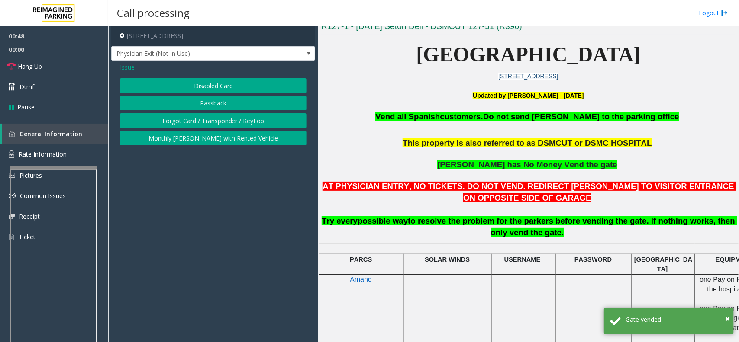
click at [142, 70] on div "Issue" at bounding box center [213, 67] width 186 height 9
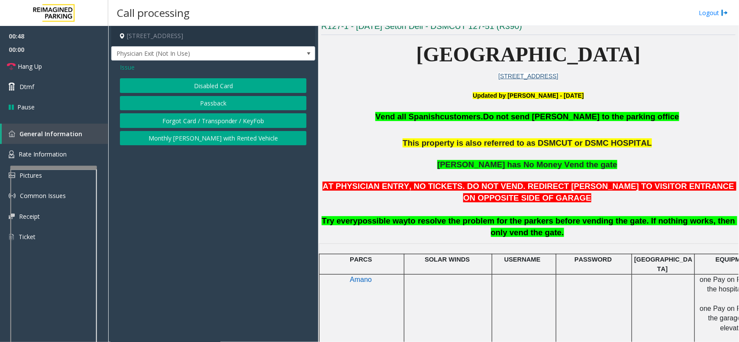
click at [188, 81] on button "Disabled Card" at bounding box center [213, 85] width 186 height 15
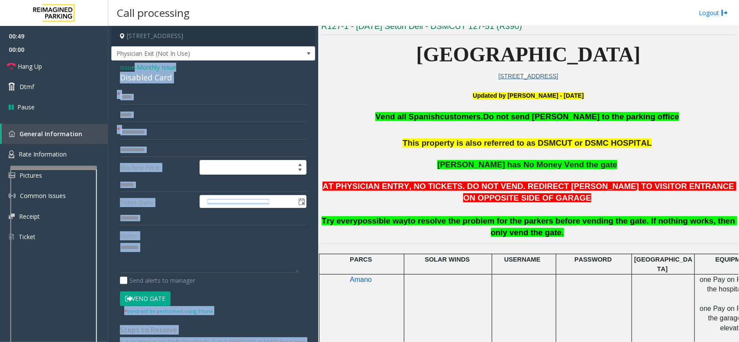
click at [128, 79] on div "Disabled Card" at bounding box center [213, 78] width 186 height 12
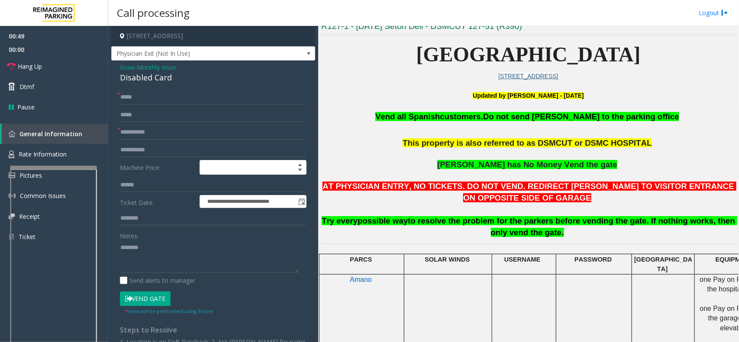
click at [129, 80] on div "Disabled Card" at bounding box center [213, 78] width 186 height 12
click at [141, 299] on button "Vend Gate" at bounding box center [145, 299] width 51 height 15
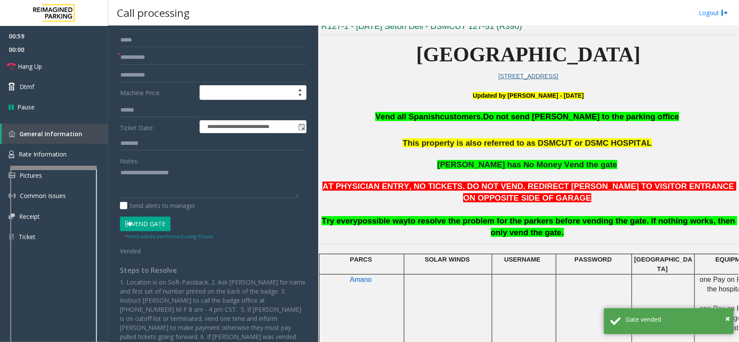
scroll to position [56, 0]
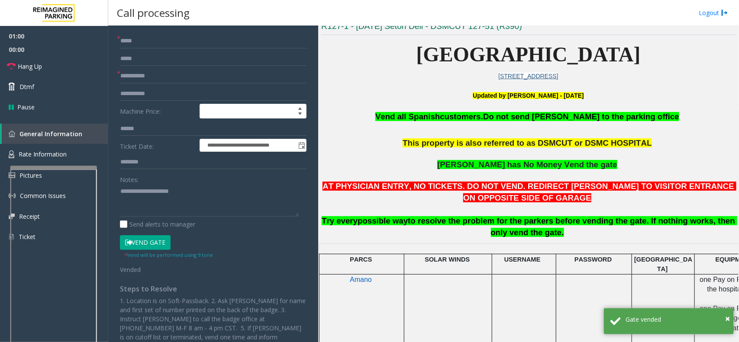
click at [187, 182] on div "Notes:" at bounding box center [213, 194] width 186 height 45
click at [193, 193] on textarea at bounding box center [209, 200] width 179 height 32
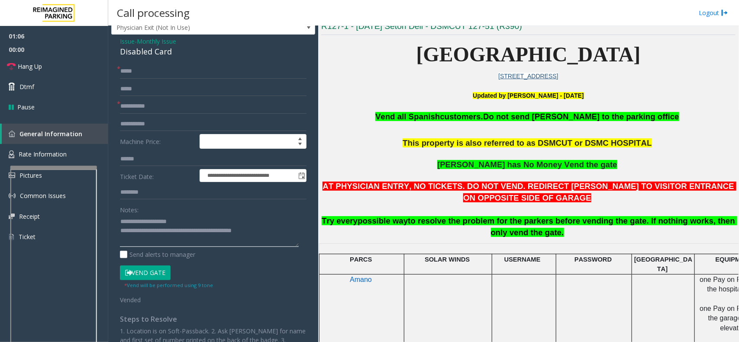
scroll to position [0, 0]
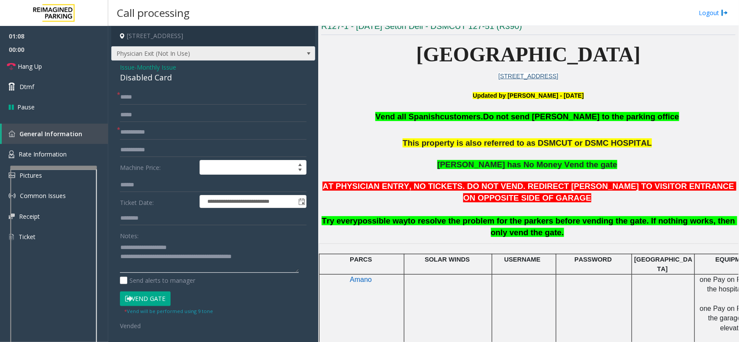
type textarea "**********"
click at [231, 60] on span "Physician Exit (Not In Use)" at bounding box center [193, 54] width 162 height 14
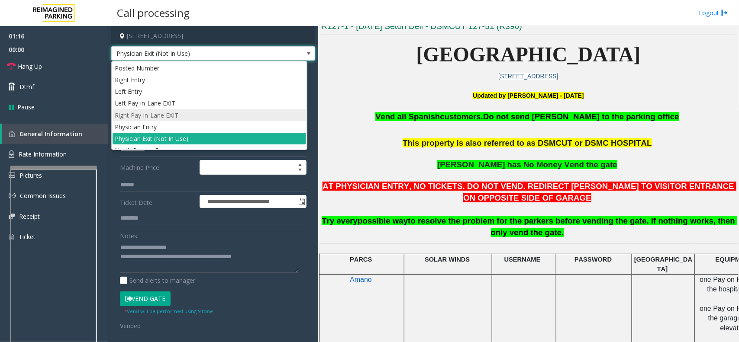
click at [165, 115] on li "Right Pay-in-Lane EXIT" at bounding box center [208, 115] width 193 height 12
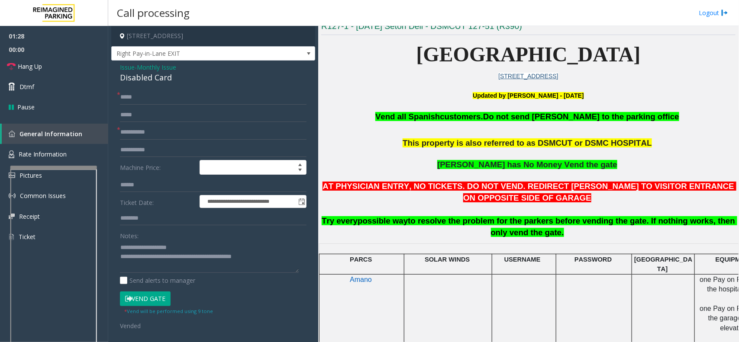
click at [137, 299] on button "Vend Gate" at bounding box center [145, 299] width 51 height 15
click at [130, 295] on button "Vend Gate" at bounding box center [145, 299] width 51 height 15
click at [47, 74] on link "Hang Up" at bounding box center [54, 66] width 108 height 20
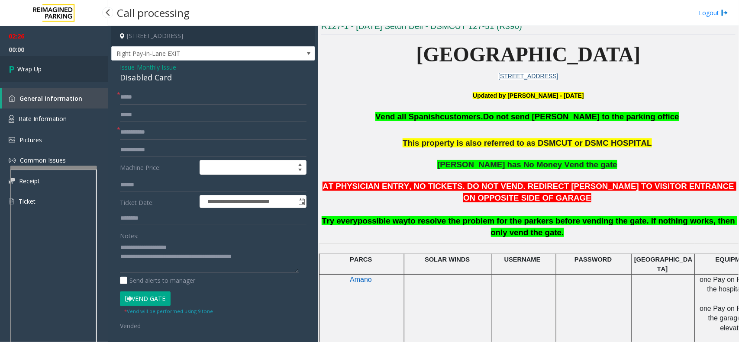
click at [47, 74] on link "Wrap Up" at bounding box center [54, 69] width 108 height 26
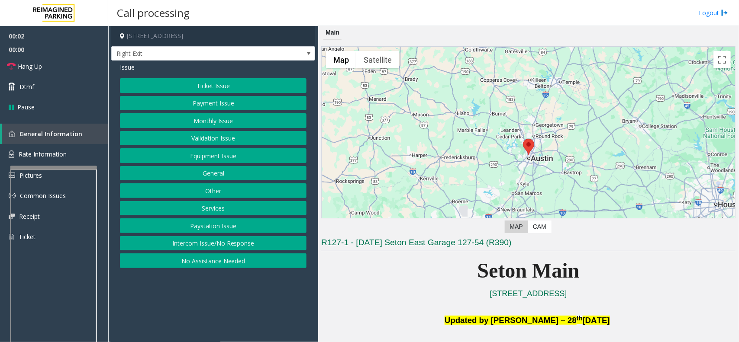
scroll to position [216, 0]
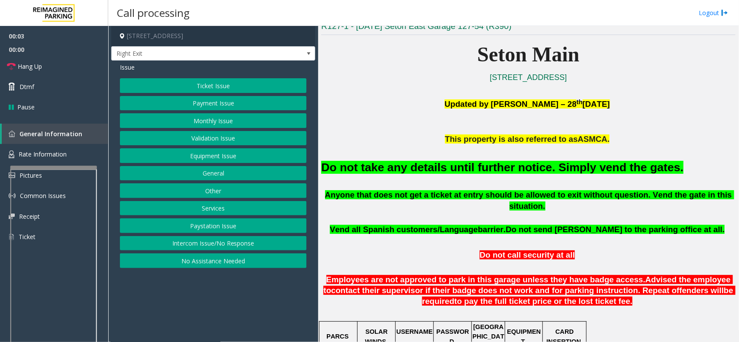
click at [223, 152] on button "Equipment Issue" at bounding box center [213, 155] width 186 height 15
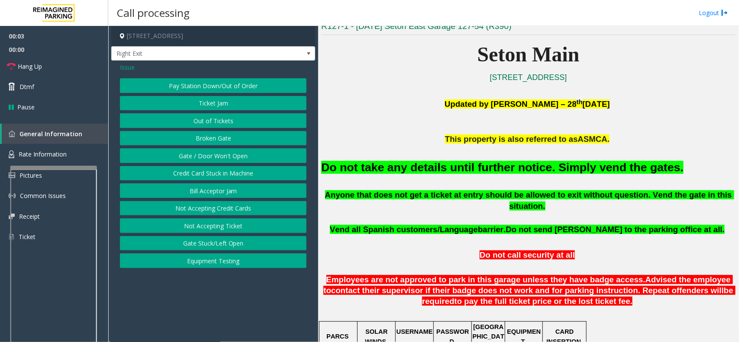
click at [213, 156] on button "Gate / Door Won't Open" at bounding box center [213, 155] width 186 height 15
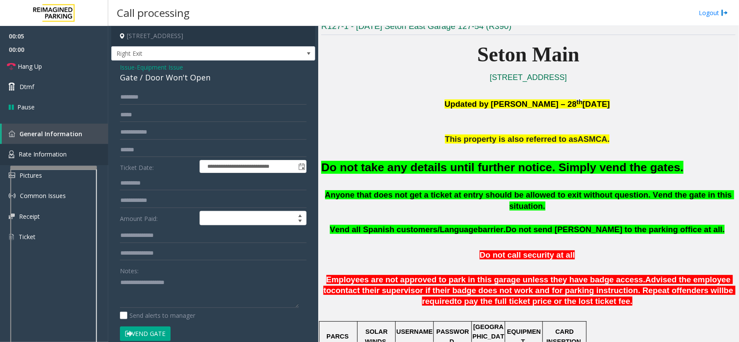
drag, startPoint x: 160, startPoint y: 331, endPoint x: 96, endPoint y: 146, distance: 196.5
click at [153, 321] on form "**********" at bounding box center [213, 220] width 186 height 260
click at [158, 67] on span "Equipment Issue" at bounding box center [160, 67] width 46 height 9
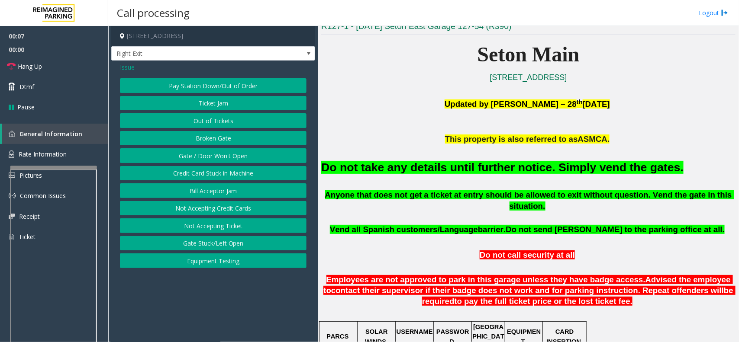
click at [124, 67] on span "Issue" at bounding box center [127, 67] width 15 height 9
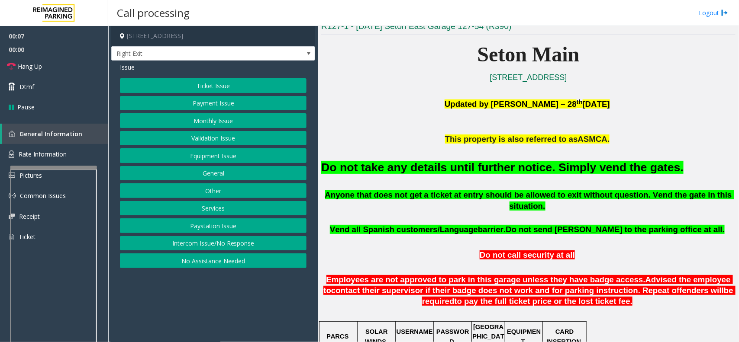
click at [213, 109] on button "Payment Issue" at bounding box center [213, 103] width 186 height 15
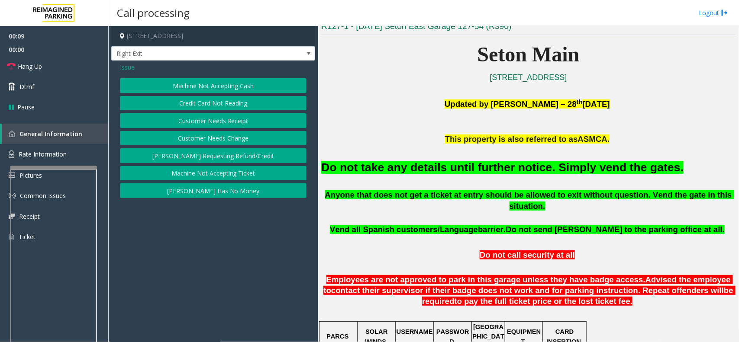
click at [129, 66] on span "Issue" at bounding box center [127, 67] width 15 height 9
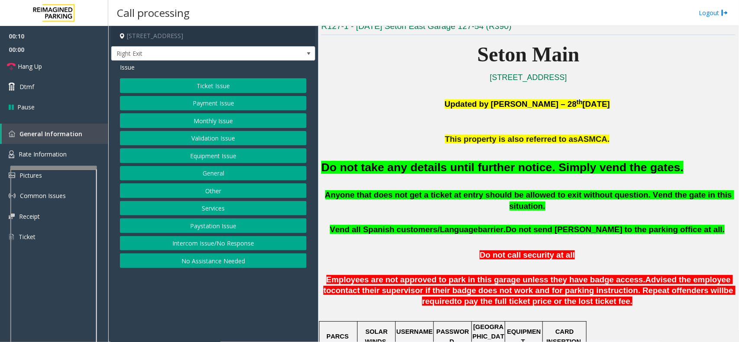
click at [208, 119] on button "Monthly Issue" at bounding box center [213, 120] width 186 height 15
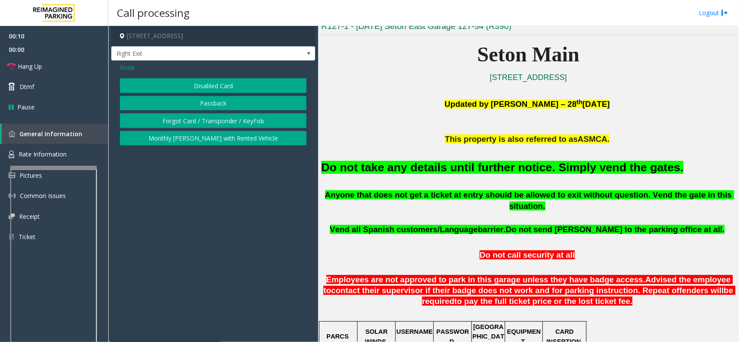
click at [190, 87] on button "Disabled Card" at bounding box center [213, 85] width 186 height 15
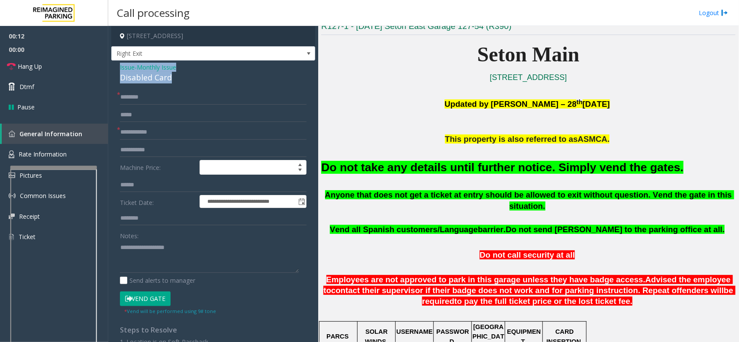
drag, startPoint x: 184, startPoint y: 78, endPoint x: 120, endPoint y: 65, distance: 65.8
click at [117, 64] on div "**********" at bounding box center [213, 240] width 204 height 358
click at [143, 300] on button "Vend Gate" at bounding box center [145, 299] width 51 height 15
click at [169, 261] on textarea at bounding box center [209, 257] width 179 height 32
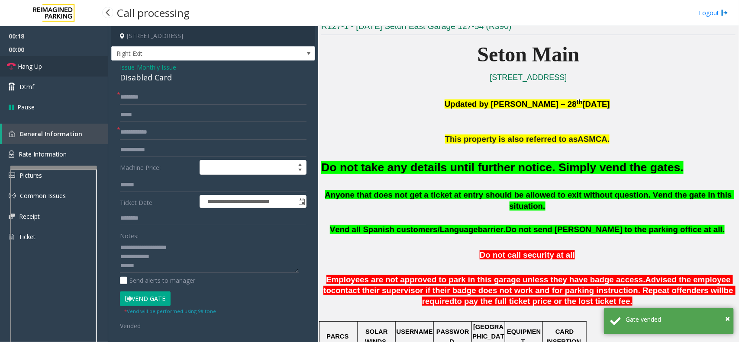
click at [44, 66] on link "Hang Up" at bounding box center [54, 66] width 108 height 20
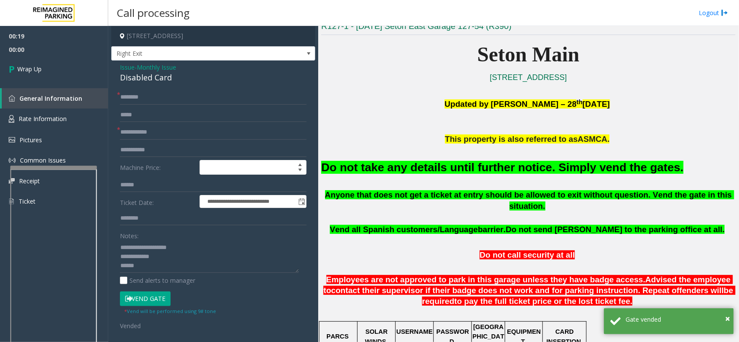
click at [430, 165] on font "Do not take any details until further notice. Simply vend the gates." at bounding box center [502, 167] width 362 height 13
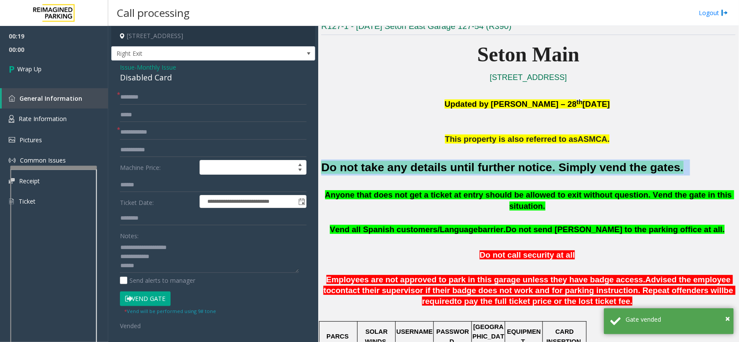
click at [430, 165] on font "Do not take any details until further notice. Simply vend the gates." at bounding box center [502, 167] width 362 height 13
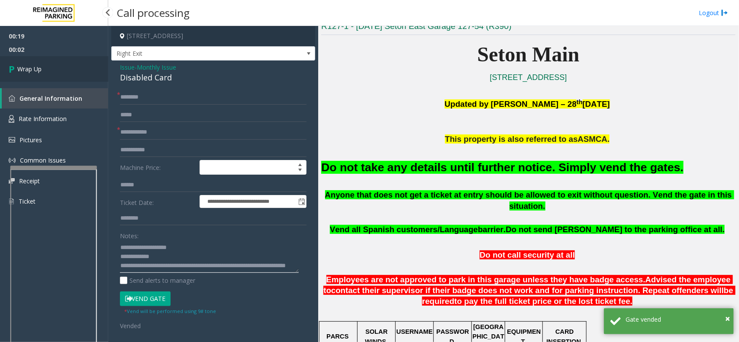
type textarea "**********"
click at [38, 68] on span "Wrap Up" at bounding box center [29, 68] width 24 height 9
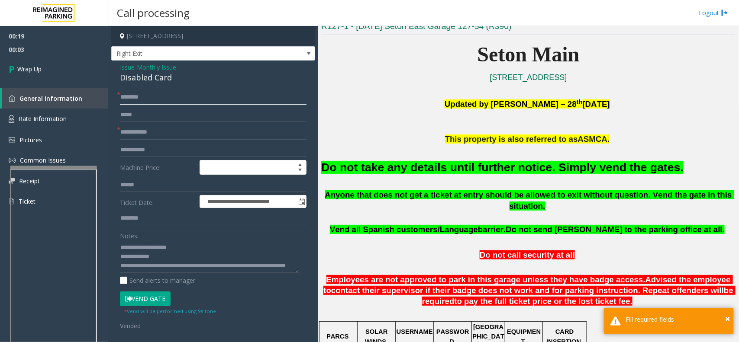
click at [178, 97] on input "text" at bounding box center [213, 97] width 186 height 15
type input "**"
click at [210, 141] on form "**********" at bounding box center [213, 210] width 186 height 240
click at [208, 135] on input "text" at bounding box center [213, 132] width 186 height 15
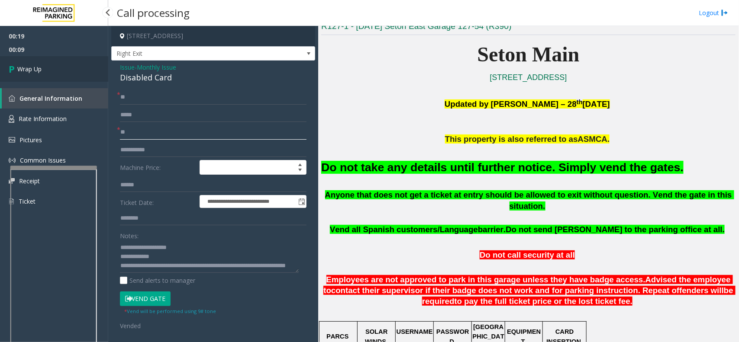
type input "**"
click at [29, 74] on link "Wrap Up" at bounding box center [54, 69] width 108 height 26
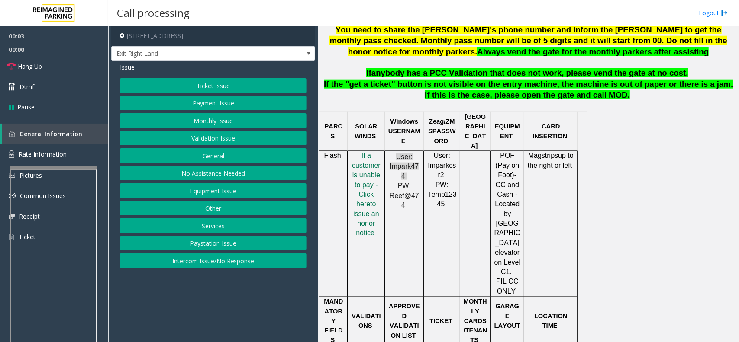
scroll to position [433, 0]
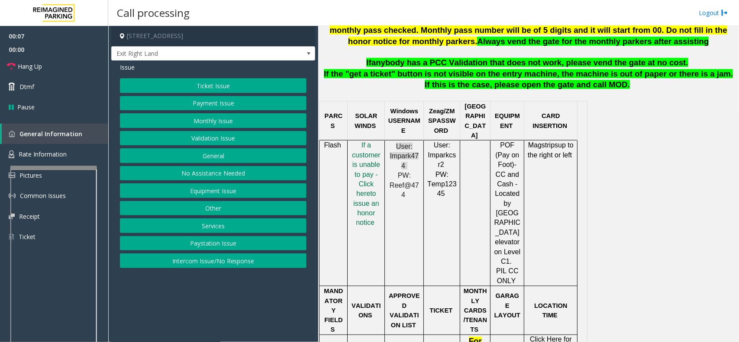
click at [185, 141] on button "Validation Issue" at bounding box center [213, 138] width 186 height 15
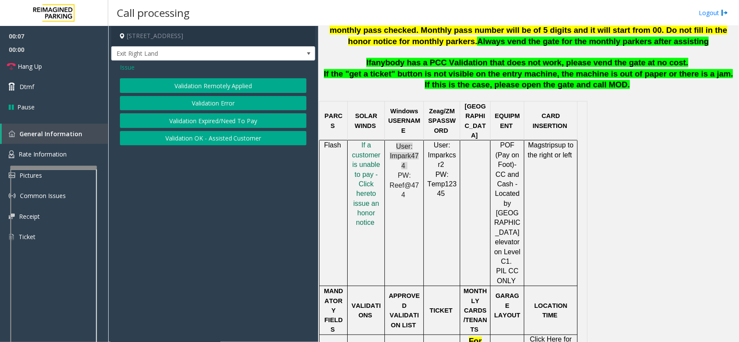
click at [190, 115] on button "Validation Expired/Need To Pay" at bounding box center [213, 120] width 186 height 15
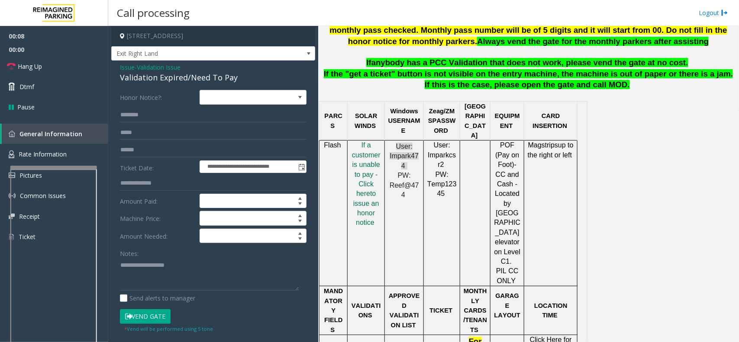
click at [145, 69] on span "Validation Issue" at bounding box center [159, 67] width 44 height 9
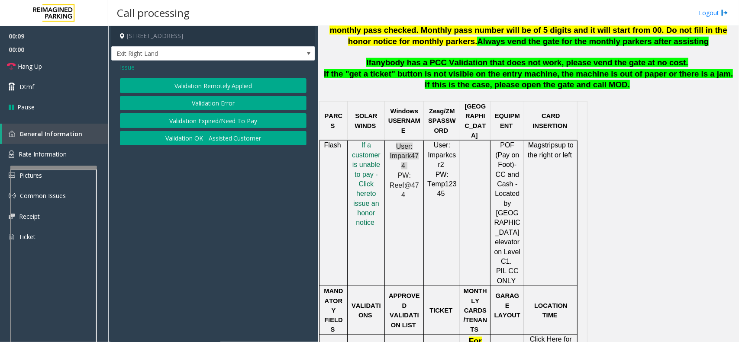
click at [195, 106] on button "Validation Error" at bounding box center [213, 103] width 186 height 15
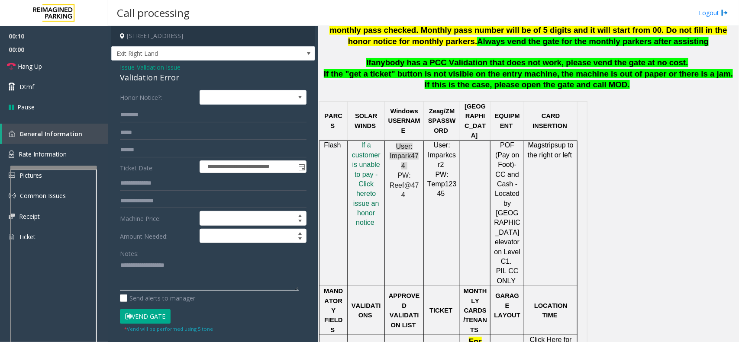
click at [158, 279] on textarea at bounding box center [209, 274] width 179 height 32
drag, startPoint x: 440, startPoint y: 61, endPoint x: 488, endPoint y: 63, distance: 48.1
click at [488, 63] on span "anybody has a PCC Validation that does not work, please vend the gate at no cos…" at bounding box center [529, 62] width 317 height 9
copy span "PCC Validation"
click at [181, 280] on textarea at bounding box center [209, 274] width 179 height 32
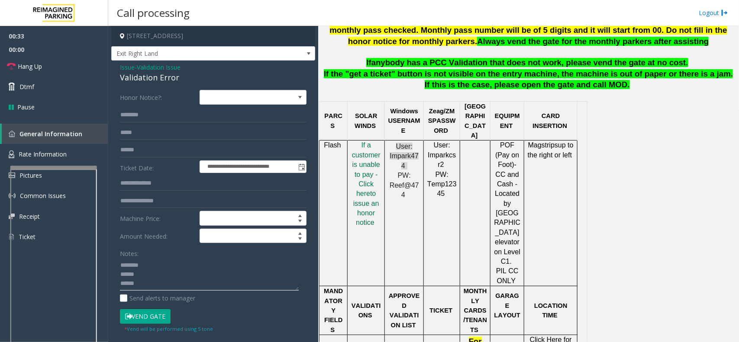
scroll to position [6, 0]
paste textarea "**********"
type textarea "**********"
click at [178, 118] on input "text" at bounding box center [213, 115] width 186 height 15
click at [566, 336] on span "Click Here for the local time" at bounding box center [550, 344] width 42 height 17
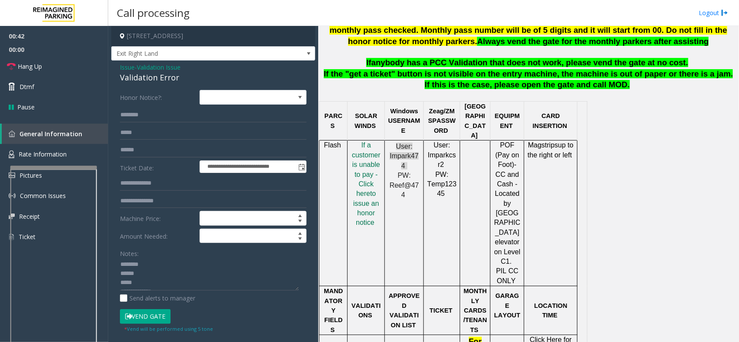
scroll to position [0, 0]
drag, startPoint x: 293, startPoint y: 287, endPoint x: 301, endPoint y: 346, distance: 59.7
click at [301, 342] on html "**********" at bounding box center [369, 171] width 739 height 342
click at [122, 122] on input "text" at bounding box center [213, 115] width 186 height 15
type input "*"
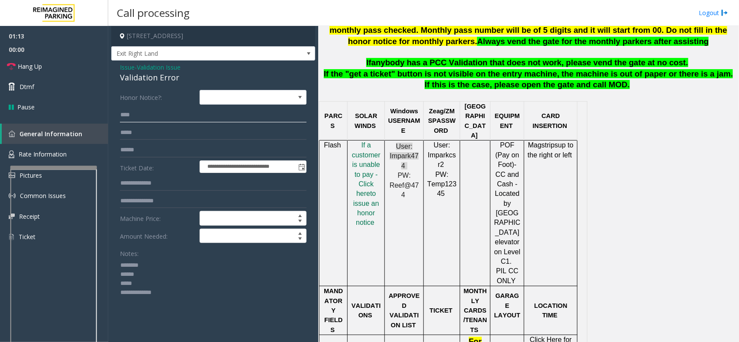
type input "***"
click at [134, 81] on div "Validation Error" at bounding box center [213, 78] width 186 height 12
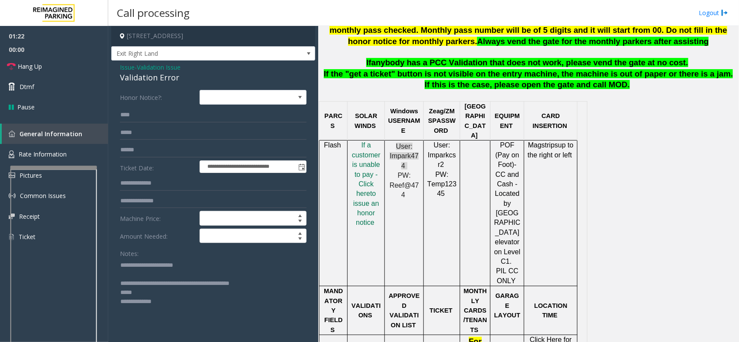
click at [135, 275] on textarea at bounding box center [209, 303] width 179 height 91
type textarea "**********"
click at [162, 148] on input "text" at bounding box center [213, 150] width 186 height 15
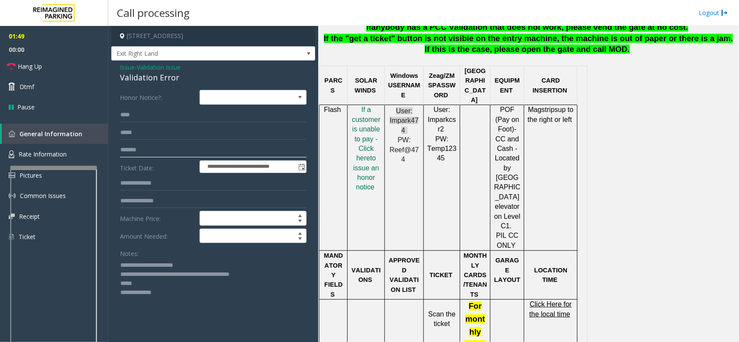
scroll to position [487, 0]
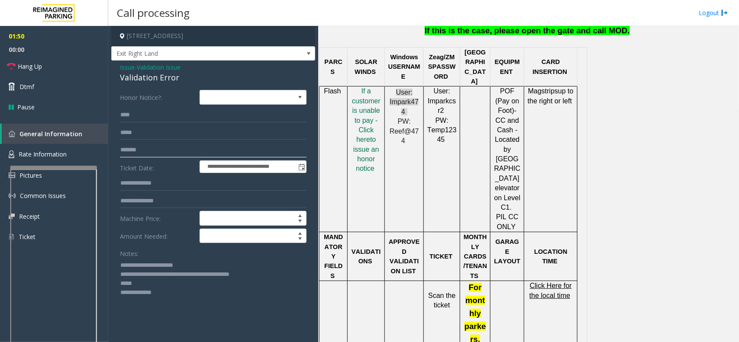
type input "*******"
click at [539, 282] on span "Click Here for the local time" at bounding box center [550, 290] width 42 height 17
click at [144, 284] on textarea at bounding box center [209, 303] width 179 height 91
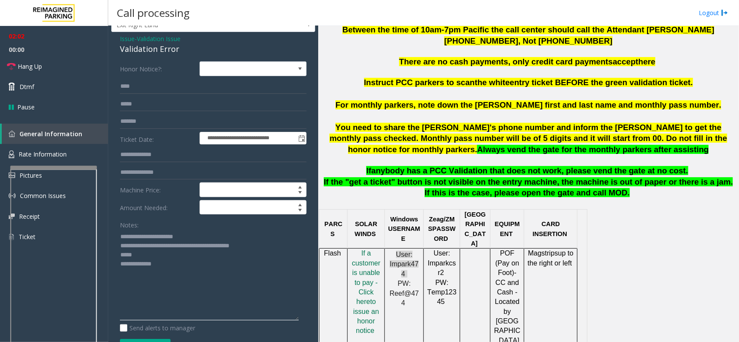
scroll to position [54, 0]
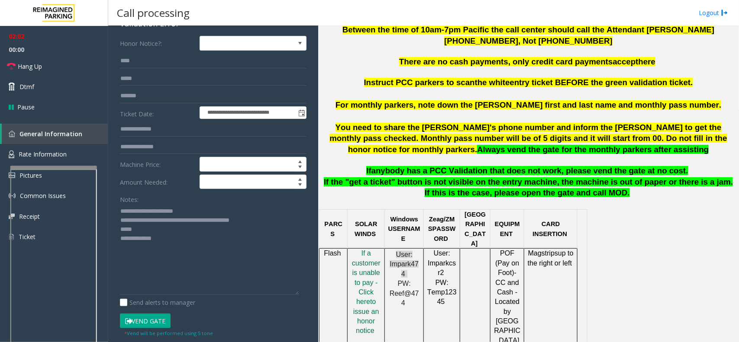
click at [143, 319] on button "Vend Gate" at bounding box center [145, 321] width 51 height 15
click at [139, 228] on textarea at bounding box center [209, 249] width 179 height 91
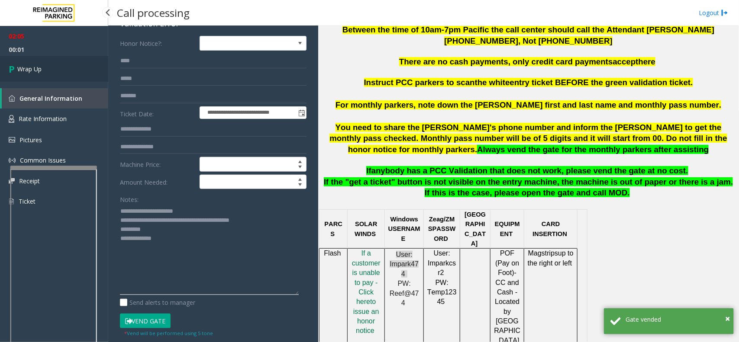
type textarea "**********"
click at [34, 70] on span "Wrap Up" at bounding box center [29, 68] width 24 height 9
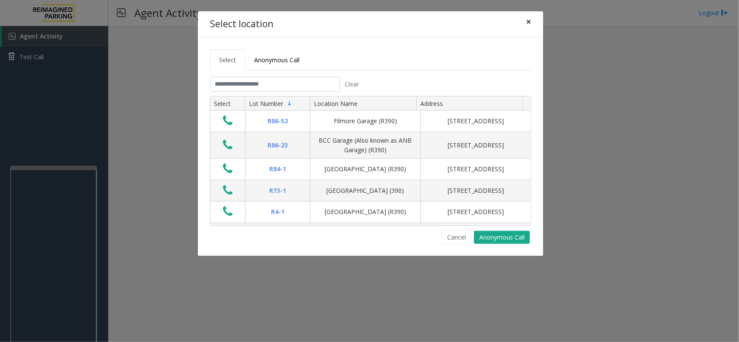
click at [528, 19] on span "×" at bounding box center [528, 22] width 5 height 12
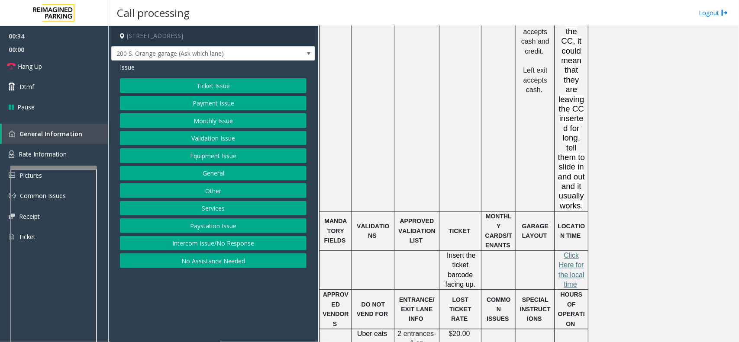
scroll to position [811, 0]
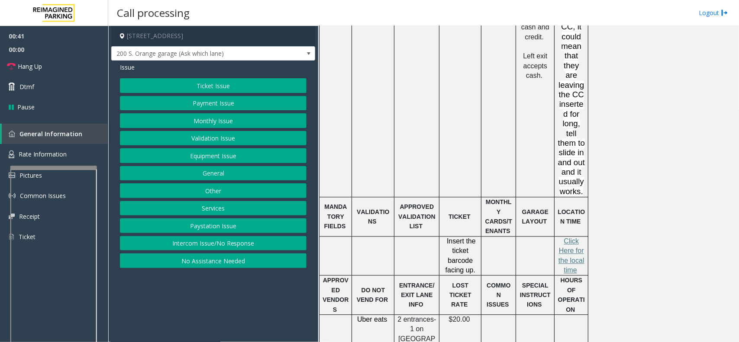
click at [229, 80] on button "Ticket Issue" at bounding box center [213, 85] width 186 height 15
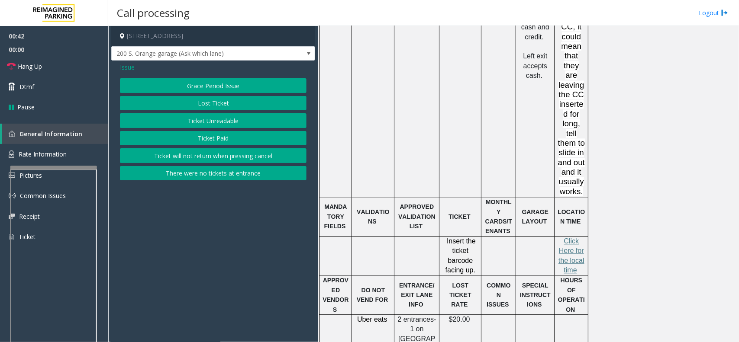
click at [258, 119] on button "Ticket Unreadable" at bounding box center [213, 120] width 186 height 15
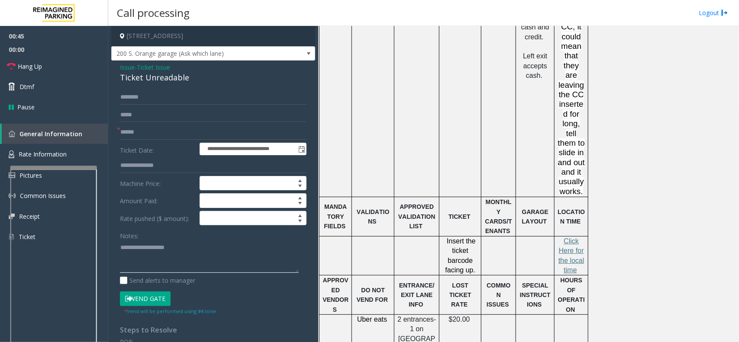
click at [137, 254] on textarea at bounding box center [209, 257] width 179 height 32
click at [154, 74] on div "Ticket Unreadable" at bounding box center [213, 78] width 186 height 12
type textarea "**********"
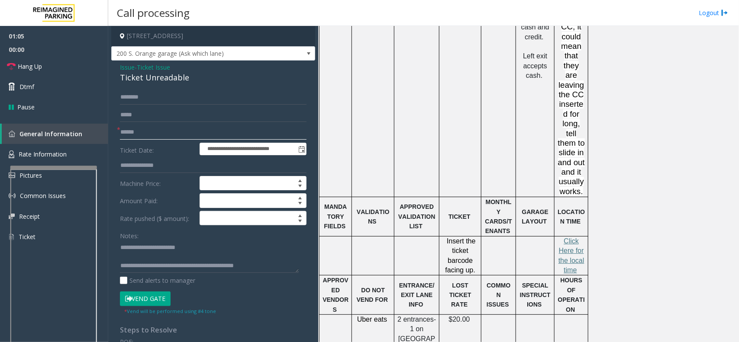
click at [141, 136] on input "text" at bounding box center [213, 132] width 186 height 15
type input "******"
click at [139, 308] on div "* Vend will be performed using #4 tone" at bounding box center [170, 310] width 92 height 9
click at [139, 304] on button "Vend Gate" at bounding box center [145, 299] width 51 height 15
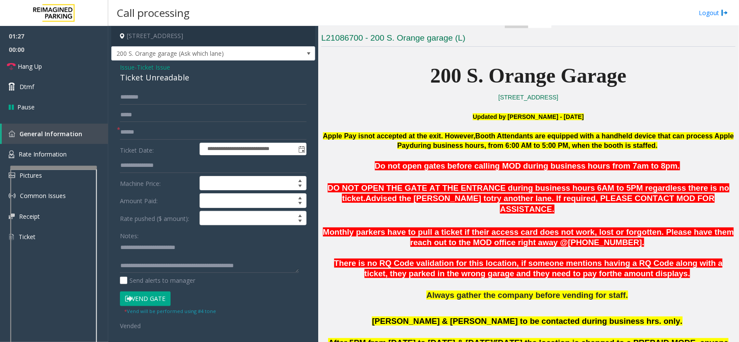
scroll to position [270, 0]
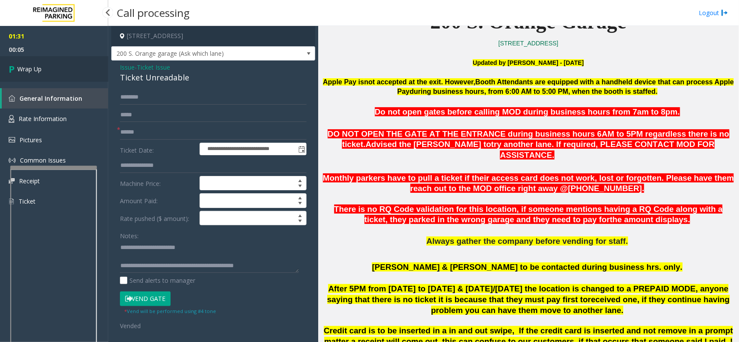
click at [22, 74] on link "Wrap Up" at bounding box center [54, 69] width 108 height 26
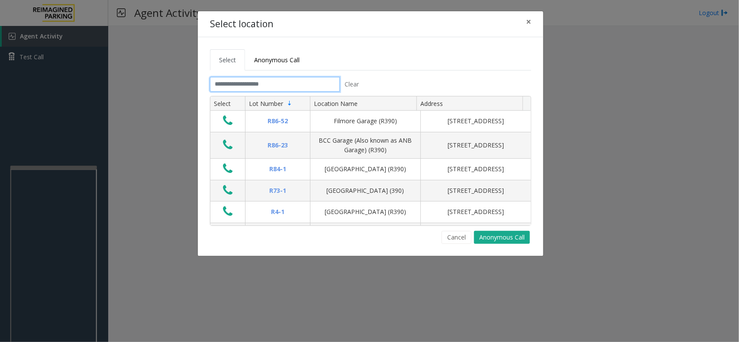
click at [258, 90] on input "text" at bounding box center [275, 84] width 130 height 15
click at [239, 84] on input "text" at bounding box center [275, 84] width 130 height 15
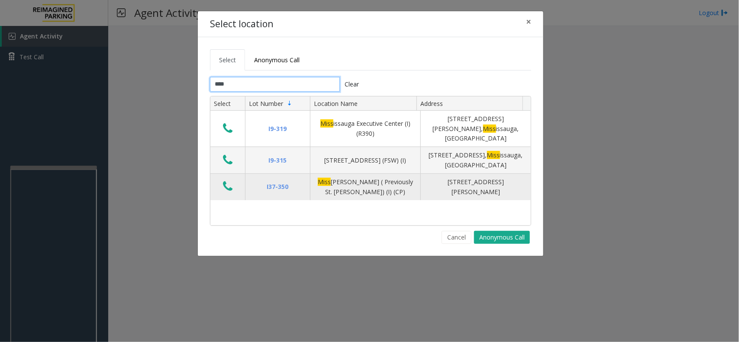
type input "****"
click at [226, 180] on icon "Data table" at bounding box center [228, 186] width 10 height 12
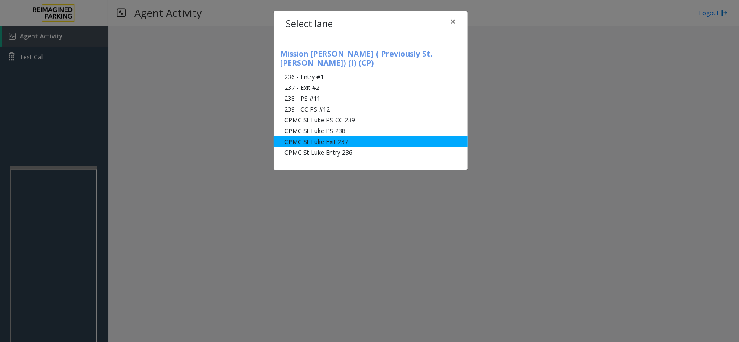
click at [340, 136] on li "CPMC St Luke Exit 237" at bounding box center [370, 141] width 194 height 11
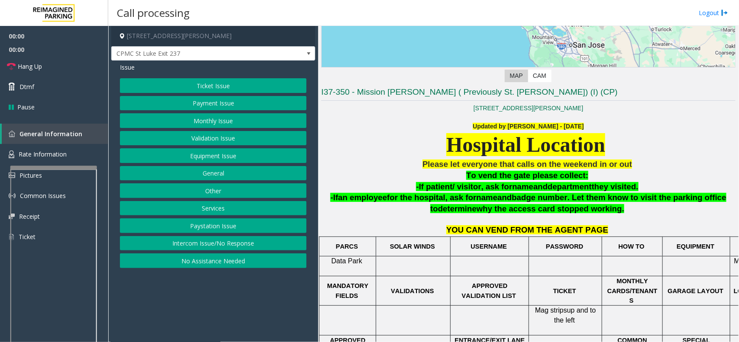
scroll to position [289, 0]
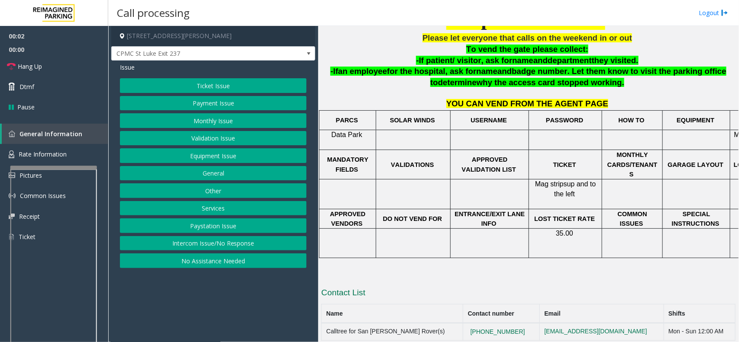
click at [200, 124] on button "Monthly Issue" at bounding box center [213, 120] width 186 height 15
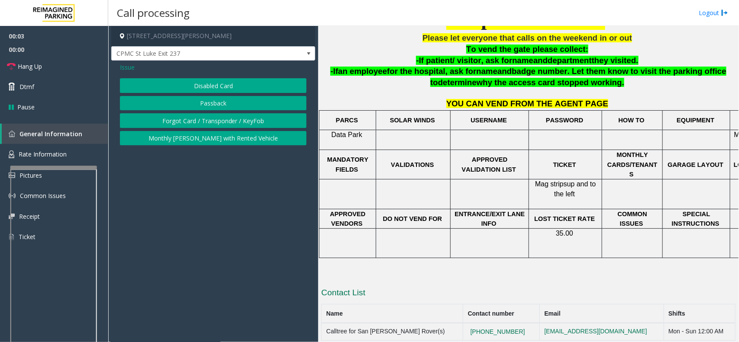
click at [190, 86] on button "Disabled Card" at bounding box center [213, 85] width 186 height 15
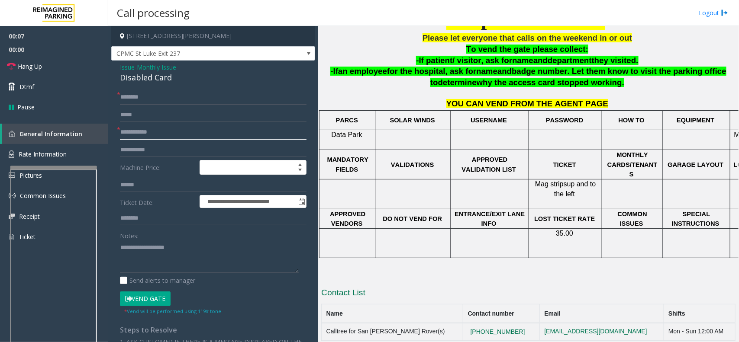
click at [189, 135] on input "text" at bounding box center [213, 132] width 186 height 15
click at [159, 96] on input "text" at bounding box center [213, 97] width 186 height 15
type input "*****"
drag, startPoint x: 133, startPoint y: 96, endPoint x: 126, endPoint y: 105, distance: 11.1
click at [126, 105] on form "**********" at bounding box center [213, 202] width 186 height 225
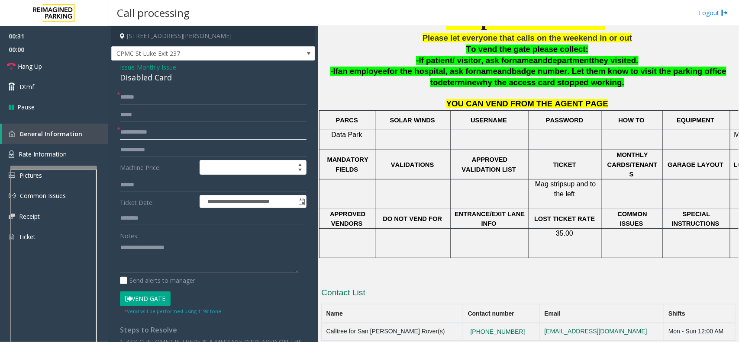
click at [137, 139] on input "text" at bounding box center [213, 132] width 186 height 15
click at [170, 256] on textarea at bounding box center [209, 257] width 179 height 32
click at [139, 79] on div "Disabled Card" at bounding box center [213, 78] width 186 height 12
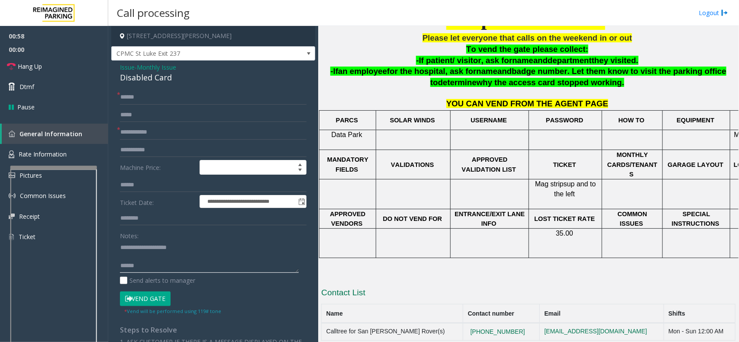
type textarea "**********"
click at [129, 129] on input "text" at bounding box center [213, 132] width 186 height 15
type input "*********"
type textarea "**********"
click at [157, 299] on button "Vend Gate" at bounding box center [145, 299] width 51 height 15
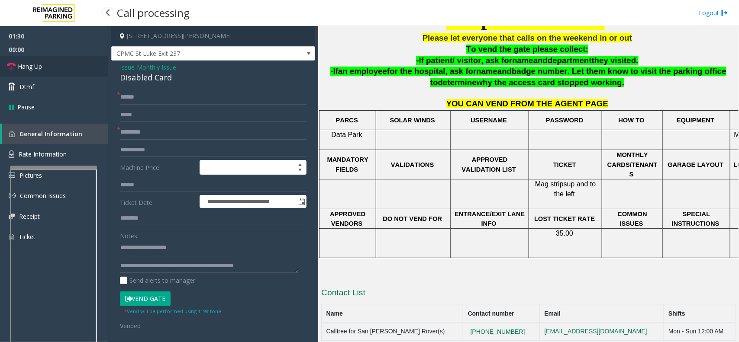
click at [35, 71] on span "Hang Up" at bounding box center [30, 66] width 24 height 9
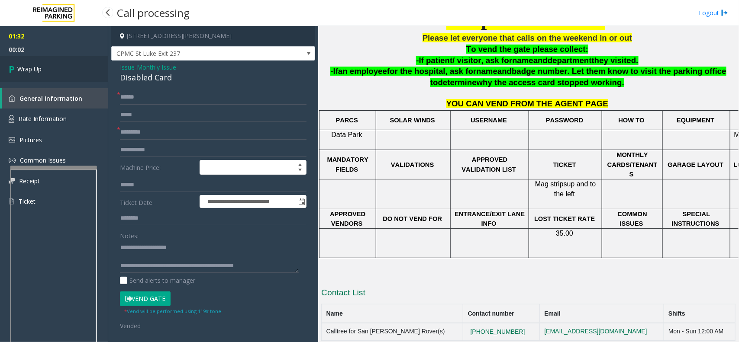
click at [35, 71] on span "Wrap Up" at bounding box center [29, 68] width 24 height 9
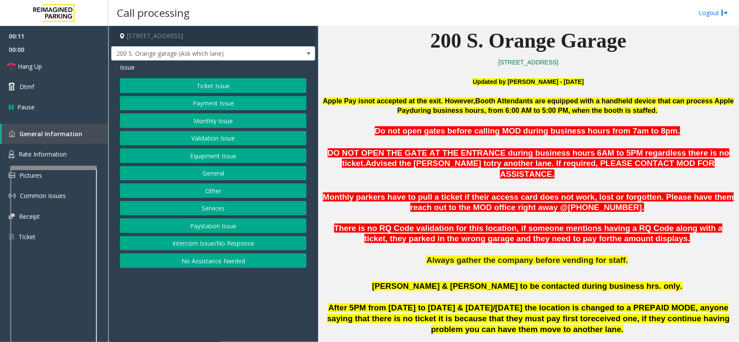
scroll to position [270, 0]
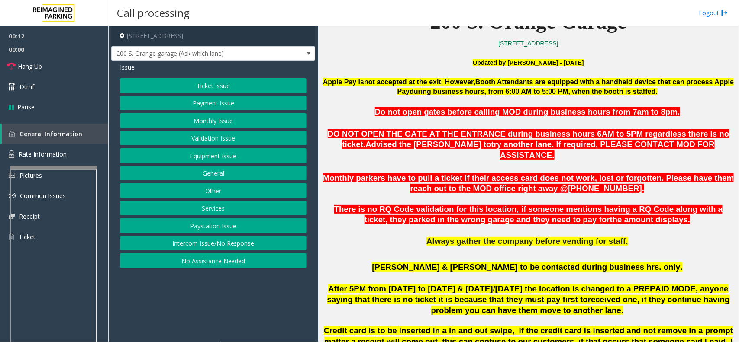
click at [202, 159] on button "Equipment Issue" at bounding box center [213, 155] width 186 height 15
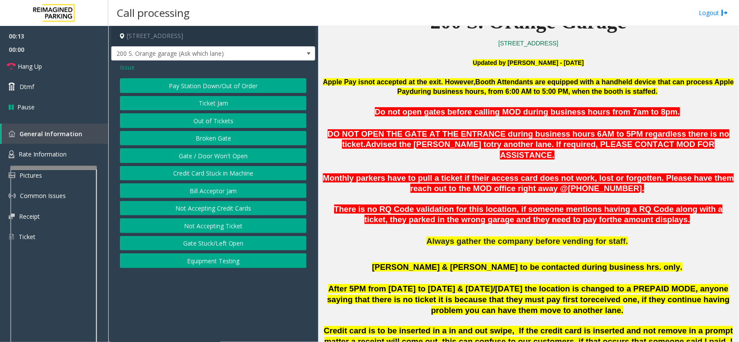
click at [202, 154] on button "Gate / Door Won't Open" at bounding box center [213, 155] width 186 height 15
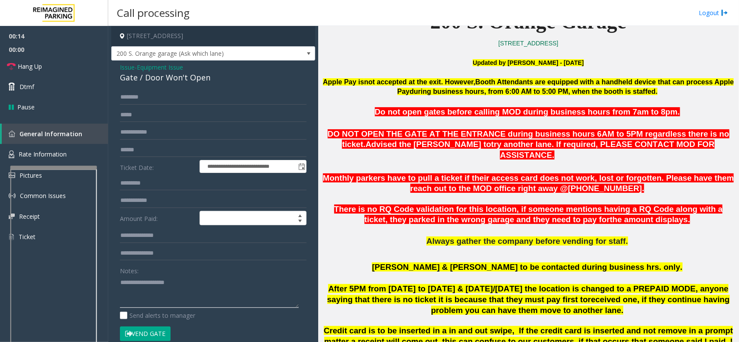
click at [198, 276] on textarea at bounding box center [209, 292] width 179 height 32
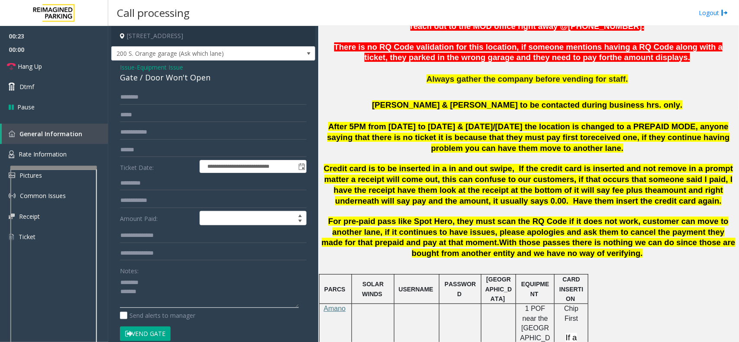
scroll to position [595, 0]
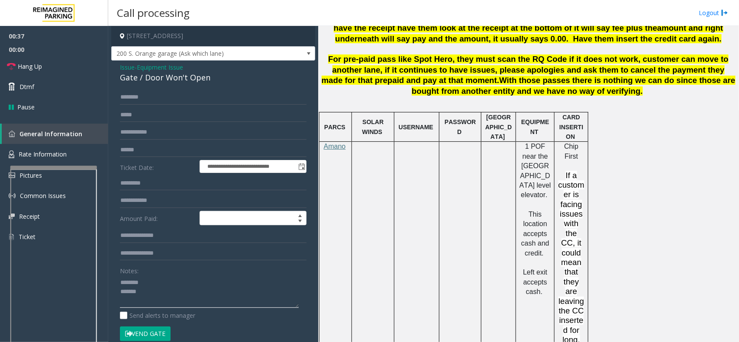
type textarea "******** *****"
click at [146, 76] on div "Gate / Door Won't Open" at bounding box center [213, 78] width 186 height 12
click at [149, 71] on span "Equipment Issue" at bounding box center [160, 67] width 46 height 9
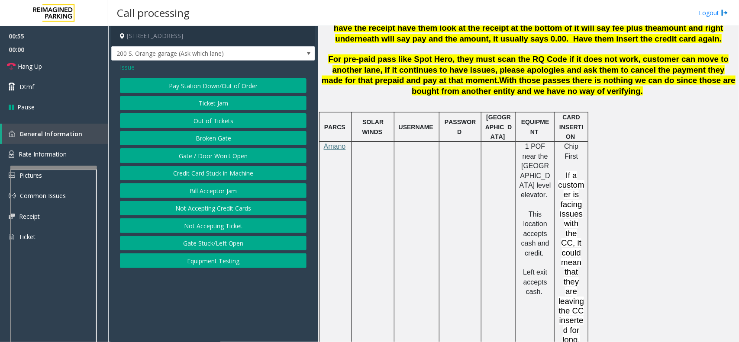
click at [140, 77] on div "Issue Pay Station Down/Out of Order Ticket Jam Out of Tickets [GEOGRAPHIC_DATA]…" at bounding box center [213, 167] width 204 height 212
click at [129, 74] on div "Issue Pay Station Down/Out of Order Ticket Jam Out of Tickets [GEOGRAPHIC_DATA]…" at bounding box center [213, 167] width 204 height 212
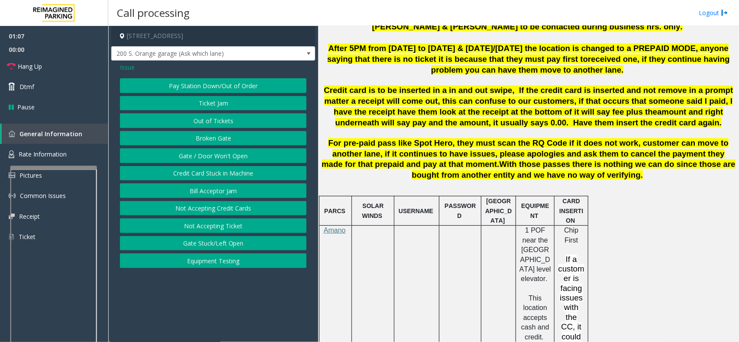
scroll to position [487, 0]
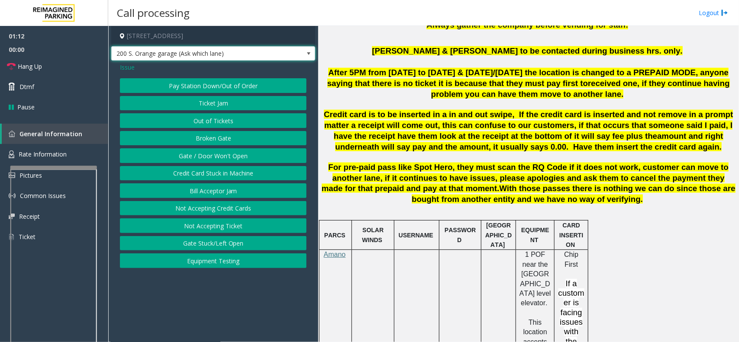
click at [130, 61] on span "200 S. Orange garage (Ask which lane)" at bounding box center [213, 53] width 204 height 15
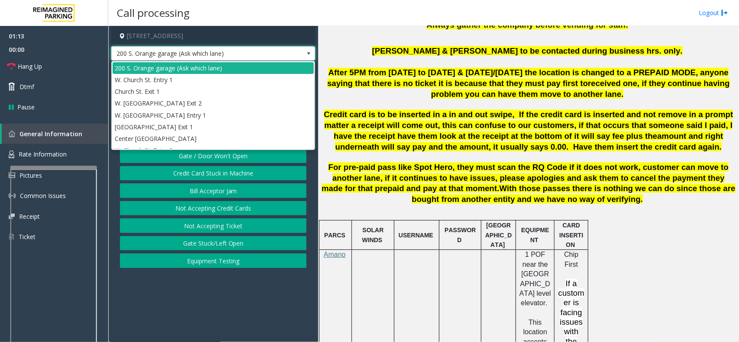
click at [162, 186] on button "Bill Acceptor Jam" at bounding box center [213, 190] width 186 height 15
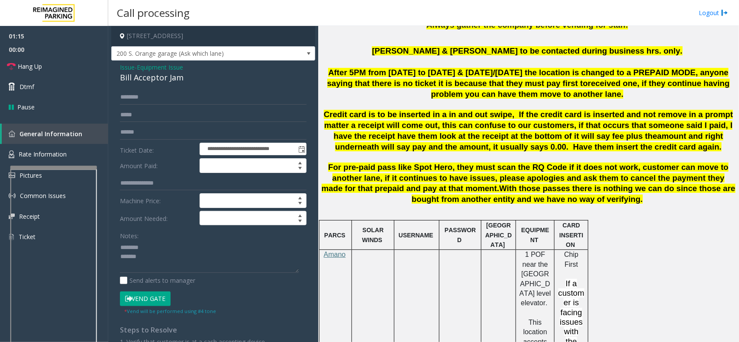
click at [164, 67] on span "Equipment Issue" at bounding box center [160, 67] width 46 height 9
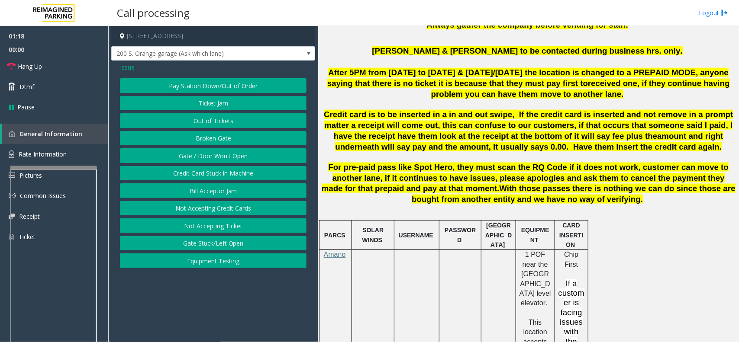
click at [133, 69] on span "Issue" at bounding box center [127, 67] width 15 height 9
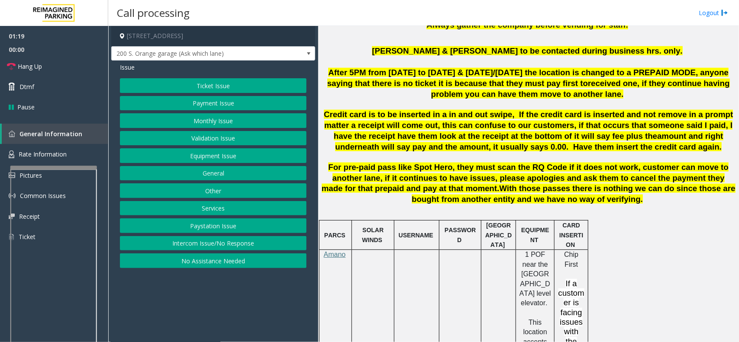
click at [224, 98] on button "Payment Issue" at bounding box center [213, 103] width 186 height 15
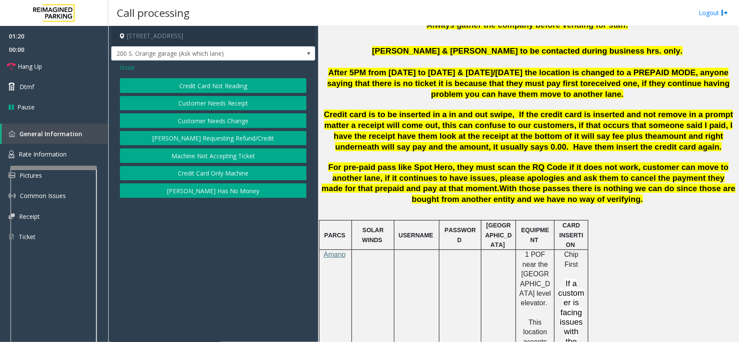
click at [225, 174] on button "Credit Card Only Machine" at bounding box center [213, 173] width 186 height 15
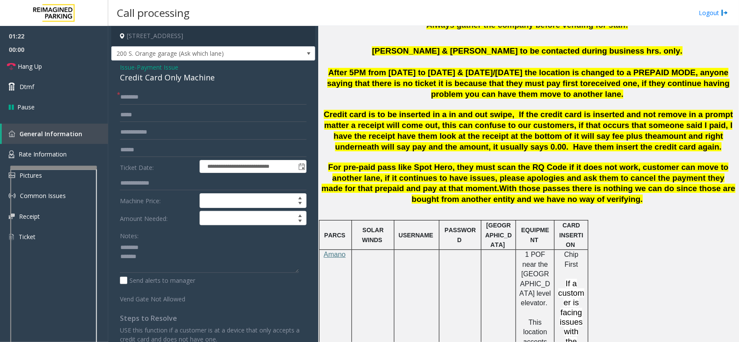
click at [172, 71] on span "Payment Issue" at bounding box center [158, 67] width 42 height 9
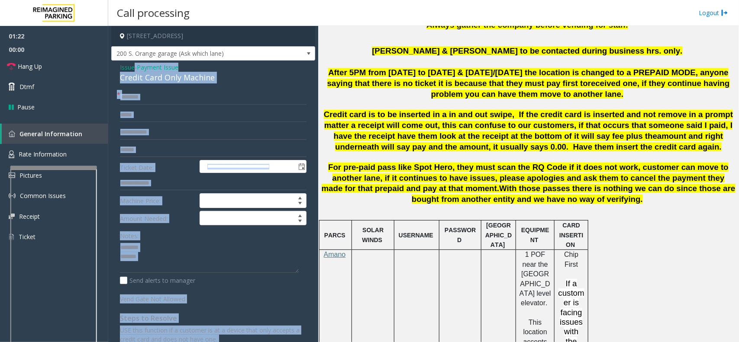
click at [172, 71] on div "Issue - Payment Issue Credit Card Only Machine" at bounding box center [213, 73] width 186 height 21
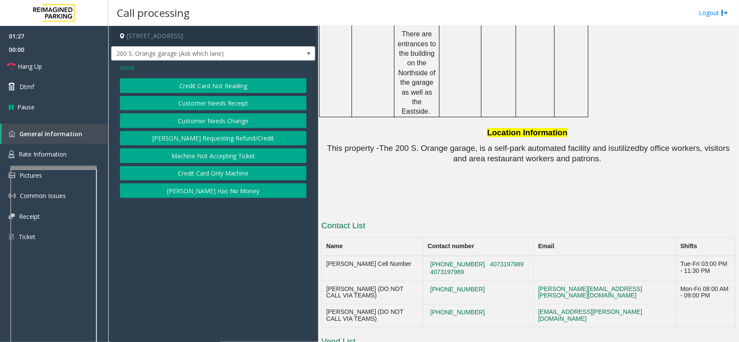
scroll to position [1313, 0]
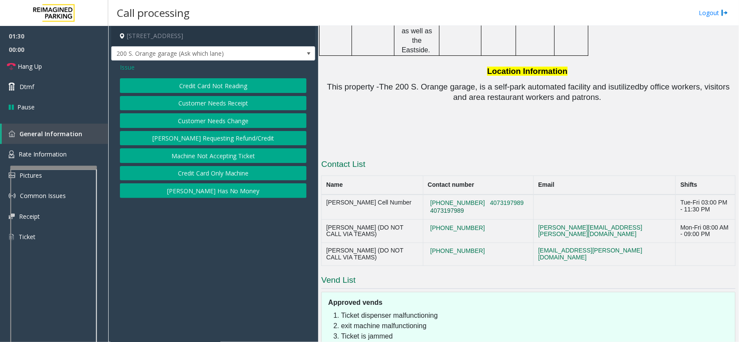
drag, startPoint x: 472, startPoint y: 119, endPoint x: 433, endPoint y: 117, distance: 39.0
click at [433, 195] on td "[PHONE_NUMBER] 4073197989 4073197989" at bounding box center [478, 207] width 110 height 25
copy button "4073197989"
click at [217, 171] on button "Credit Card Only Machine" at bounding box center [213, 173] width 186 height 15
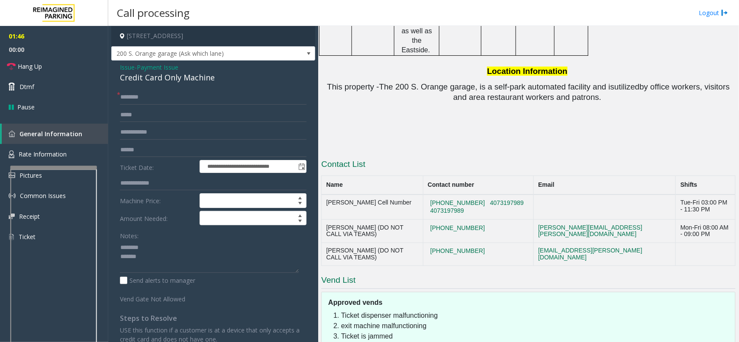
click at [130, 82] on div "Credit Card Only Machine" at bounding box center [213, 78] width 186 height 12
drag, startPoint x: 475, startPoint y: 106, endPoint x: 511, endPoint y: 109, distance: 35.6
click at [511, 199] on button "4073197989" at bounding box center [506, 203] width 39 height 8
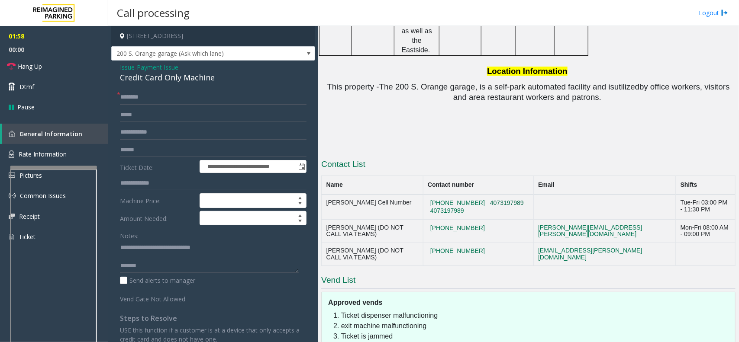
drag, startPoint x: 514, startPoint y: 109, endPoint x: 477, endPoint y: 107, distance: 36.8
click at [477, 195] on td "[PHONE_NUMBER] 4073197989 4073197989" at bounding box center [478, 207] width 110 height 25
copy button "4073197989"
click at [156, 264] on textarea at bounding box center [209, 257] width 179 height 32
drag, startPoint x: 477, startPoint y: 139, endPoint x: 435, endPoint y: 126, distance: 43.8
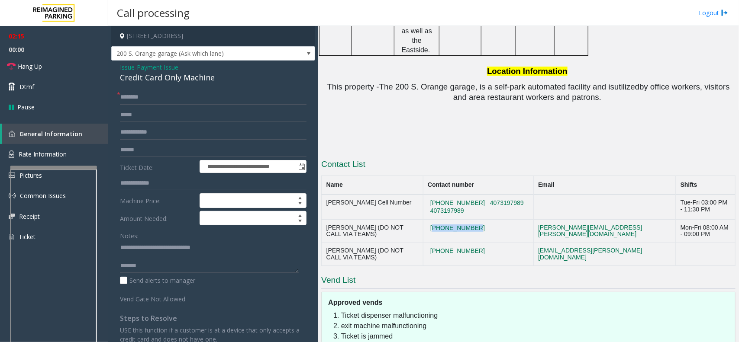
click at [435, 220] on td "[PHONE_NUMBER]" at bounding box center [478, 231] width 110 height 23
copy button "[PHONE_NUMBER]"
click at [182, 267] on textarea at bounding box center [209, 257] width 179 height 32
click at [176, 256] on textarea at bounding box center [209, 257] width 179 height 32
click at [176, 258] on textarea at bounding box center [209, 257] width 179 height 32
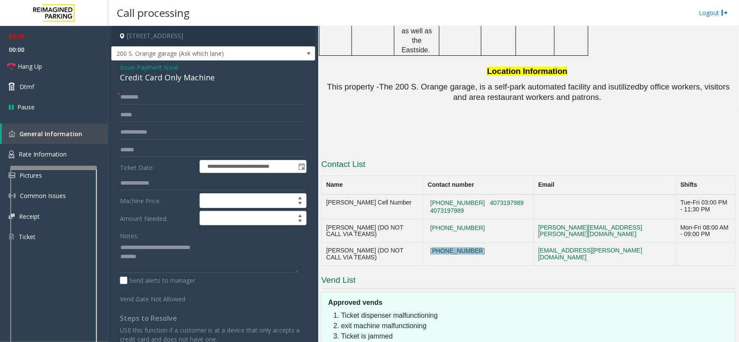
drag, startPoint x: 490, startPoint y: 155, endPoint x: 431, endPoint y: 155, distance: 58.4
click at [431, 243] on td "[PHONE_NUMBER]" at bounding box center [478, 254] width 110 height 23
copy button "[PHONE_NUMBER]"
click at [132, 92] on input "text" at bounding box center [213, 97] width 186 height 15
click at [179, 260] on textarea at bounding box center [209, 257] width 179 height 32
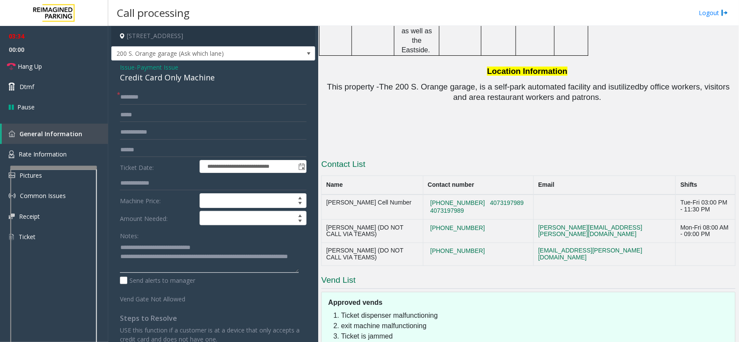
type textarea "**********"
click at [134, 154] on input "text" at bounding box center [213, 150] width 186 height 15
type input "******"
click at [177, 273] on textarea at bounding box center [209, 257] width 179 height 32
click at [177, 270] on textarea at bounding box center [209, 257] width 179 height 32
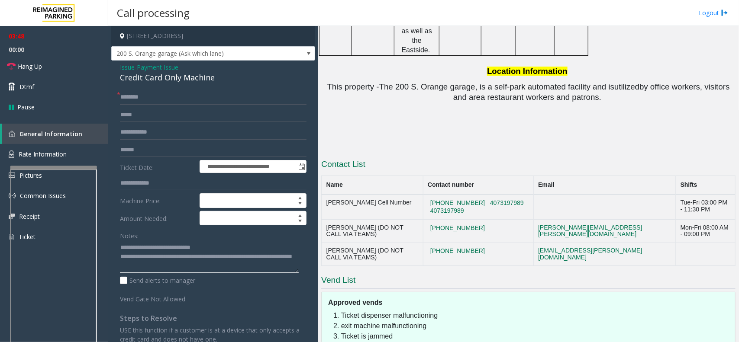
type textarea "**********"
click at [143, 102] on input "text" at bounding box center [213, 97] width 186 height 15
drag, startPoint x: 140, startPoint y: 96, endPoint x: 129, endPoint y: 90, distance: 12.8
click at [138, 96] on input "*****" at bounding box center [213, 97] width 186 height 15
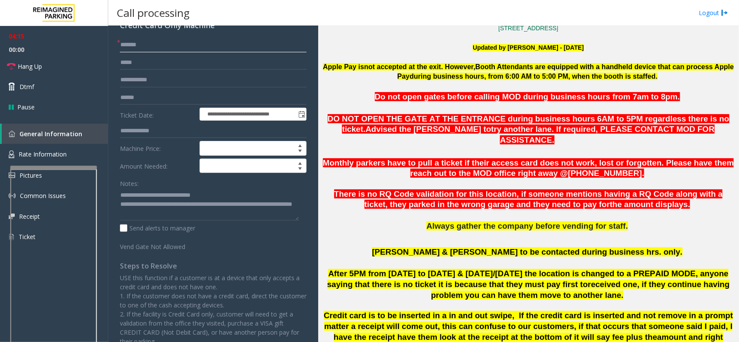
scroll to position [0, 0]
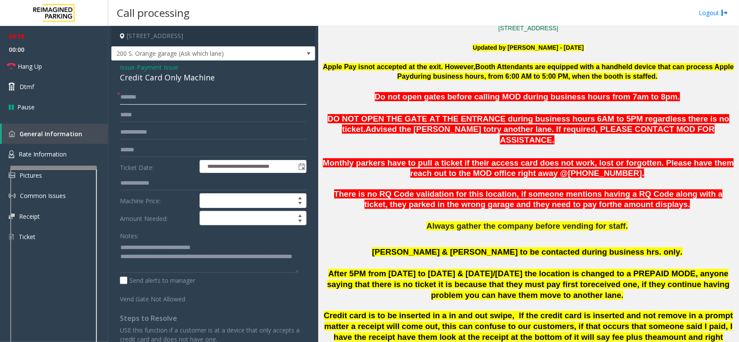
type input "******"
click at [164, 70] on span "Payment Issue" at bounding box center [158, 67] width 42 height 9
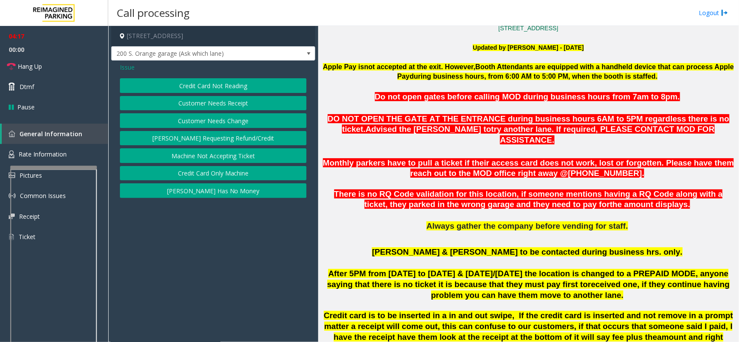
click at [187, 90] on button "Credit Card Not Reading" at bounding box center [213, 85] width 186 height 15
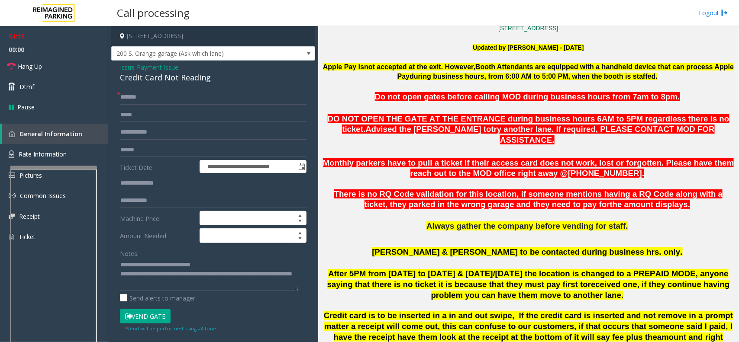
click at [141, 325] on div "* Vend will be performed using #4 tone" at bounding box center [170, 328] width 92 height 9
click at [140, 321] on button "Vend Gate" at bounding box center [145, 316] width 51 height 15
click at [165, 65] on span "Payment Issue" at bounding box center [158, 67] width 42 height 9
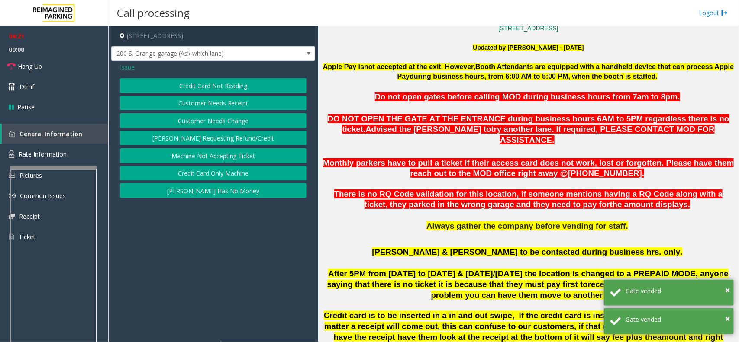
click at [224, 90] on button "Credit Card Not Reading" at bounding box center [213, 85] width 186 height 15
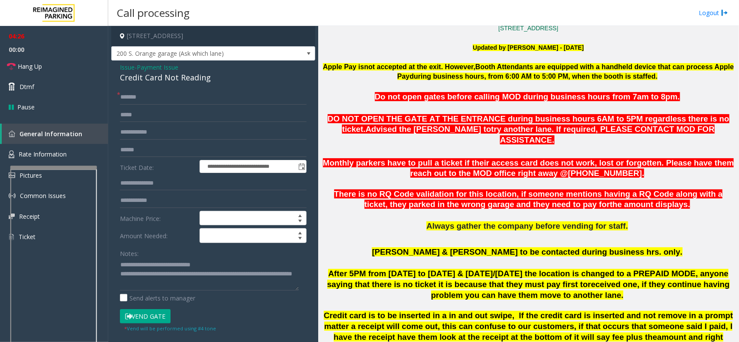
click at [159, 67] on span "Payment Issue" at bounding box center [158, 67] width 42 height 9
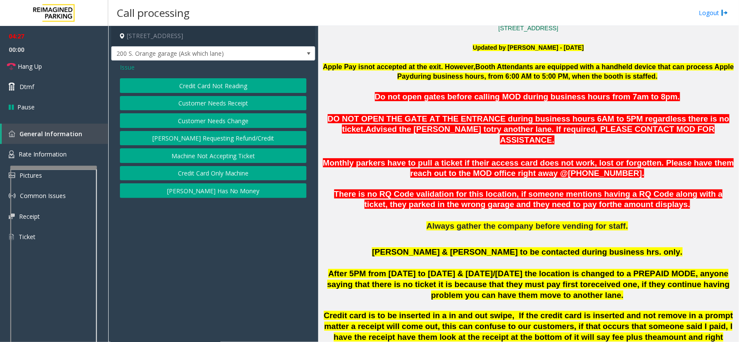
click at [193, 180] on button "Credit Card Only Machine" at bounding box center [213, 173] width 186 height 15
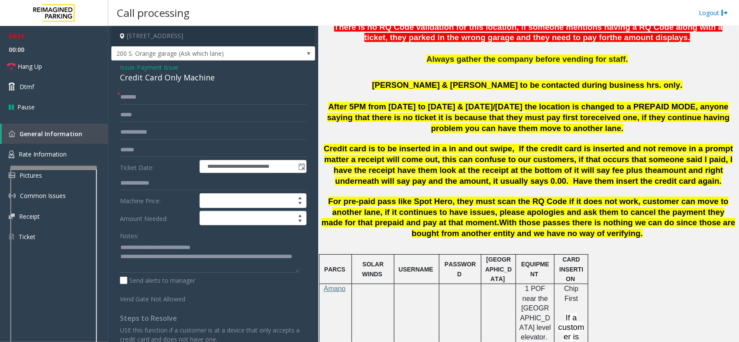
scroll to position [502, 0]
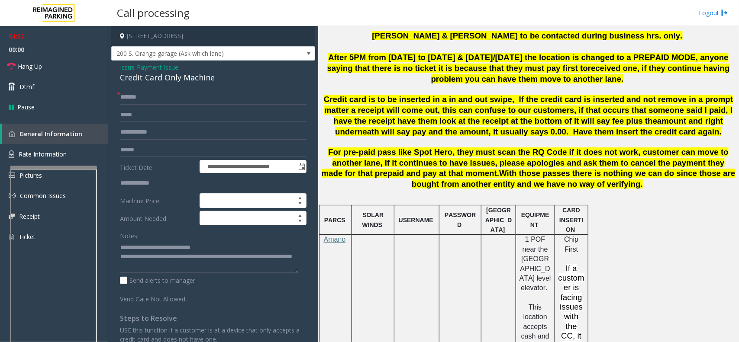
click at [159, 72] on div "Credit Card Only Machine" at bounding box center [213, 78] width 186 height 12
click at [161, 70] on span "Payment Issue" at bounding box center [158, 67] width 42 height 9
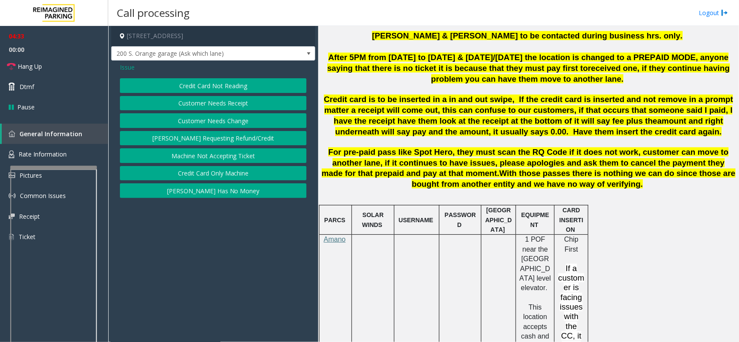
click at [169, 84] on button "Credit Card Not Reading" at bounding box center [213, 85] width 186 height 15
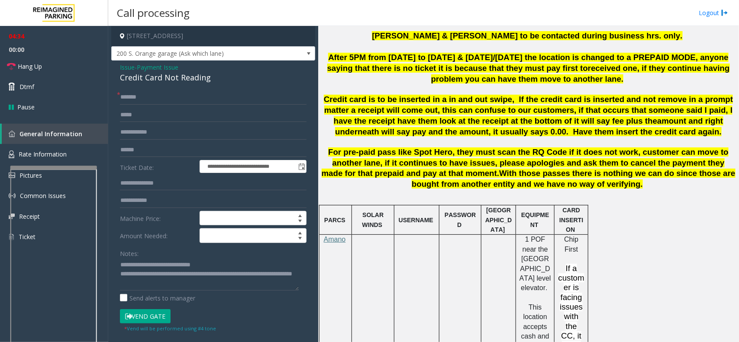
click at [161, 316] on button "Vend Gate" at bounding box center [145, 316] width 51 height 15
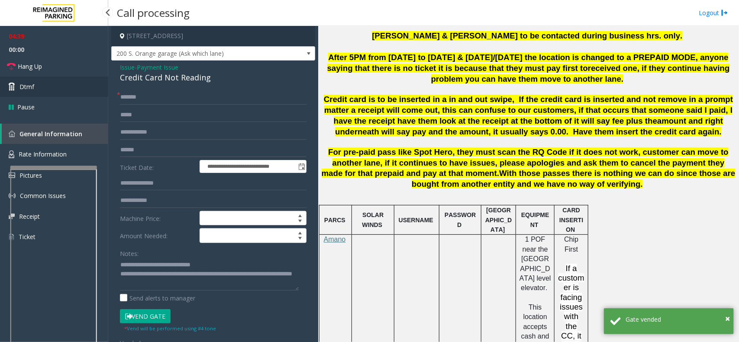
click at [45, 86] on link "Dtmf" at bounding box center [54, 87] width 108 height 20
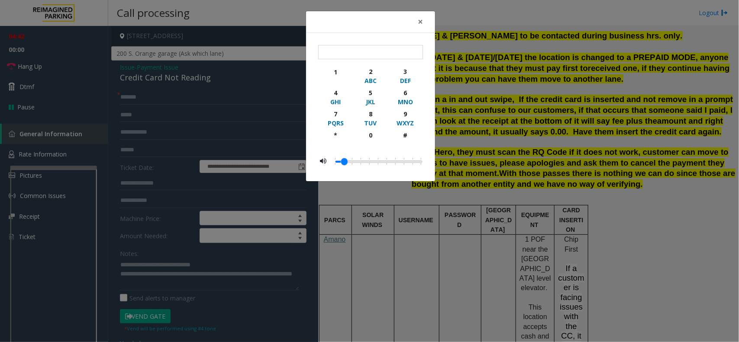
click at [209, 132] on div "× 1 2 ABC 3 DEF 4 GHI 5 JKL 6 MNO 7 PQRS 8 TUV 9 WXYZ * 0 #" at bounding box center [369, 171] width 739 height 342
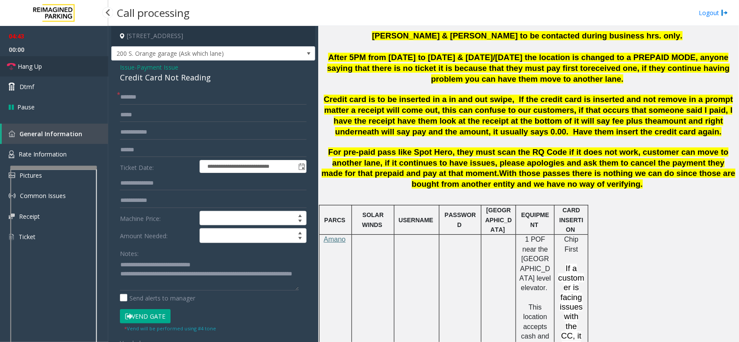
click at [48, 74] on link "Hang Up" at bounding box center [54, 66] width 108 height 20
click at [164, 65] on span "Payment Issue" at bounding box center [158, 67] width 42 height 9
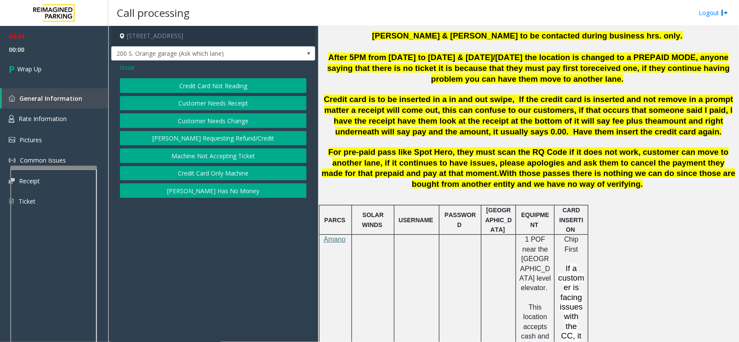
click at [212, 174] on button "Credit Card Only Machine" at bounding box center [213, 173] width 186 height 15
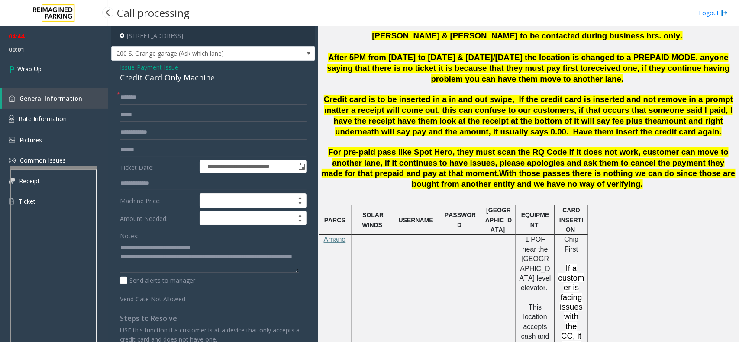
click at [79, 85] on div "04:44 00:01 Wrap Up General Information Rate Information Pictures Common Issues…" at bounding box center [54, 122] width 108 height 193
click at [64, 69] on link "Wrap Up" at bounding box center [54, 69] width 108 height 26
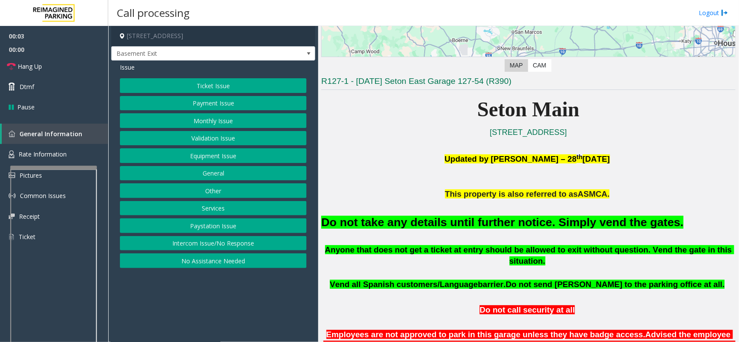
scroll to position [162, 0]
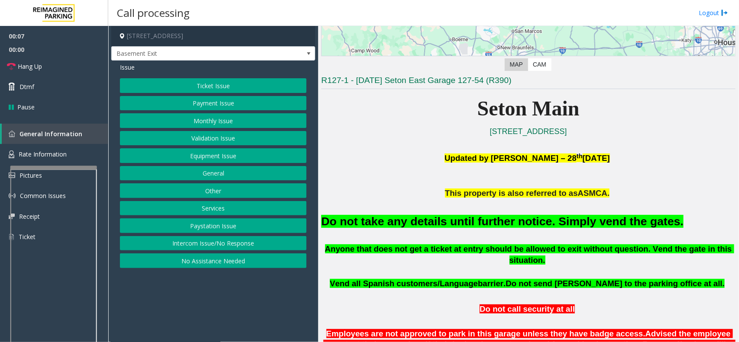
click at [217, 159] on button "Equipment Issue" at bounding box center [213, 155] width 186 height 15
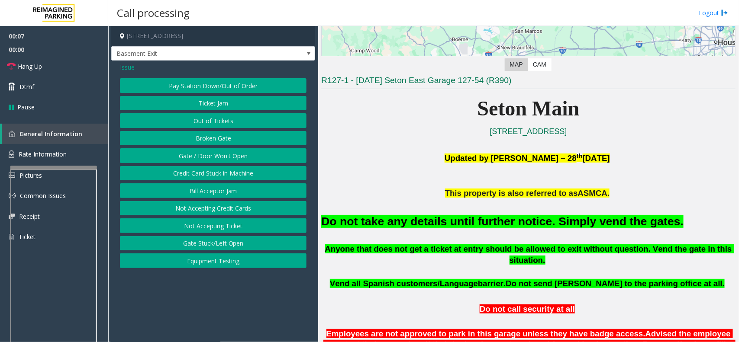
click at [207, 159] on button "Gate / Door Won't Open" at bounding box center [213, 155] width 186 height 15
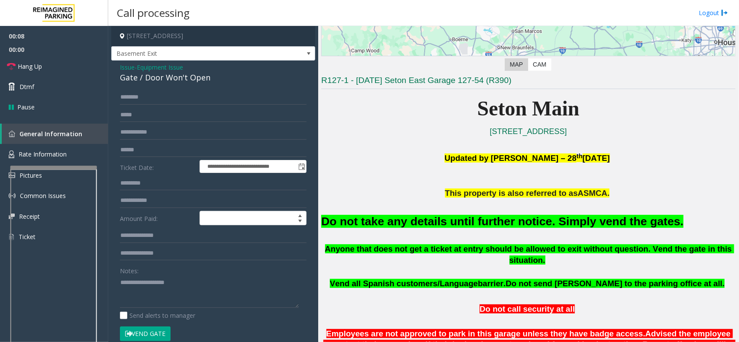
click at [154, 331] on button "Vend Gate" at bounding box center [145, 334] width 51 height 15
click at [435, 209] on p at bounding box center [528, 204] width 414 height 10
click at [437, 220] on font "Do not take any details until further notice. Simply vend the gates." at bounding box center [502, 221] width 362 height 13
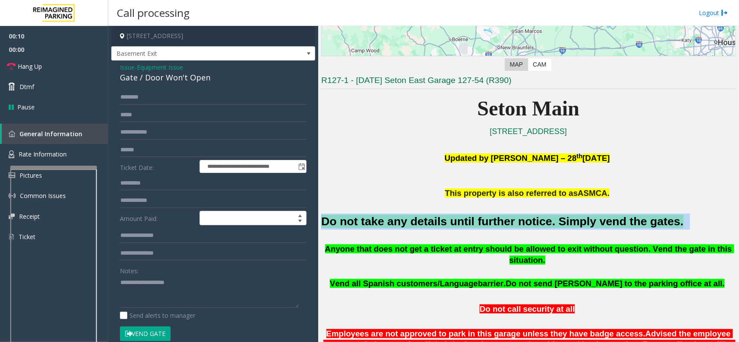
click at [437, 220] on font "Do not take any details until further notice. Simply vend the gates." at bounding box center [502, 221] width 362 height 13
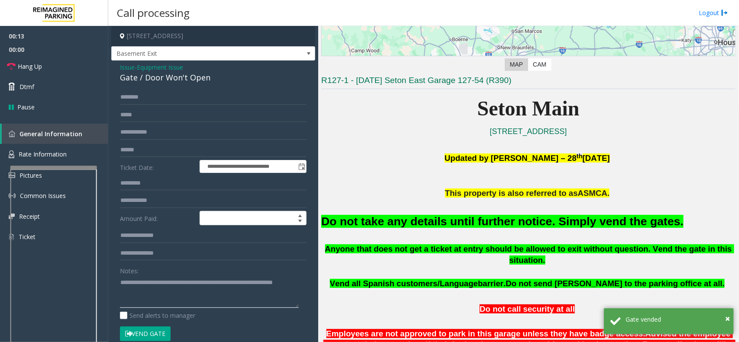
type textarea "**********"
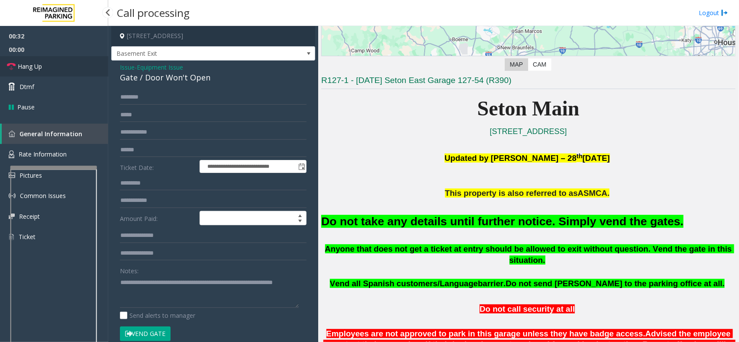
click at [56, 67] on link "Hang Up" at bounding box center [54, 66] width 108 height 20
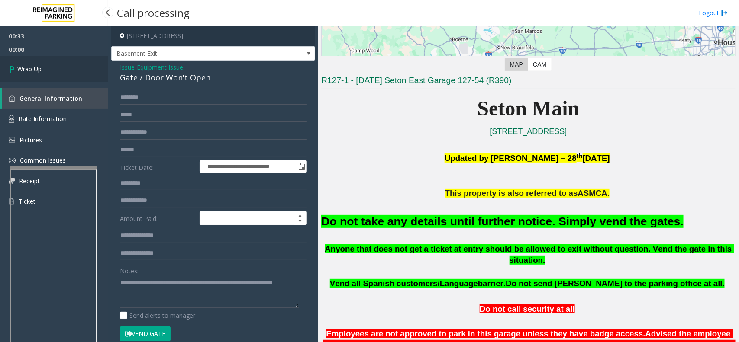
click at [56, 67] on link "Wrap Up" at bounding box center [54, 69] width 108 height 26
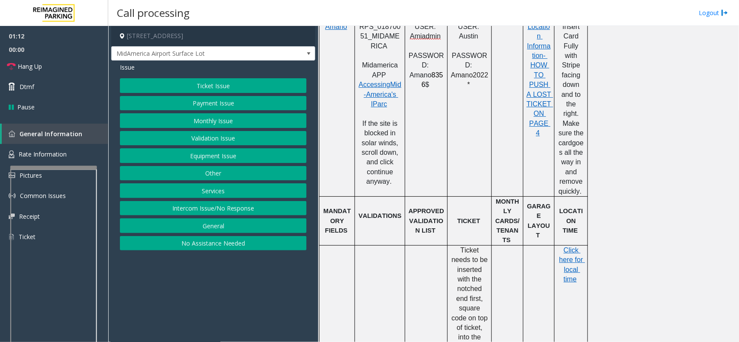
scroll to position [595, 0]
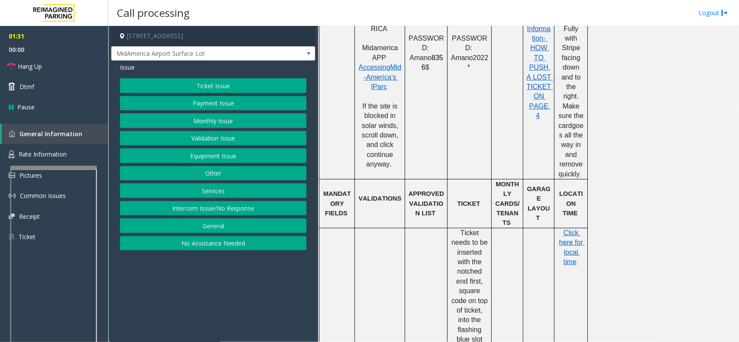
click at [219, 159] on button "Equipment Issue" at bounding box center [213, 155] width 186 height 15
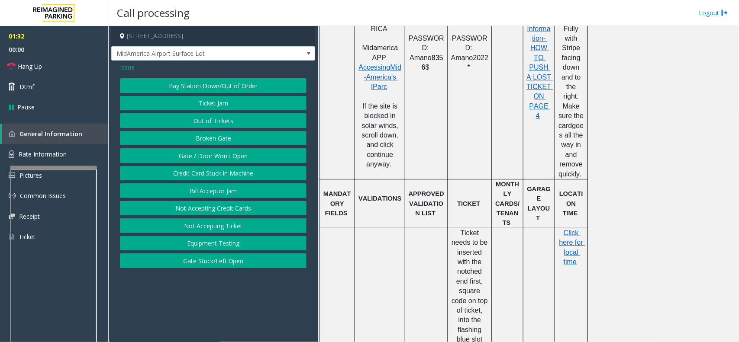
click at [253, 160] on button "Gate / Door Won't Open" at bounding box center [213, 155] width 186 height 15
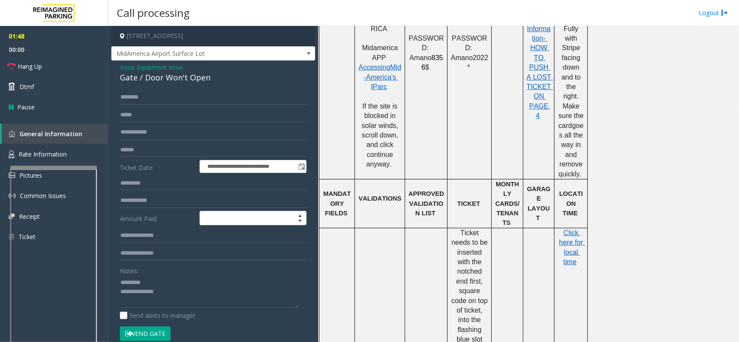
click at [161, 79] on div "Gate / Door Won't Open" at bounding box center [213, 78] width 186 height 12
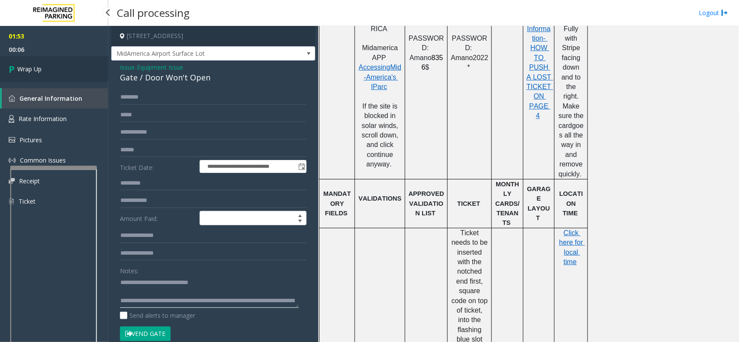
type textarea "**********"
click at [70, 69] on link "Wrap Up" at bounding box center [54, 69] width 108 height 26
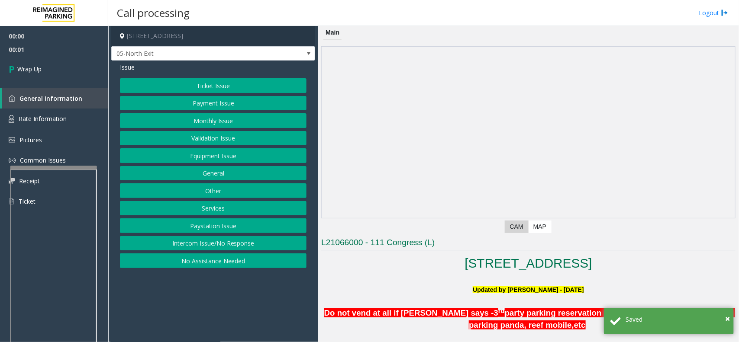
click at [195, 245] on button "Intercom Issue/No Response" at bounding box center [213, 243] width 186 height 15
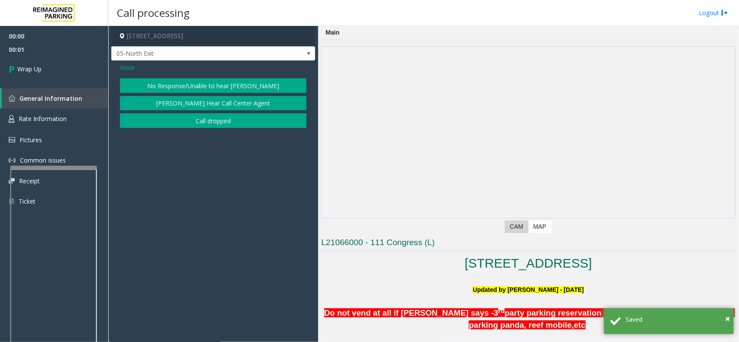
click at [189, 119] on button "Call dropped" at bounding box center [213, 120] width 186 height 15
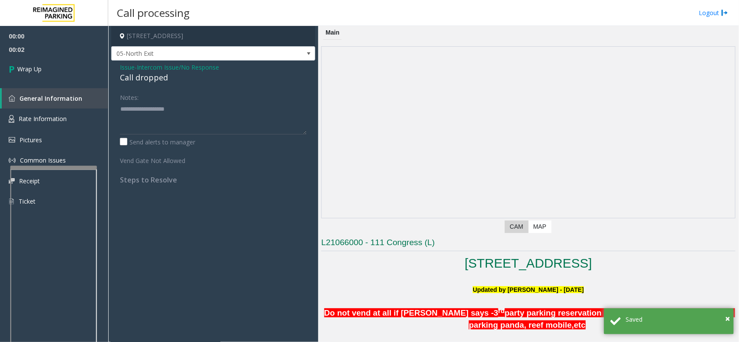
click at [139, 80] on div "Call dropped" at bounding box center [213, 78] width 186 height 12
drag, startPoint x: 139, startPoint y: 80, endPoint x: 128, endPoint y: 75, distance: 12.4
click at [139, 80] on div "Call dropped" at bounding box center [213, 78] width 186 height 12
type textarea "**********"
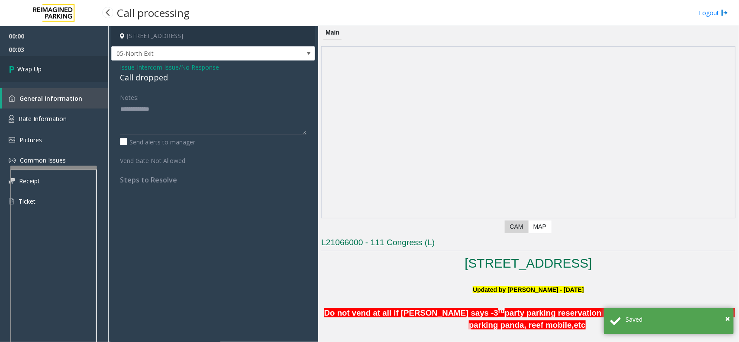
click at [58, 72] on link "Wrap Up" at bounding box center [54, 69] width 108 height 26
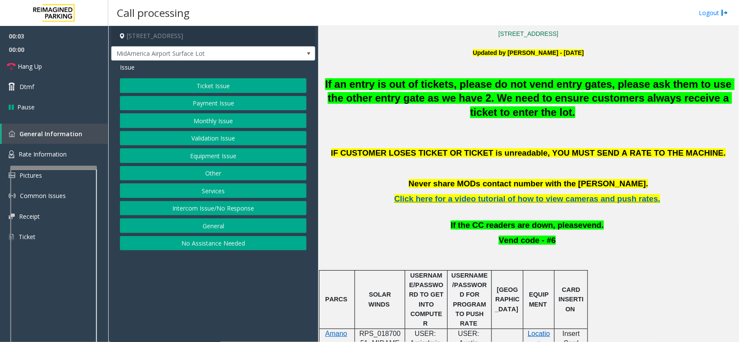
scroll to position [325, 0]
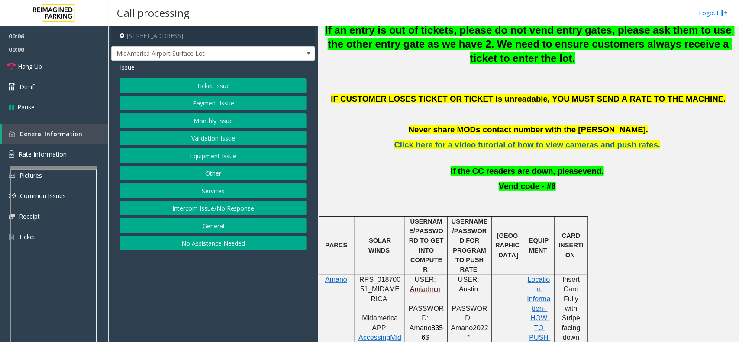
click at [235, 212] on button "Intercom Issue/No Response" at bounding box center [213, 208] width 186 height 15
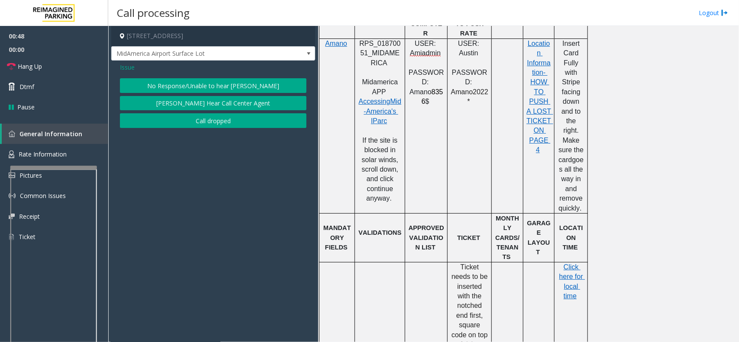
scroll to position [542, 0]
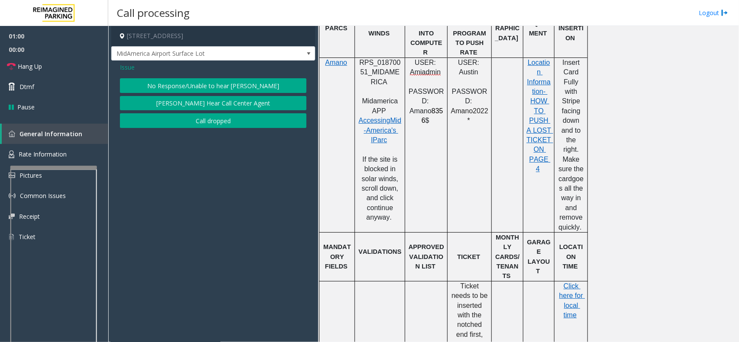
click at [121, 71] on div "Issue No Response/Unable to hear [PERSON_NAME] Cannot Hear Call Center Agent Ca…" at bounding box center [213, 97] width 204 height 72
click at [122, 70] on span "Issue" at bounding box center [127, 67] width 15 height 9
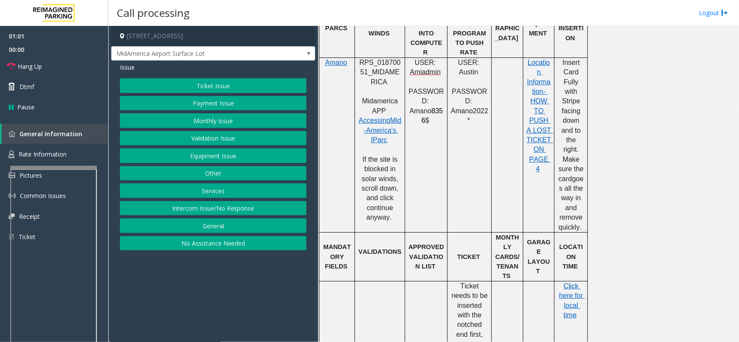
drag, startPoint x: 154, startPoint y: 89, endPoint x: 158, endPoint y: 102, distance: 13.6
click at [158, 102] on div "Ticket Issue Payment Issue Monthly Issue Validation Issue Equipment Issue Other…" at bounding box center [213, 164] width 186 height 172
click at [158, 102] on button "Payment Issue" at bounding box center [213, 103] width 186 height 15
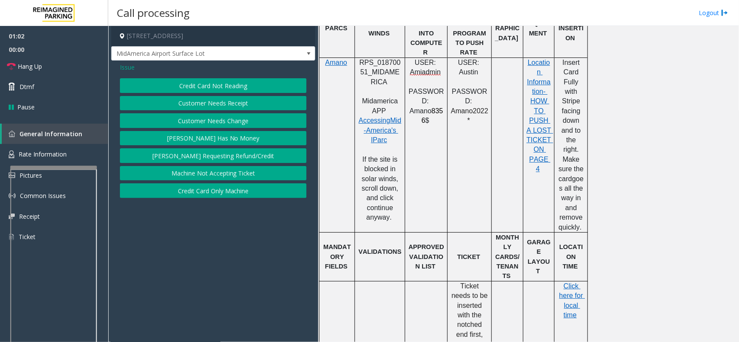
click at [204, 190] on button "Credit Card Only Machine" at bounding box center [213, 190] width 186 height 15
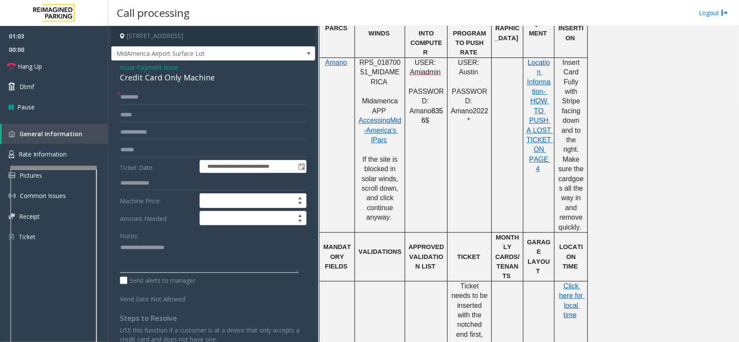
click at [187, 241] on textarea at bounding box center [209, 257] width 179 height 32
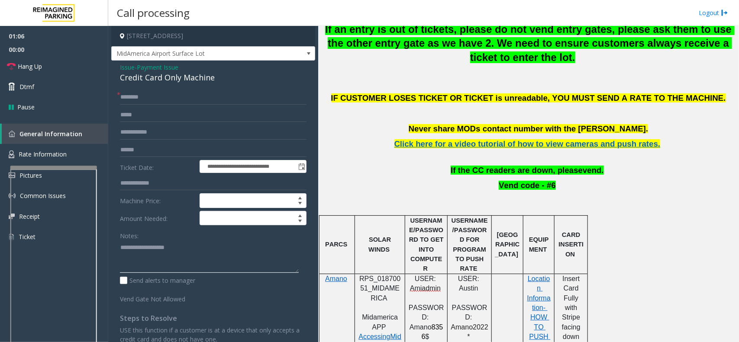
scroll to position [271, 0]
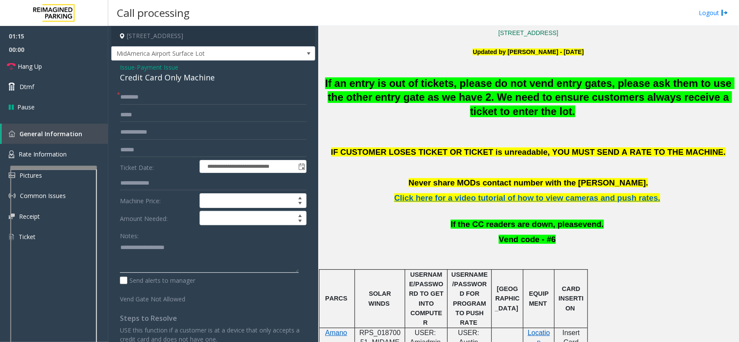
click at [189, 256] on textarea at bounding box center [209, 257] width 179 height 32
drag, startPoint x: 189, startPoint y: 256, endPoint x: 161, endPoint y: 263, distance: 29.5
click at [160, 263] on textarea at bounding box center [209, 257] width 179 height 32
click at [172, 261] on textarea at bounding box center [209, 257] width 179 height 32
click at [167, 81] on div "Credit Card Only Machine" at bounding box center [213, 78] width 186 height 12
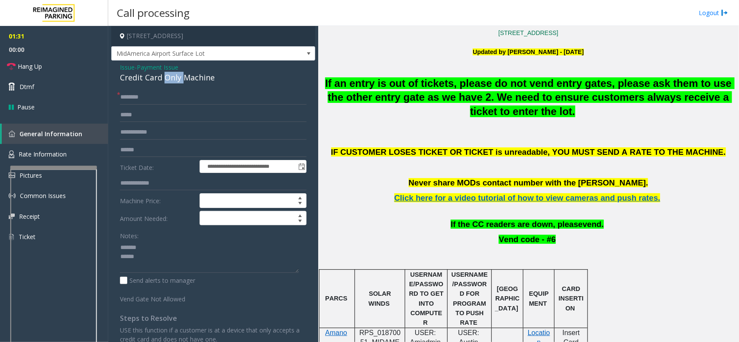
click at [167, 81] on div "Credit Card Only Machine" at bounding box center [213, 78] width 186 height 12
click at [167, 266] on textarea at bounding box center [209, 257] width 179 height 32
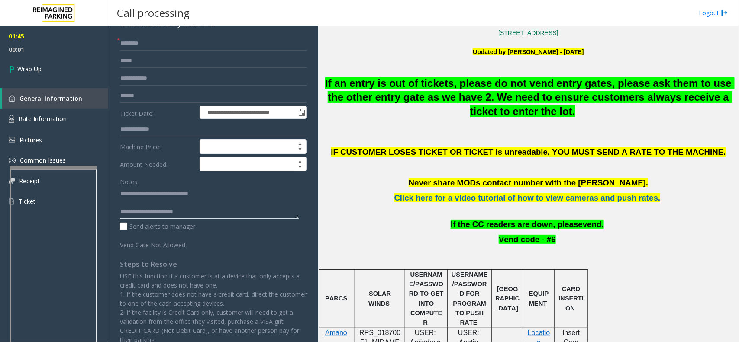
click at [200, 215] on textarea at bounding box center [209, 202] width 179 height 32
type textarea "**********"
click at [175, 205] on textarea at bounding box center [209, 202] width 179 height 32
click at [173, 204] on textarea at bounding box center [209, 202] width 179 height 32
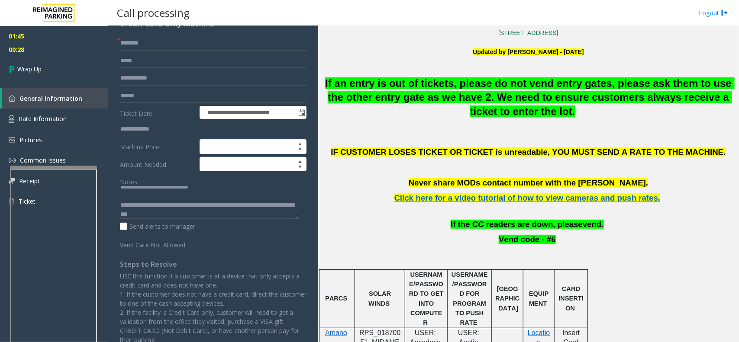
click at [189, 206] on textarea at bounding box center [209, 202] width 179 height 32
type textarea "**********"
click at [27, 73] on span "Wrap Up" at bounding box center [29, 68] width 24 height 9
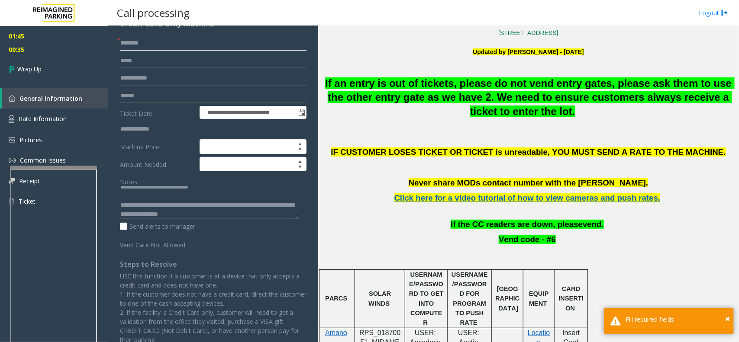
click at [141, 46] on input "text" at bounding box center [213, 43] width 186 height 15
type input "**"
drag, startPoint x: 62, startPoint y: 61, endPoint x: 55, endPoint y: 58, distance: 7.6
click at [63, 63] on link "Wrap Up" at bounding box center [54, 69] width 108 height 26
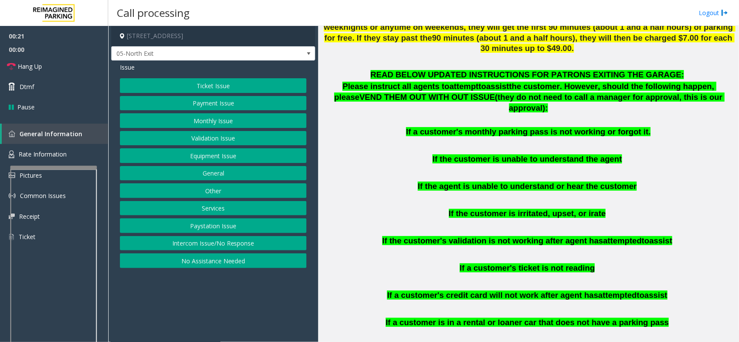
scroll to position [379, 0]
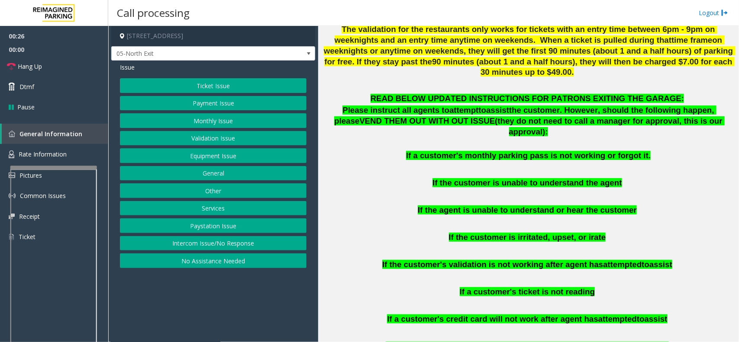
click at [228, 107] on button "Payment Issue" at bounding box center [213, 103] width 186 height 15
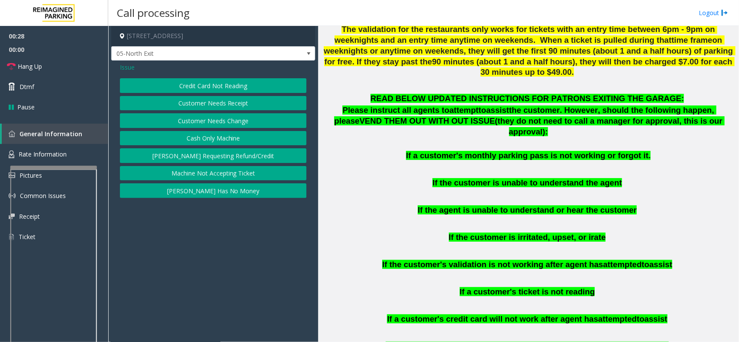
click at [246, 195] on button "[PERSON_NAME] Has No Money" at bounding box center [213, 190] width 186 height 15
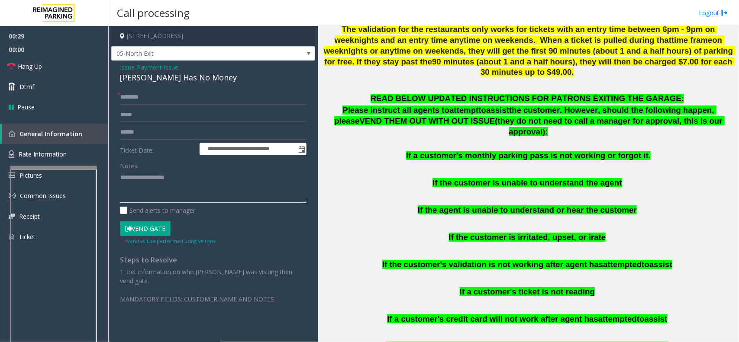
click at [218, 190] on textarea at bounding box center [213, 186] width 186 height 32
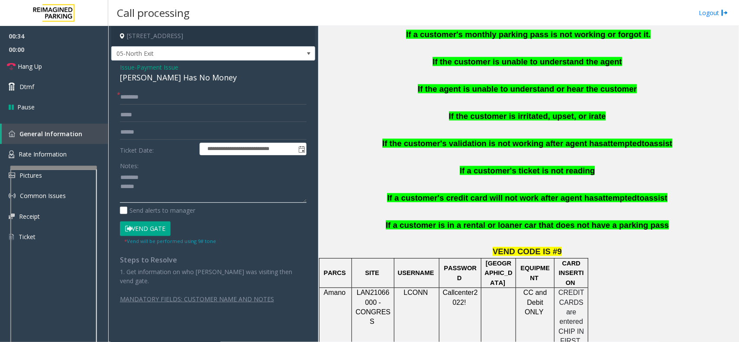
scroll to position [541, 0]
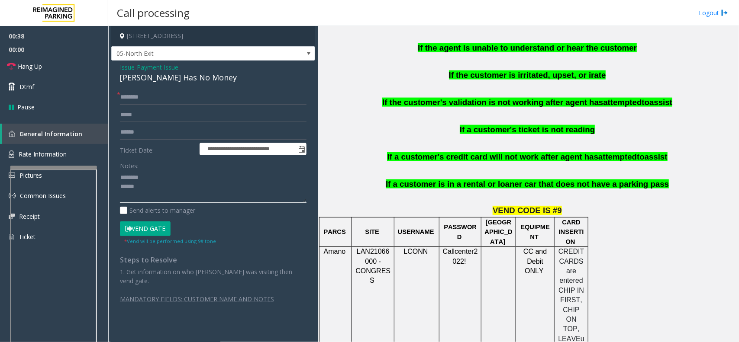
type textarea "******** *****"
click at [153, 69] on span "Payment Issue" at bounding box center [158, 67] width 42 height 9
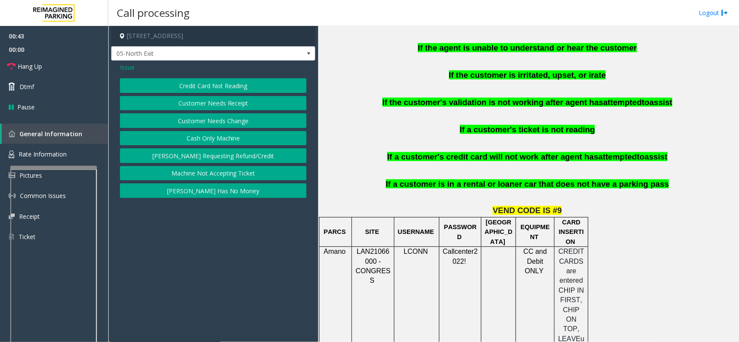
click at [216, 146] on div "Credit Card Not Reading Customer Needs Receipt Customer Needs Change Cash Only …" at bounding box center [213, 138] width 186 height 120
click at [209, 144] on button "Cash Only Machine" at bounding box center [213, 138] width 186 height 15
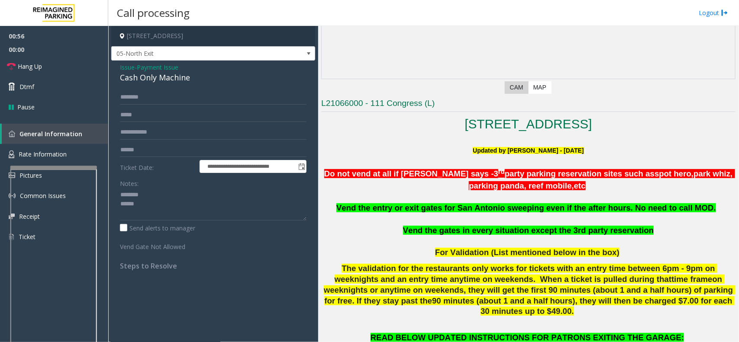
scroll to position [108, 0]
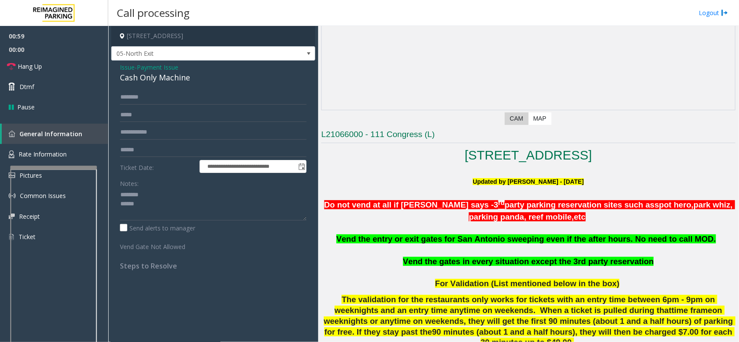
click at [148, 81] on div "Cash Only Machine" at bounding box center [213, 78] width 186 height 12
click at [139, 68] on span "- Payment Issue" at bounding box center [157, 67] width 44 height 8
click at [160, 70] on span "Payment Issue" at bounding box center [158, 67] width 42 height 9
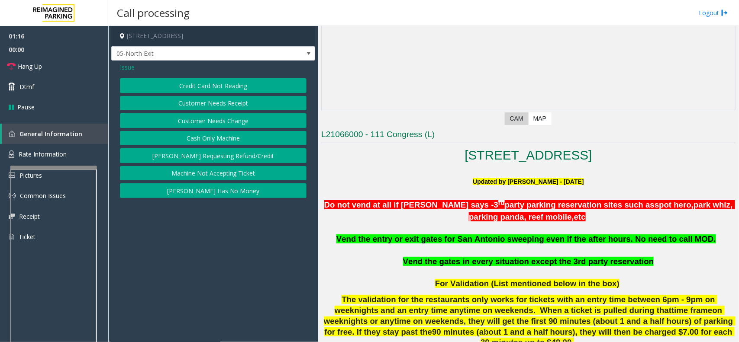
click at [228, 186] on button "[PERSON_NAME] Has No Money" at bounding box center [213, 190] width 186 height 15
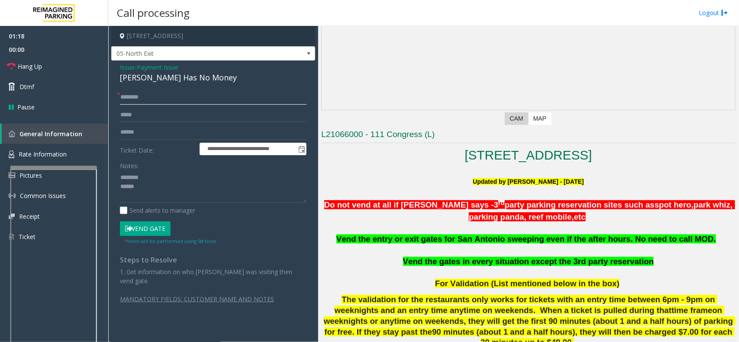
click at [154, 104] on input "text" at bounding box center [213, 97] width 186 height 15
click at [144, 71] on span "Payment Issue" at bounding box center [158, 67] width 42 height 9
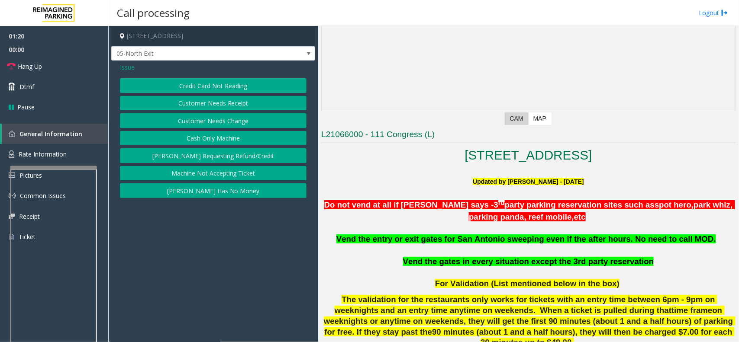
click at [129, 72] on div "Issue Credit Card Not Reading Customer Needs Receipt Customer Needs Change Cash…" at bounding box center [213, 132] width 204 height 142
click at [125, 69] on span "Issue" at bounding box center [127, 67] width 15 height 9
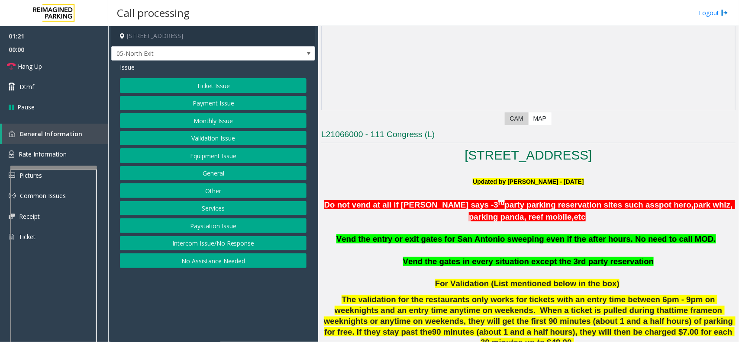
click at [215, 157] on button "Equipment Issue" at bounding box center [213, 155] width 186 height 15
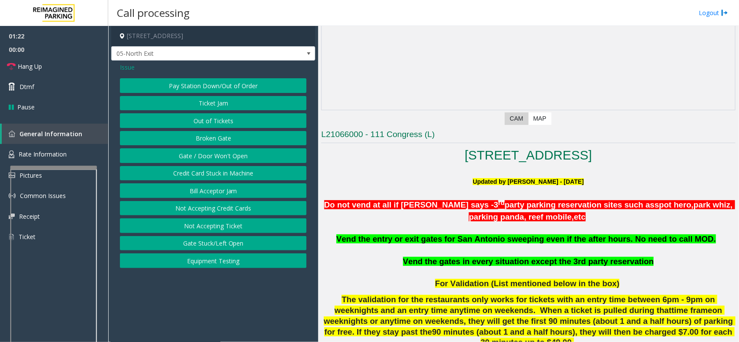
click at [218, 163] on button "Gate / Door Won't Open" at bounding box center [213, 155] width 186 height 15
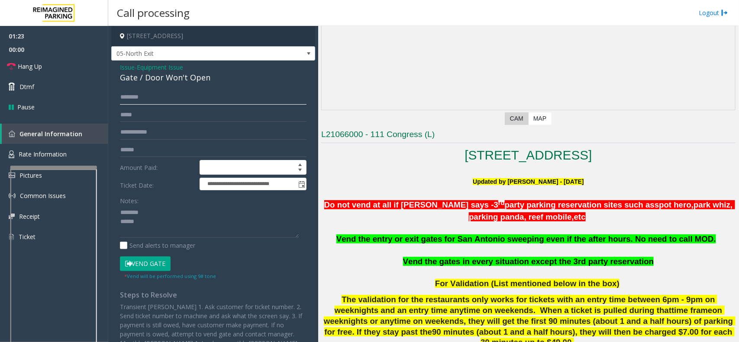
click at [131, 104] on input "text" at bounding box center [213, 97] width 186 height 15
type input "****"
click at [177, 150] on input "text" at bounding box center [213, 150] width 186 height 15
click at [164, 209] on textarea at bounding box center [209, 222] width 179 height 32
click at [169, 209] on textarea at bounding box center [209, 222] width 179 height 32
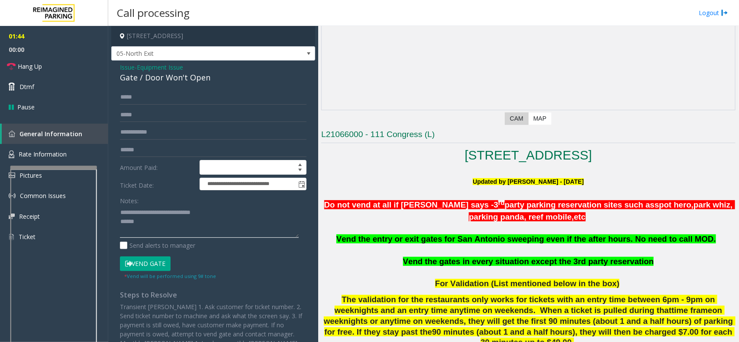
drag, startPoint x: 188, startPoint y: 210, endPoint x: 222, endPoint y: 211, distance: 33.3
click at [222, 211] on textarea at bounding box center [209, 222] width 179 height 32
type textarea "**********"
type input "******"
click at [195, 222] on textarea at bounding box center [209, 222] width 179 height 32
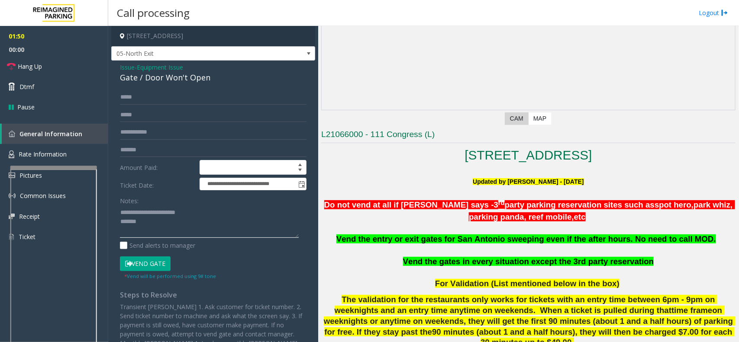
click at [169, 215] on textarea at bounding box center [209, 222] width 179 height 32
click at [145, 260] on button "Vend Gate" at bounding box center [145, 264] width 51 height 15
click at [174, 215] on textarea at bounding box center [209, 222] width 179 height 32
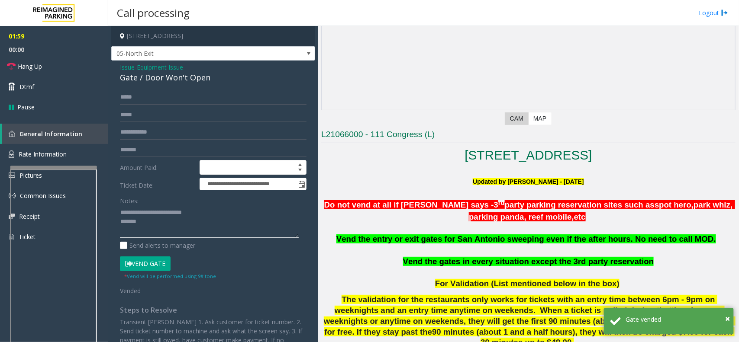
click at [203, 217] on textarea at bounding box center [209, 222] width 179 height 32
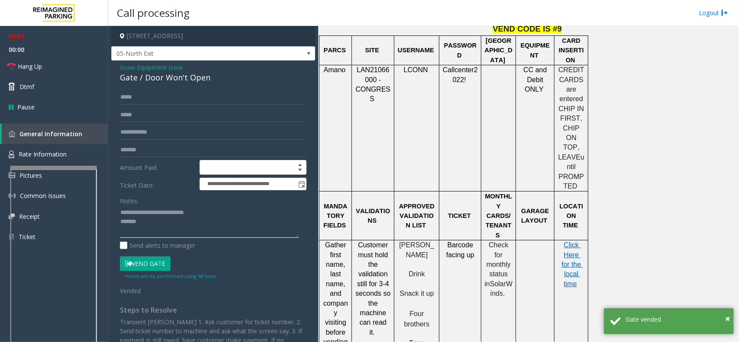
scroll to position [649, 0]
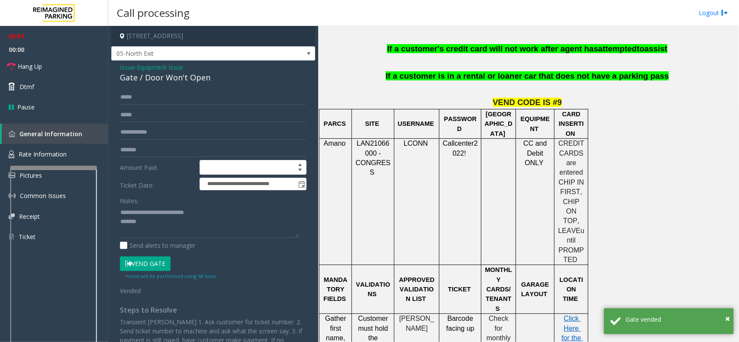
click at [536, 140] on span "CC and Debit ONLY" at bounding box center [536, 153] width 26 height 27
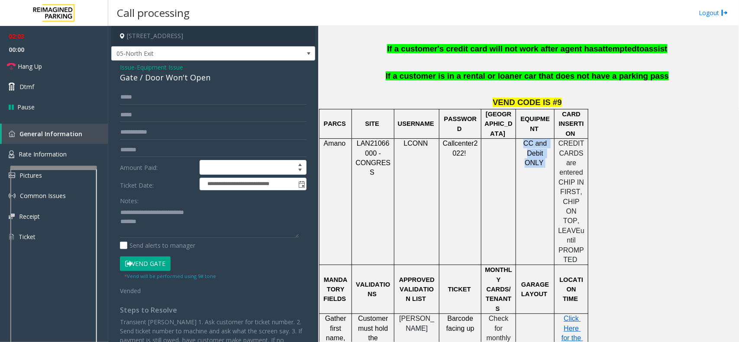
copy p "CC and Debit ONLY"
click at [237, 214] on textarea at bounding box center [209, 222] width 179 height 32
paste textarea "**********"
click at [193, 229] on textarea at bounding box center [209, 222] width 179 height 32
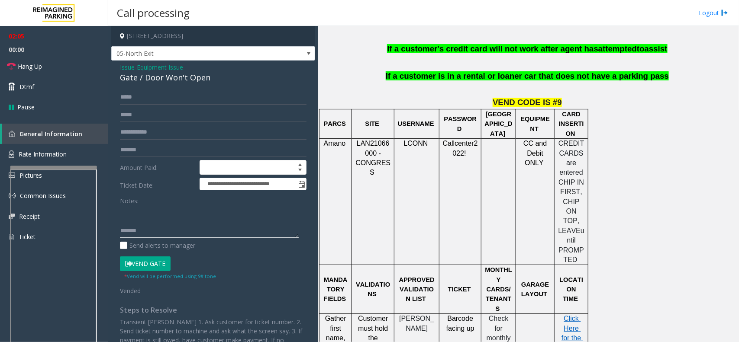
click at [193, 229] on textarea at bounding box center [209, 222] width 179 height 32
click at [55, 60] on link "Hang Up" at bounding box center [54, 66] width 108 height 20
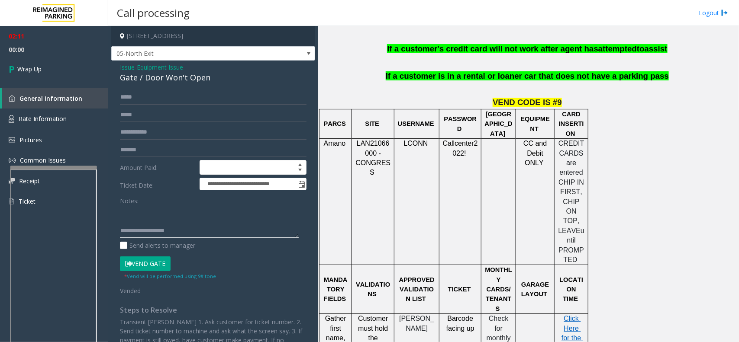
click at [200, 231] on textarea at bounding box center [209, 222] width 179 height 32
click at [264, 228] on textarea at bounding box center [209, 222] width 179 height 32
type textarea "**********"
click at [47, 70] on link "Wrap Up" at bounding box center [54, 69] width 108 height 26
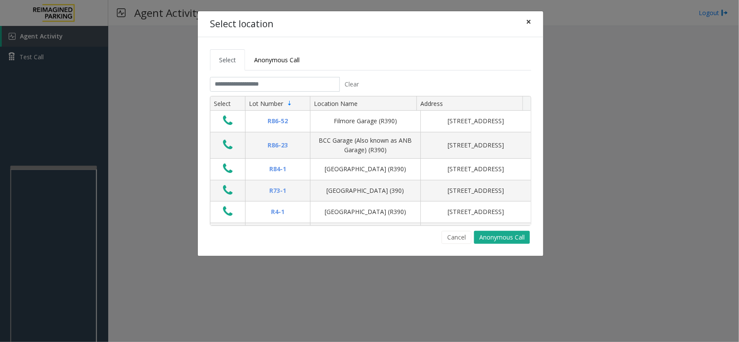
click at [524, 22] on button "×" at bounding box center [528, 21] width 17 height 21
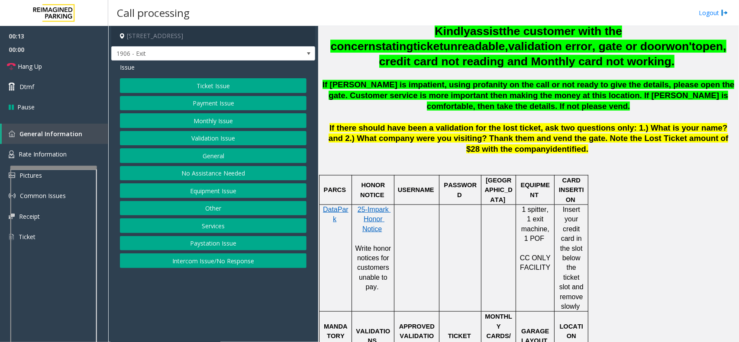
scroll to position [379, 0]
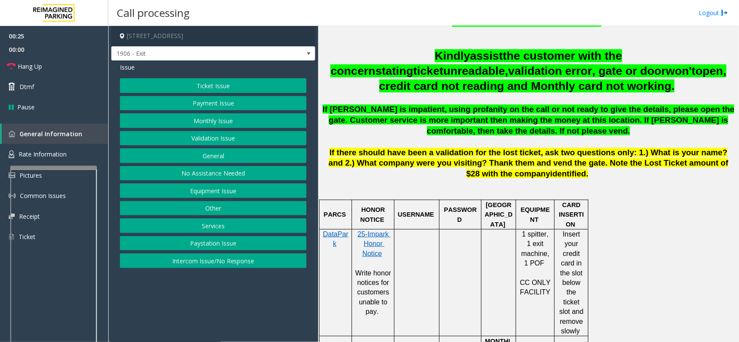
click at [247, 193] on button "Equipment Issue" at bounding box center [213, 190] width 186 height 15
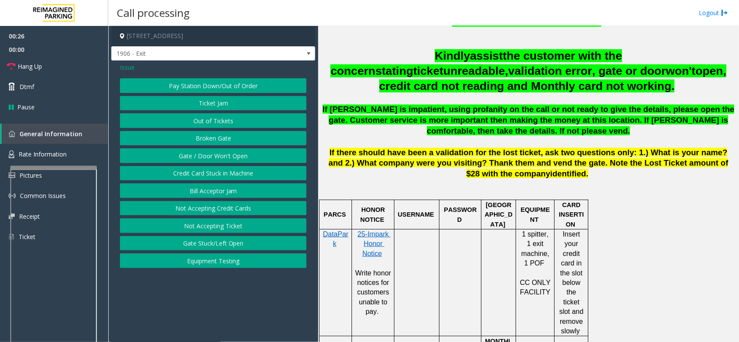
click at [251, 152] on button "Gate / Door Won't Open" at bounding box center [213, 155] width 186 height 15
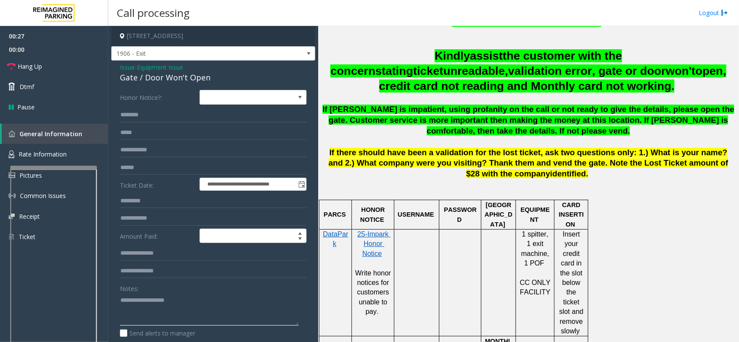
drag, startPoint x: 230, startPoint y: 306, endPoint x: 251, endPoint y: 290, distance: 26.2
click at [242, 297] on textarea at bounding box center [209, 309] width 179 height 32
drag, startPoint x: 120, startPoint y: 77, endPoint x: 196, endPoint y: 83, distance: 76.0
click at [222, 81] on div "Gate / Door Won't Open" at bounding box center [213, 78] width 186 height 12
click at [294, 312] on textarea at bounding box center [209, 309] width 179 height 32
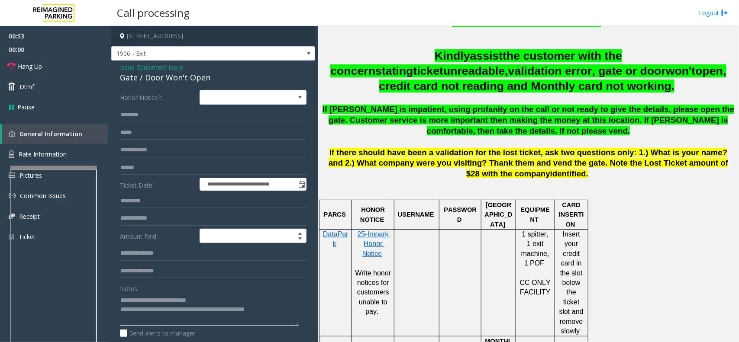
paste textarea "**********"
type textarea "**********"
click at [51, 63] on link "Hang Up" at bounding box center [54, 66] width 108 height 20
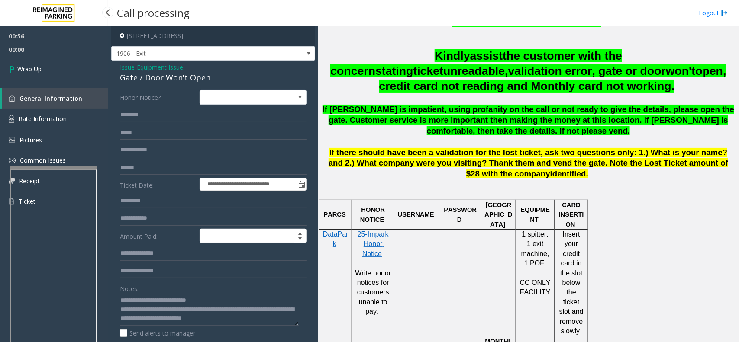
click at [51, 63] on link "Wrap Up" at bounding box center [54, 69] width 108 height 26
